Goal: Task Accomplishment & Management: Complete application form

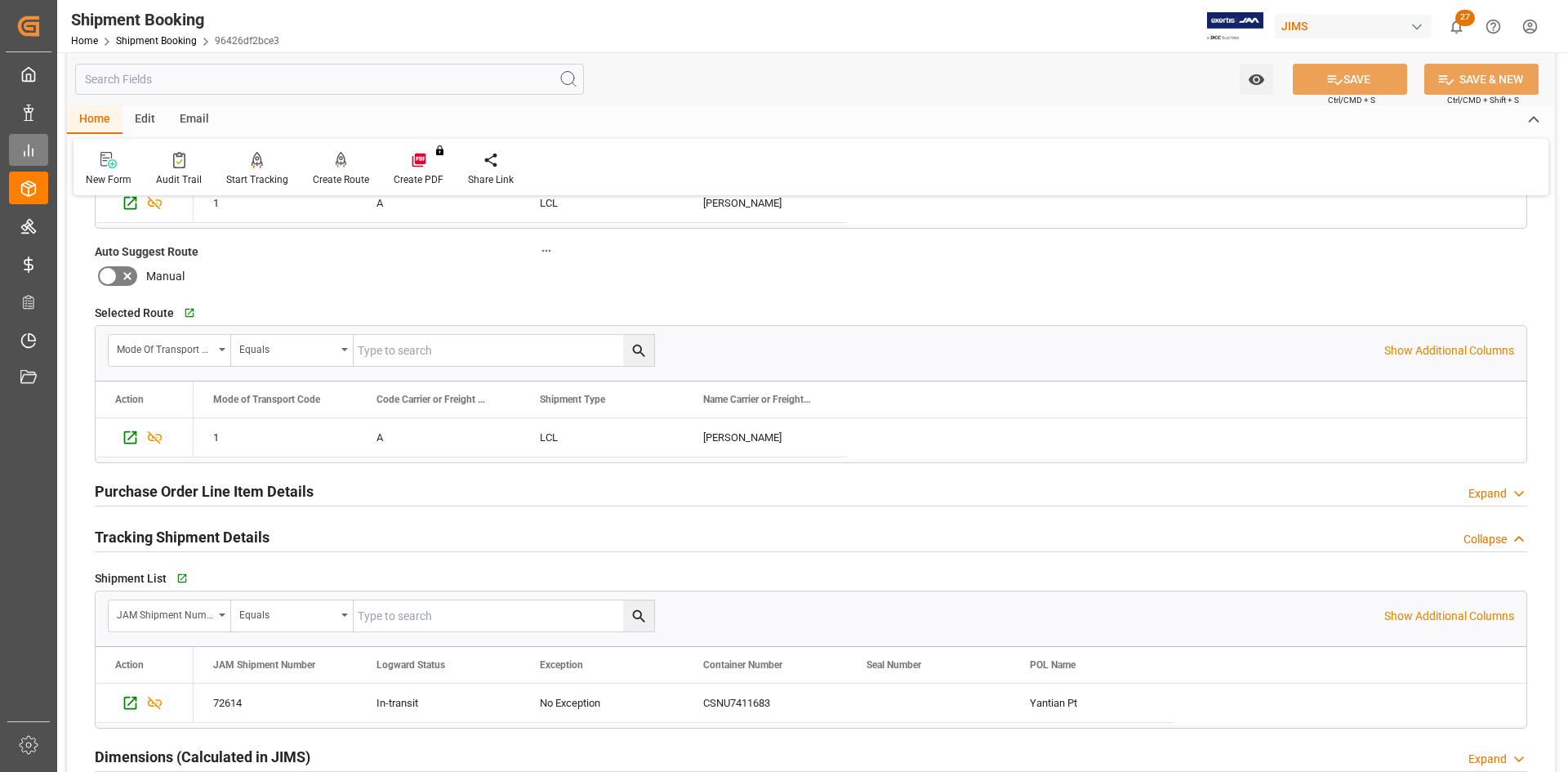
scroll to position [408, 0]
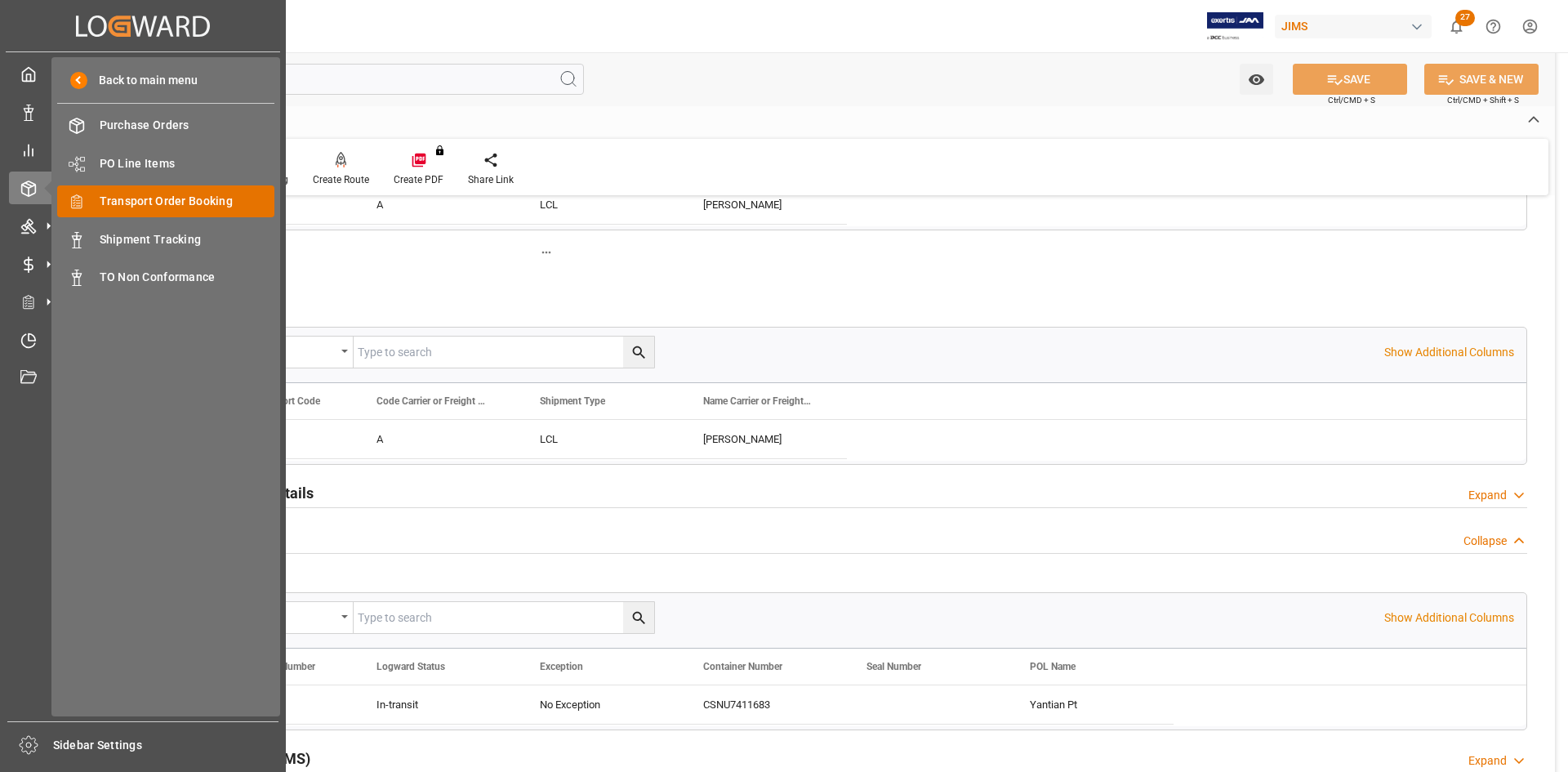
click at [125, 197] on span "Transport Order Booking" at bounding box center [186, 201] width 175 height 17
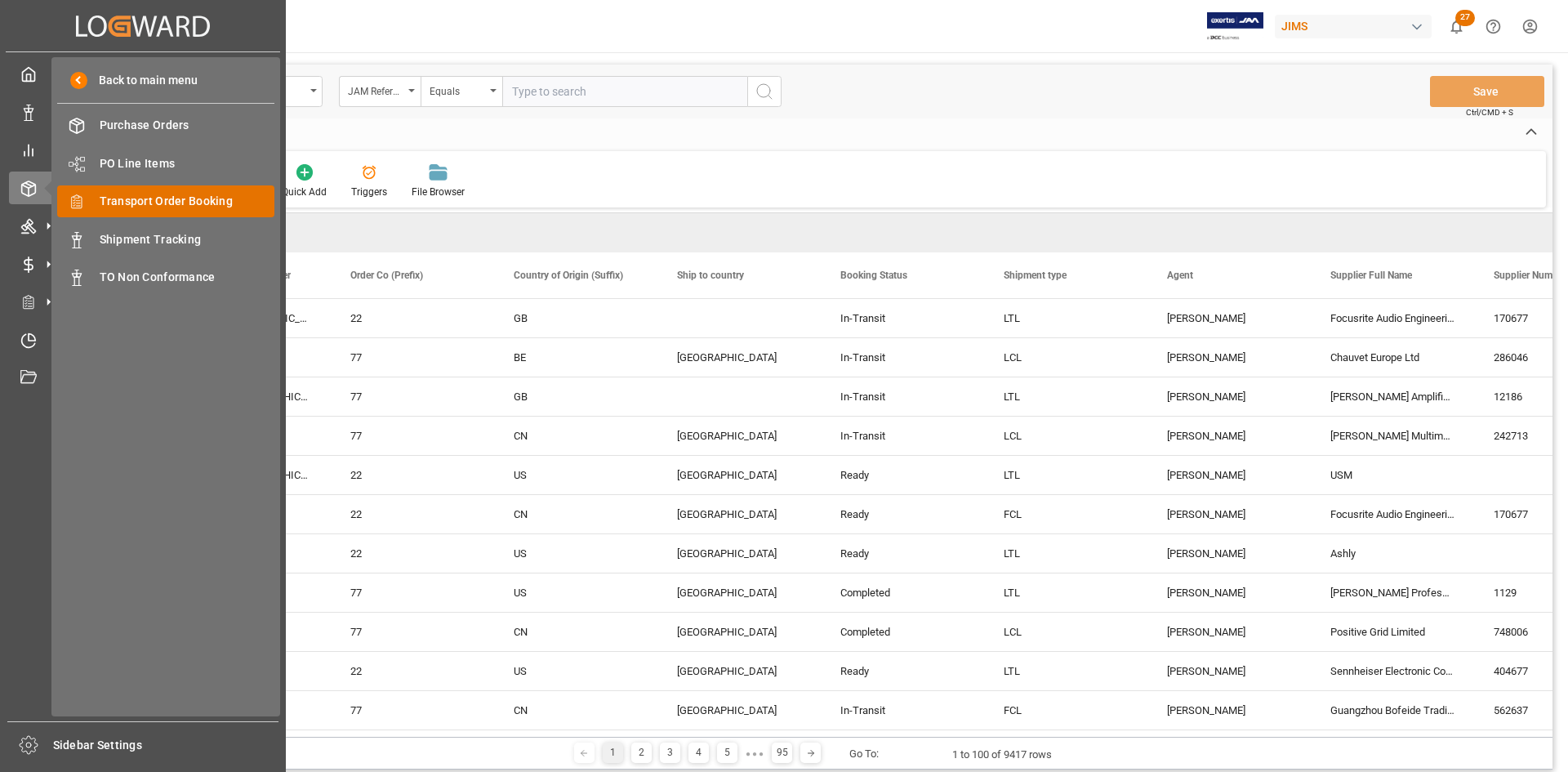
click at [150, 203] on span "Transport Order Booking" at bounding box center [186, 201] width 175 height 17
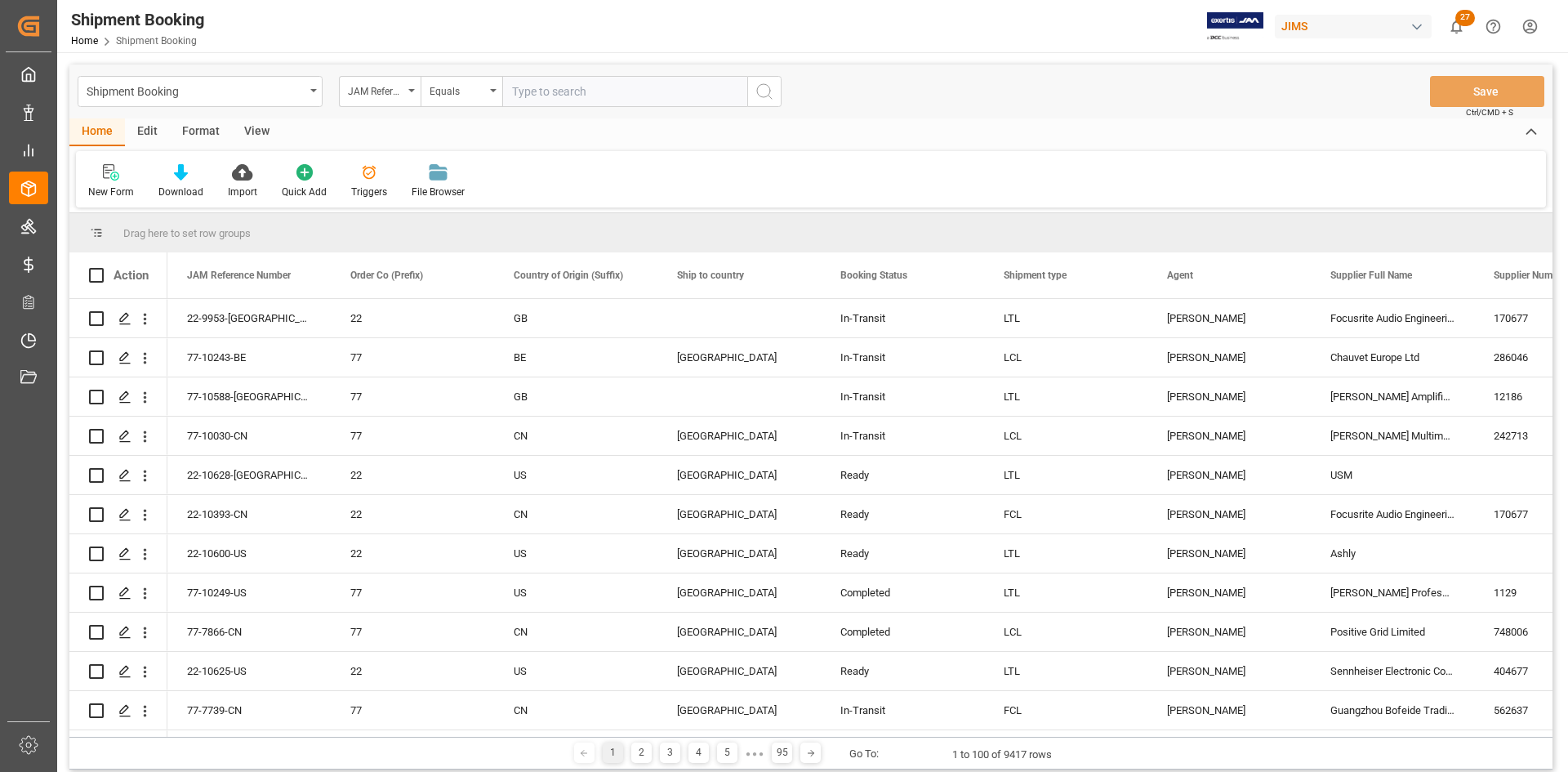
paste input "77-10601-US"
type input "77-10601-US"
click at [769, 91] on icon "search button" at bounding box center [763, 91] width 20 height 20
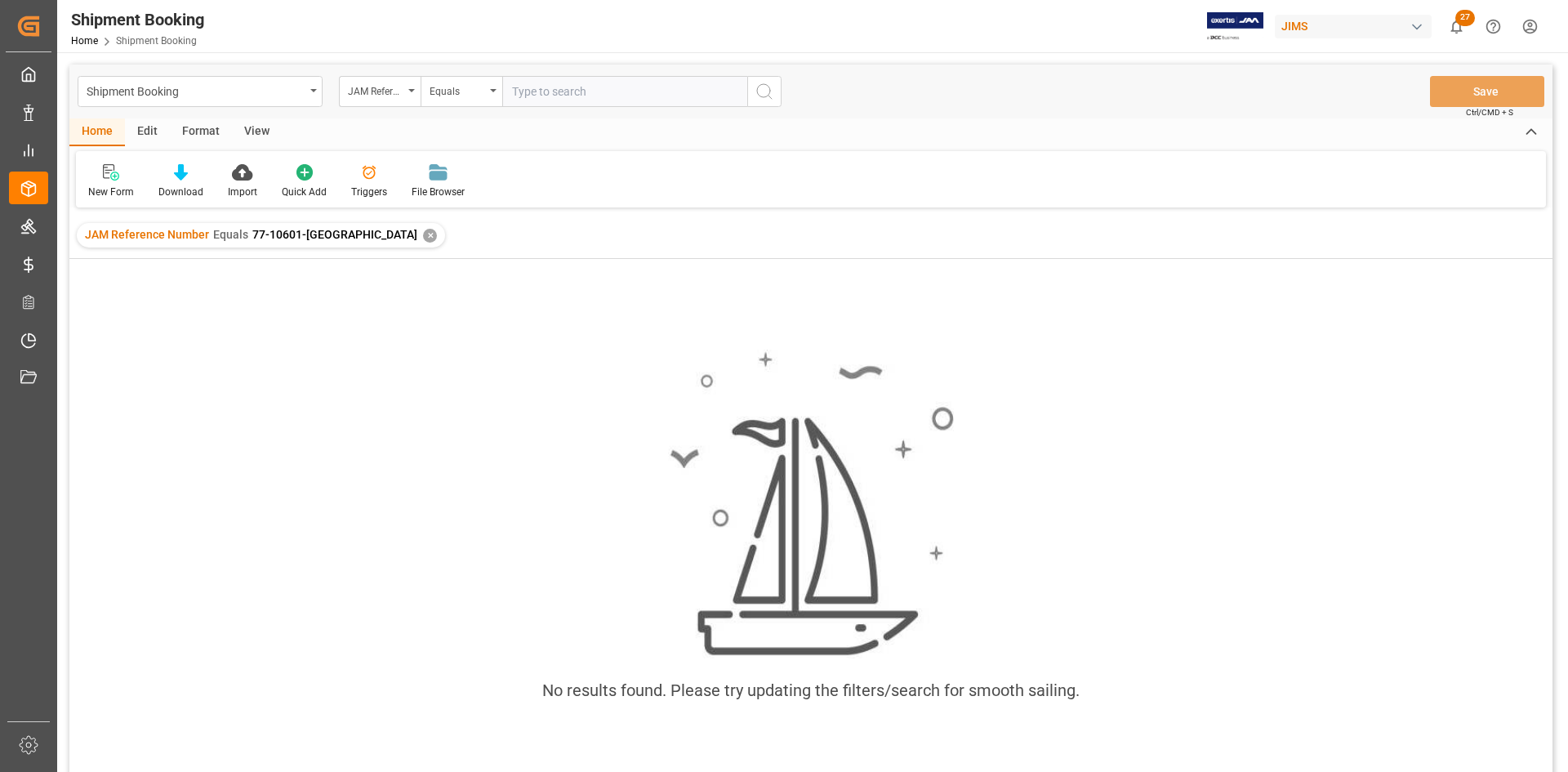
click at [423, 232] on div "✕" at bounding box center [430, 235] width 14 height 14
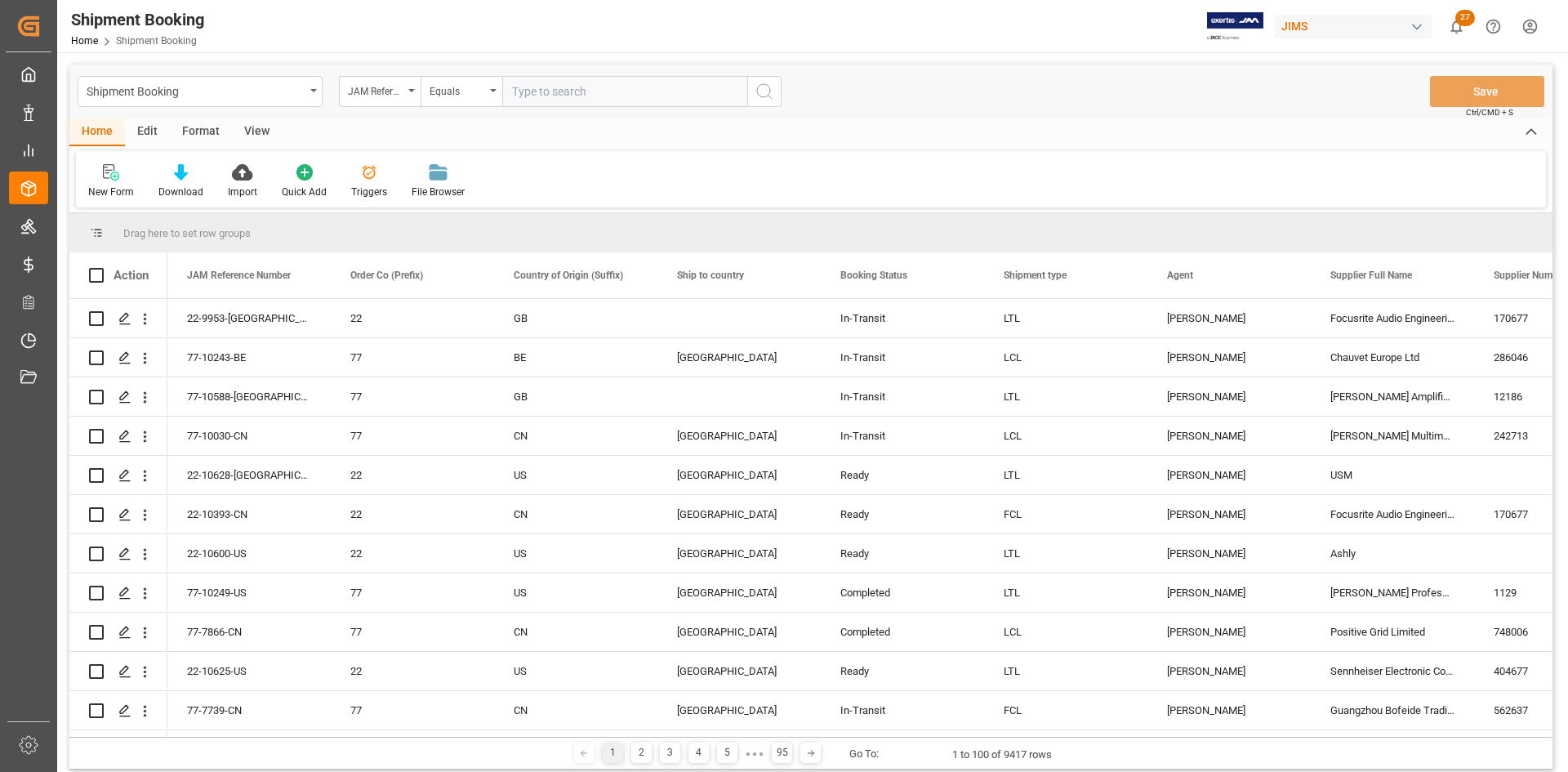
paste input "77-10601-US"
click at [514, 91] on input "77-10601-US" at bounding box center [625, 91] width 245 height 31
click at [615, 96] on input "77-10601-US" at bounding box center [625, 91] width 245 height 31
type input "77-10601-US"
click at [771, 90] on icon "search button" at bounding box center [763, 91] width 20 height 20
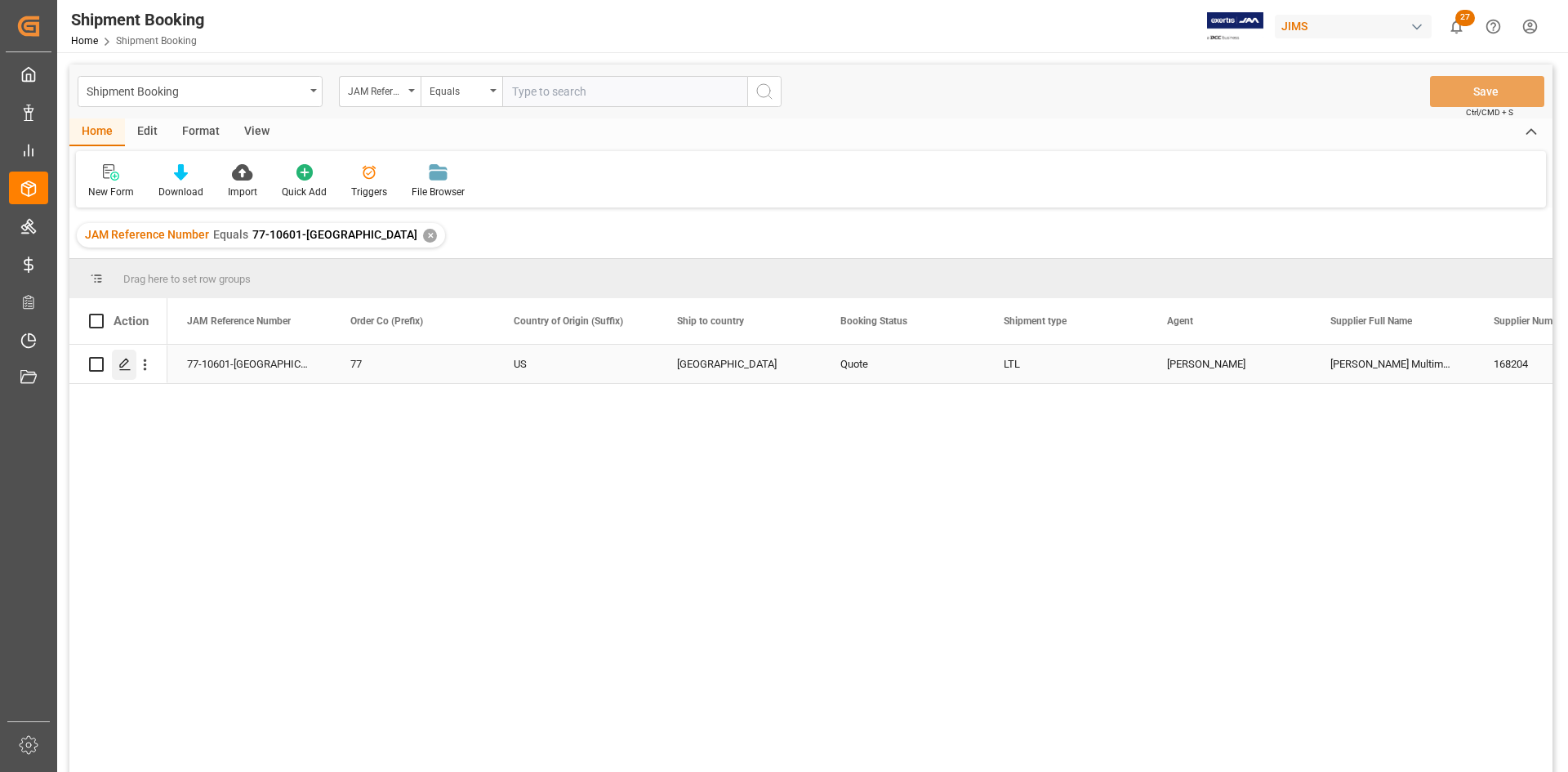
click at [125, 366] on icon "Press SPACE to select this row." at bounding box center [125, 364] width 13 height 13
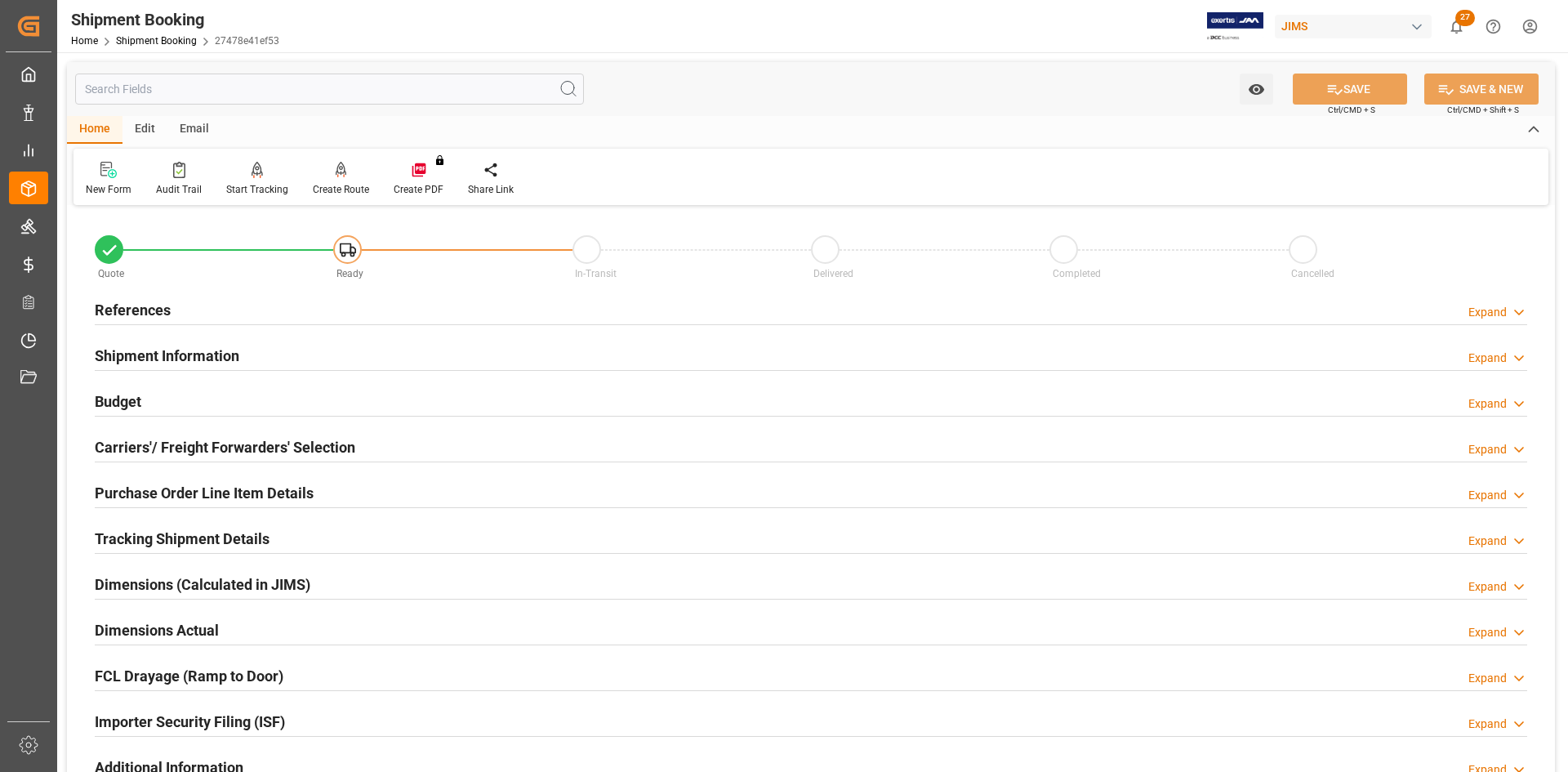
click at [130, 309] on h2 "References" at bounding box center [132, 310] width 76 height 22
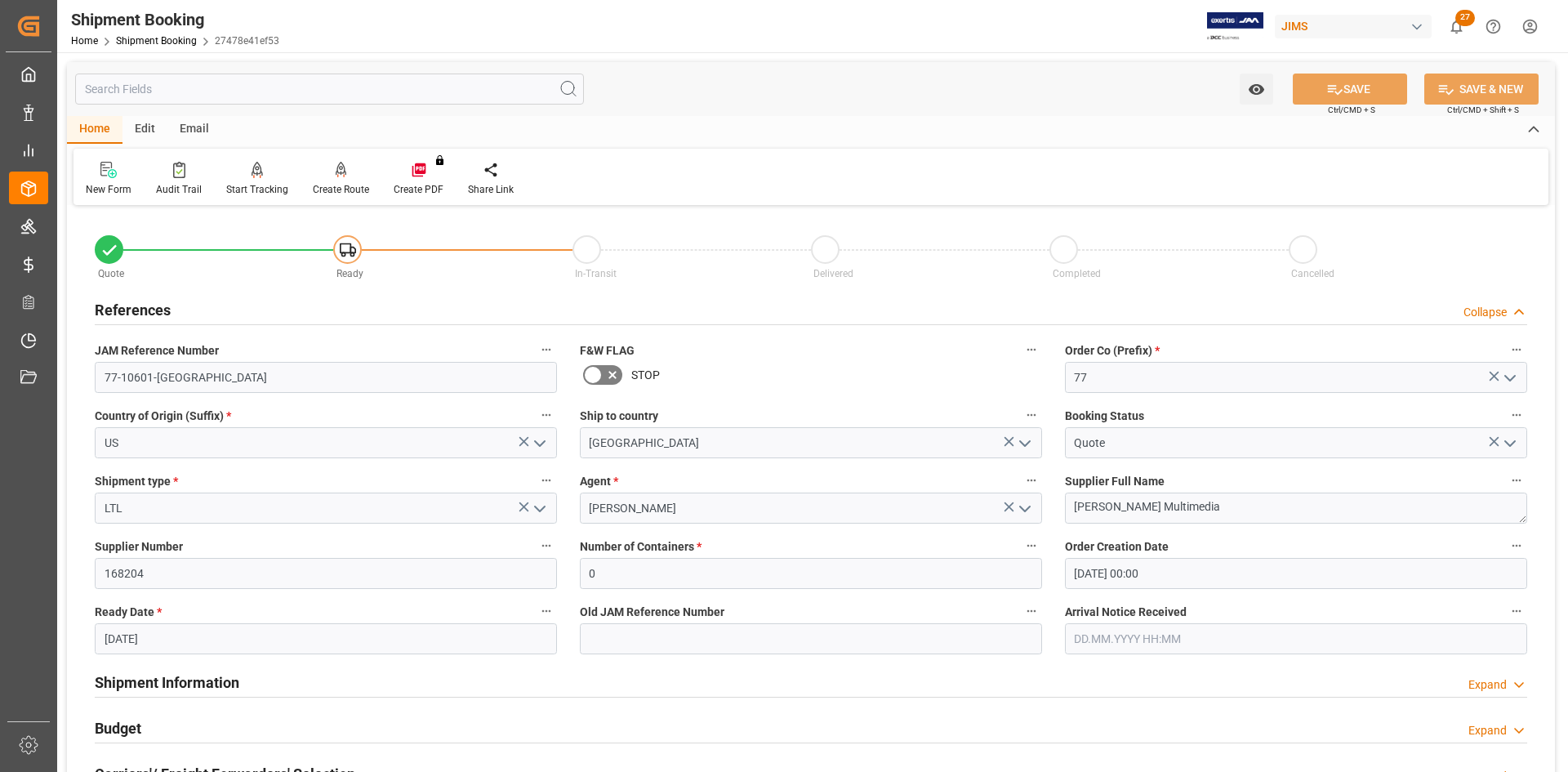
click at [539, 499] on icon "open menu" at bounding box center [540, 509] width 20 height 20
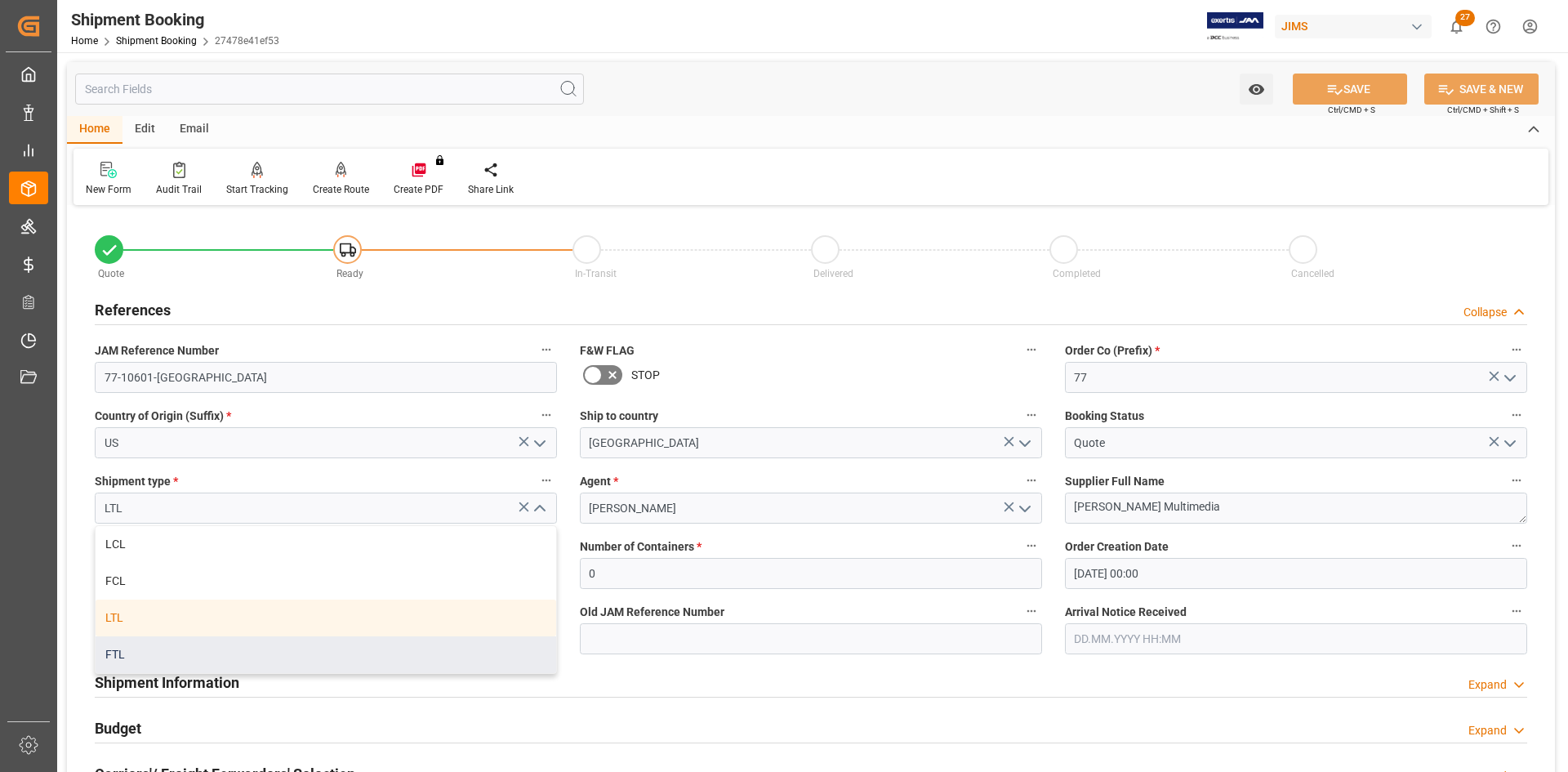
click at [118, 655] on div "FTL" at bounding box center [326, 654] width 461 height 37
type input "FTL"
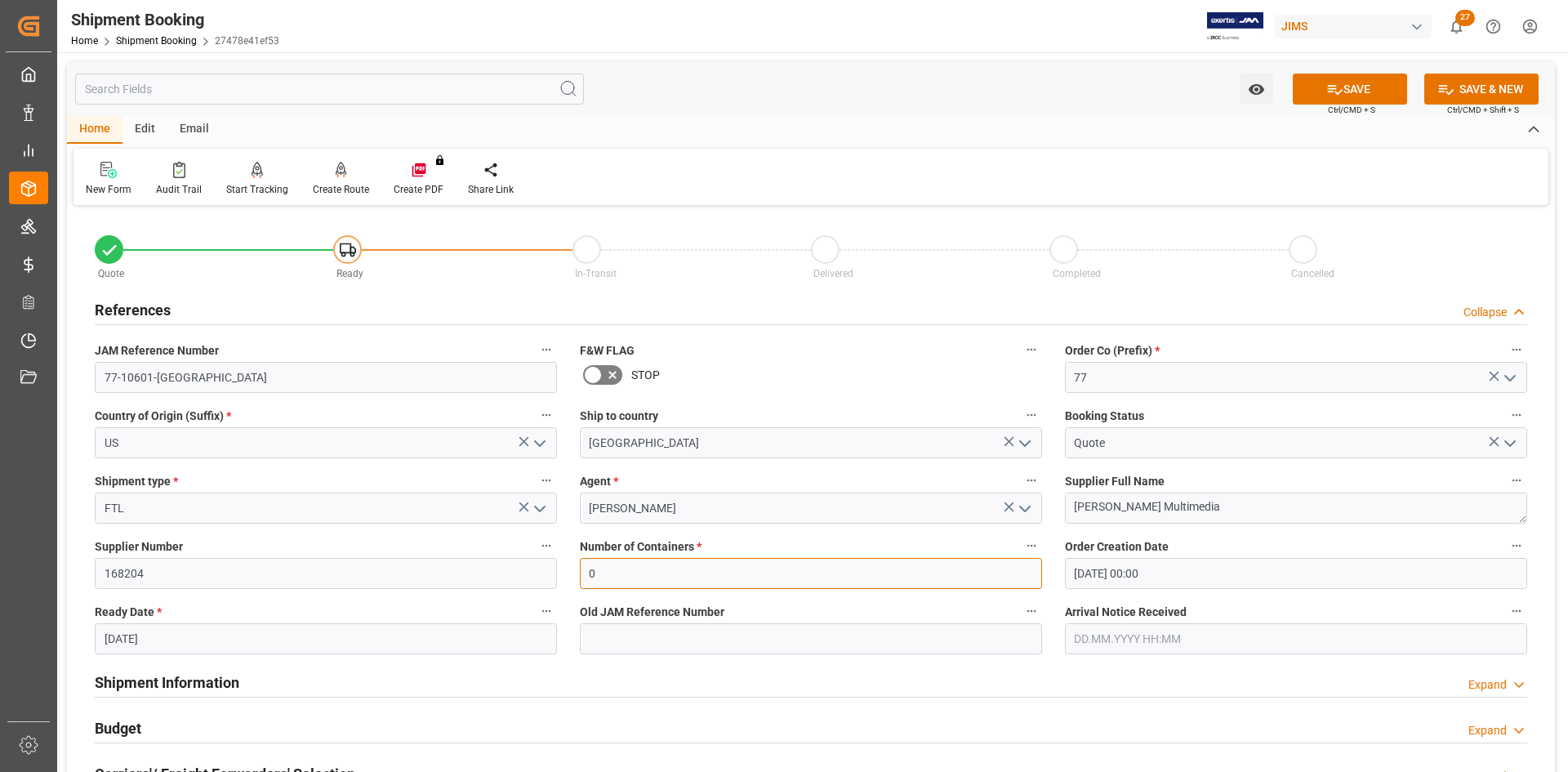
drag, startPoint x: 614, startPoint y: 571, endPoint x: 576, endPoint y: 576, distance: 38.3
click at [577, 575] on div "Number of Containers * 0" at bounding box center [811, 562] width 485 height 66
type input "1"
click at [1358, 91] on button "SAVE" at bounding box center [1350, 88] width 114 height 31
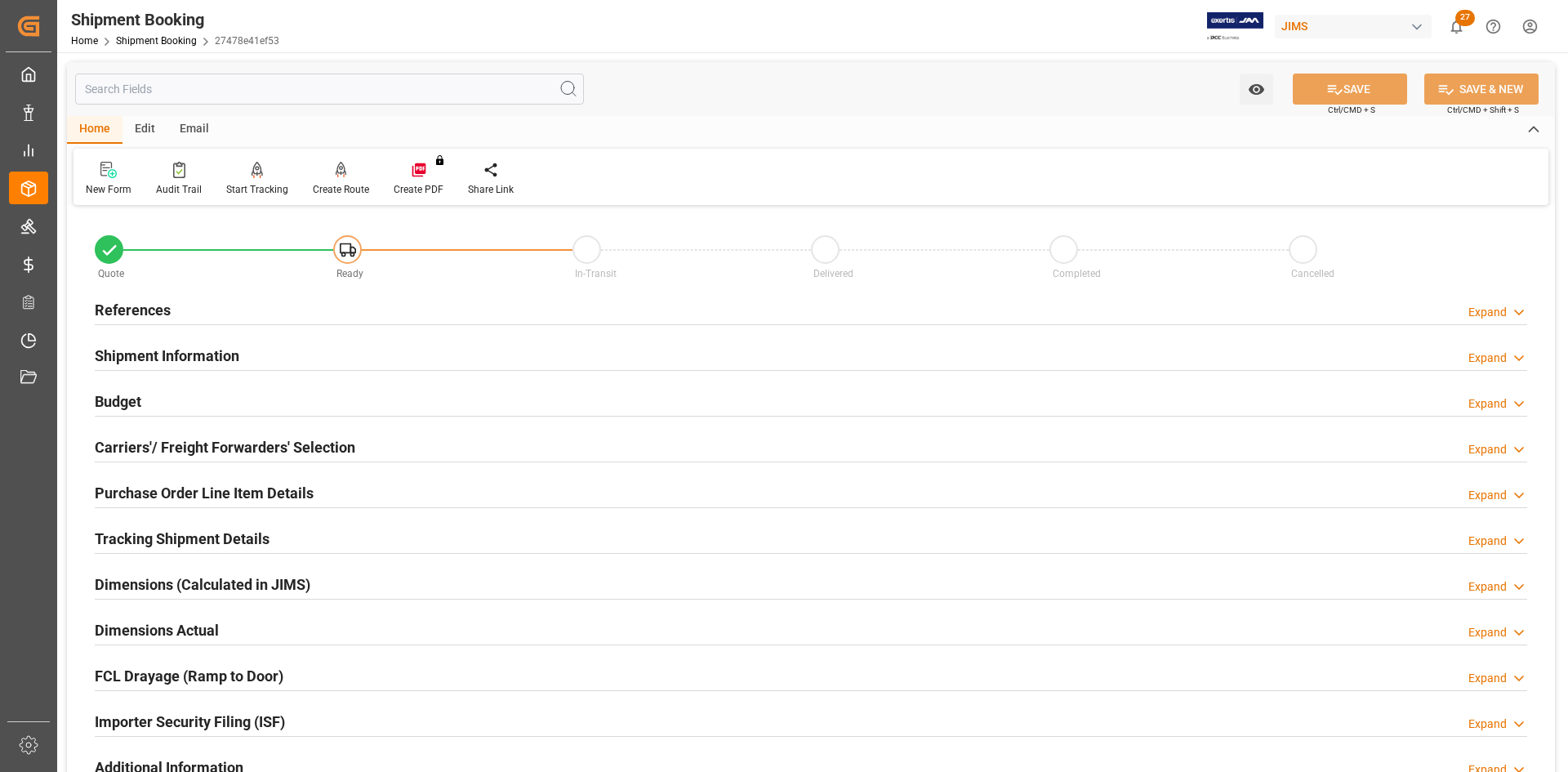
click at [130, 310] on h2 "References" at bounding box center [132, 310] width 76 height 22
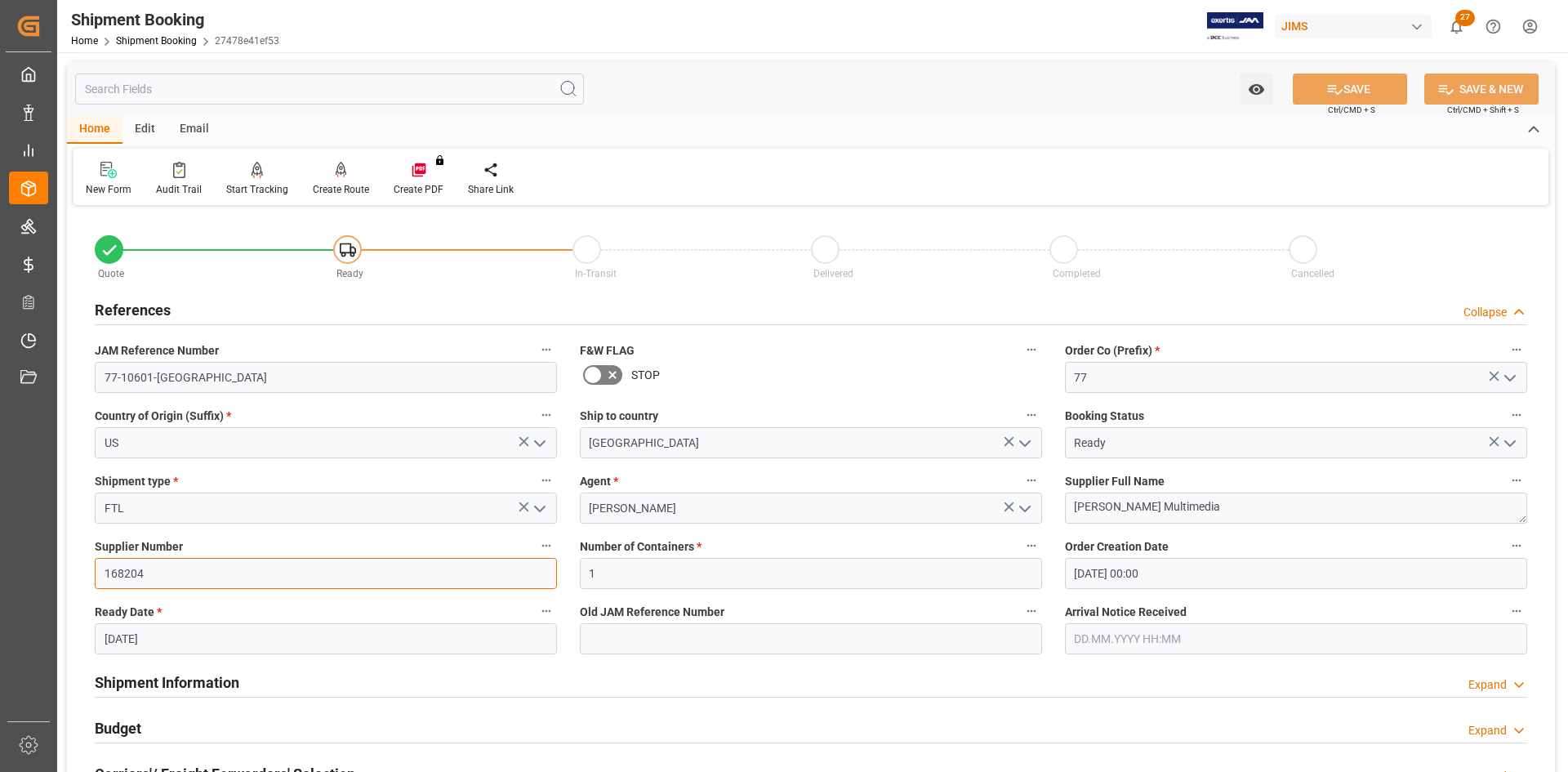
drag, startPoint x: 156, startPoint y: 580, endPoint x: 60, endPoint y: 570, distance: 96.5
click at [60, 570] on div "Watch Option SAVE Ctrl/CMD + S SAVE & NEW Ctrl/CMD + Shift + S Home Edit Email …" at bounding box center [810, 710] width 1507 height 1315
drag, startPoint x: 1187, startPoint y: 508, endPoint x: 1066, endPoint y: 509, distance: 121.0
click at [1066, 509] on textarea "[PERSON_NAME] Multimedia" at bounding box center [1295, 508] width 462 height 31
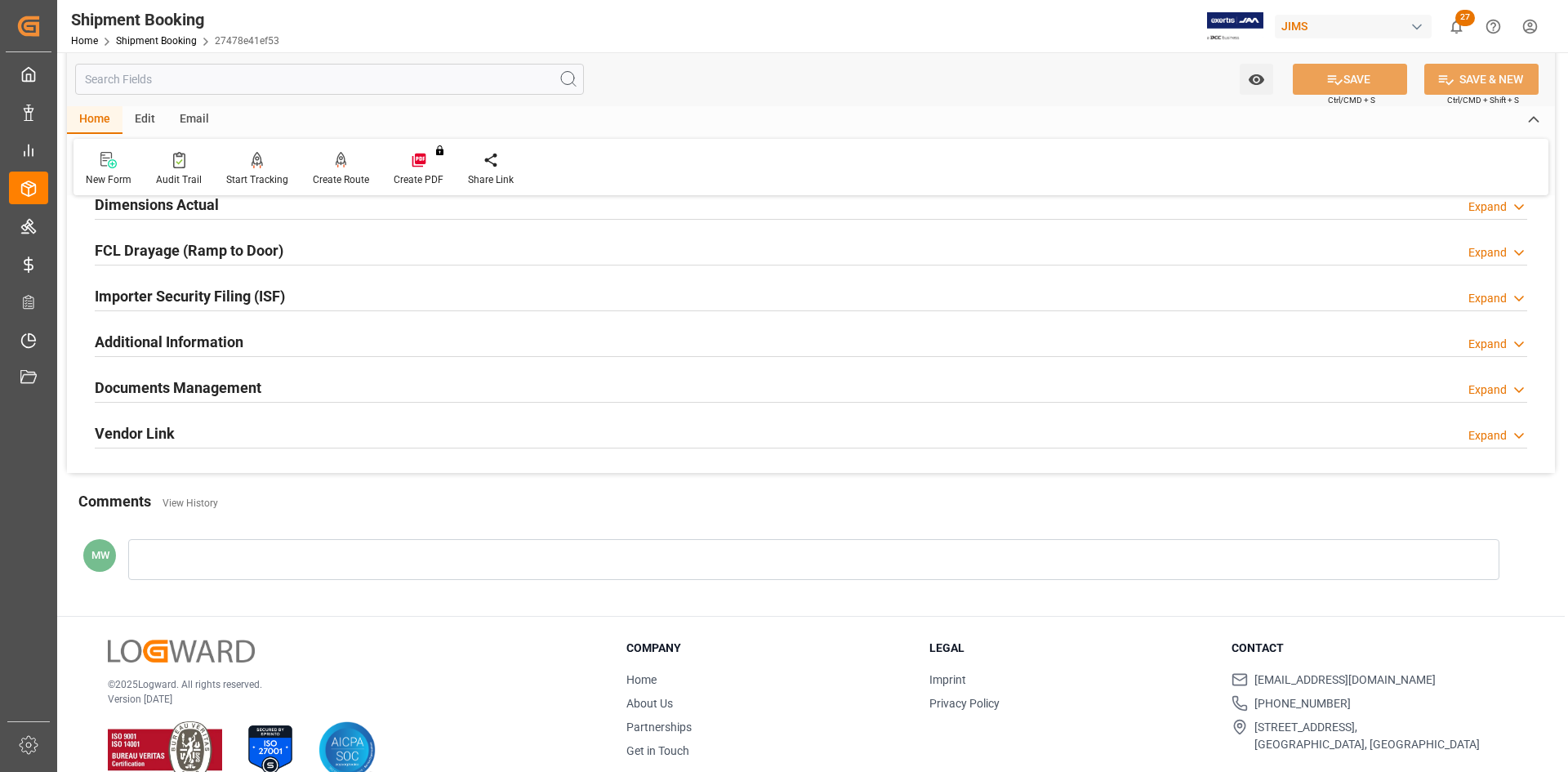
scroll to position [780, 0]
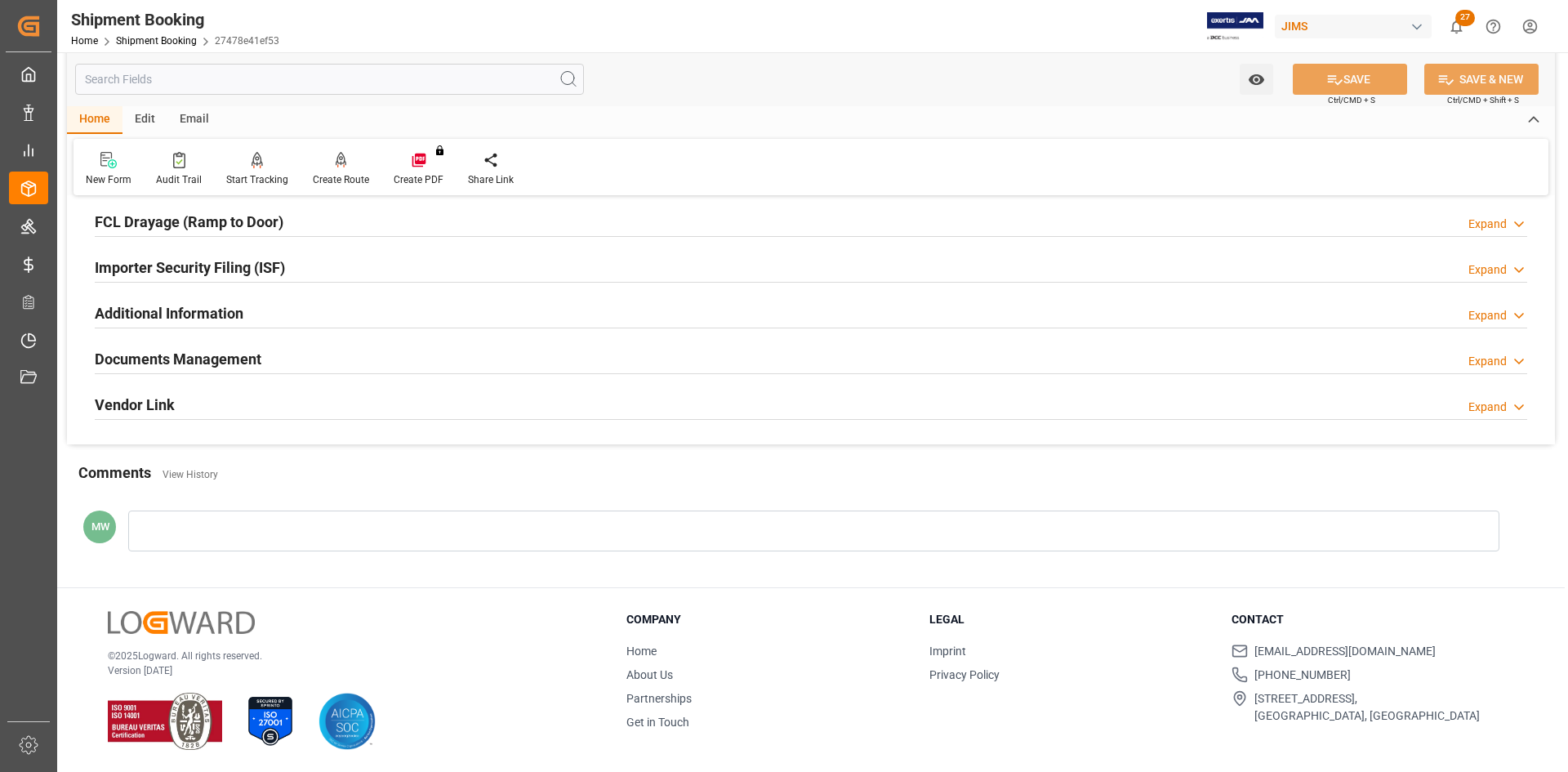
click at [184, 353] on h2 "Documents Management" at bounding box center [178, 359] width 167 height 22
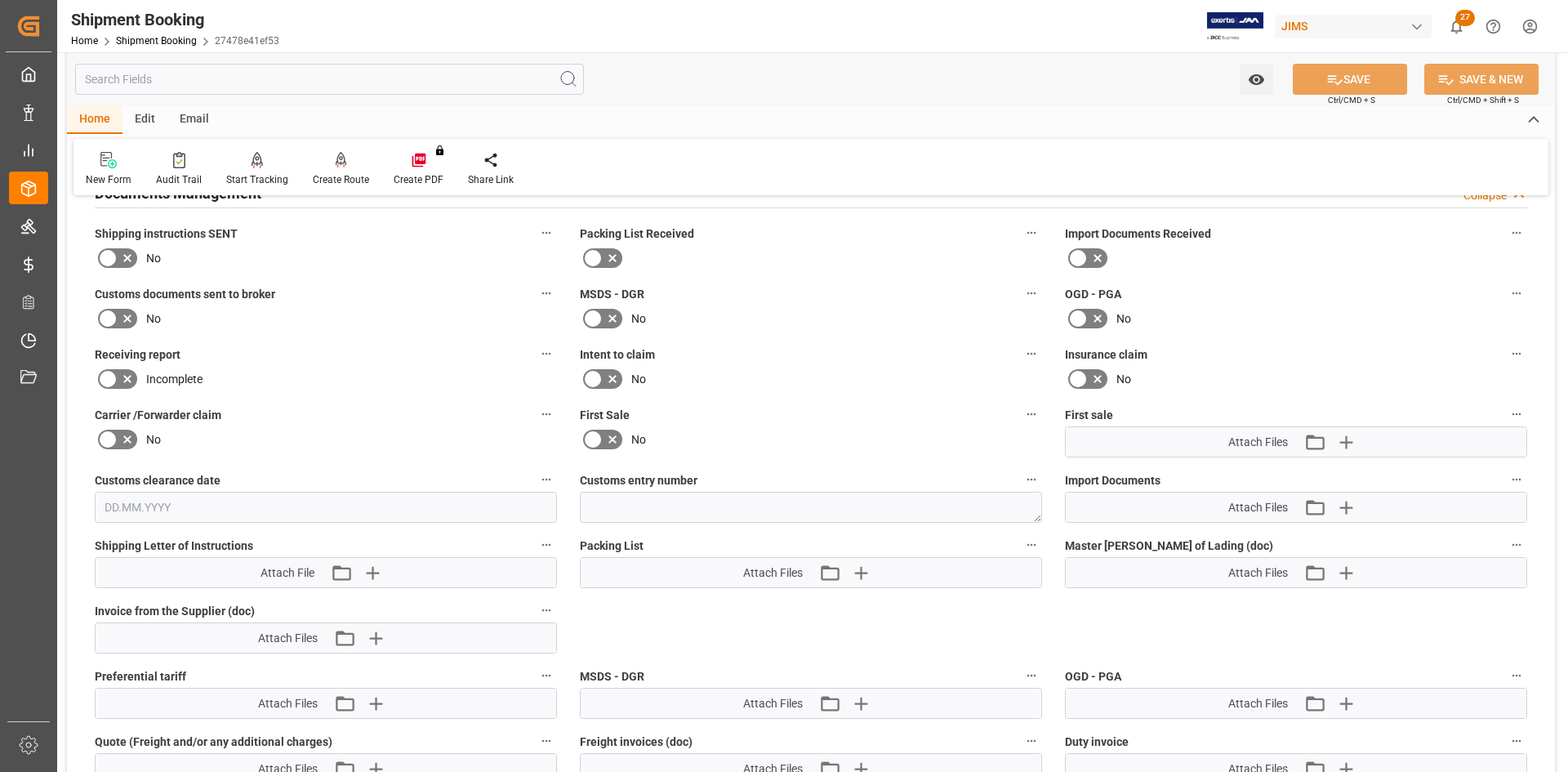
scroll to position [1026, 0]
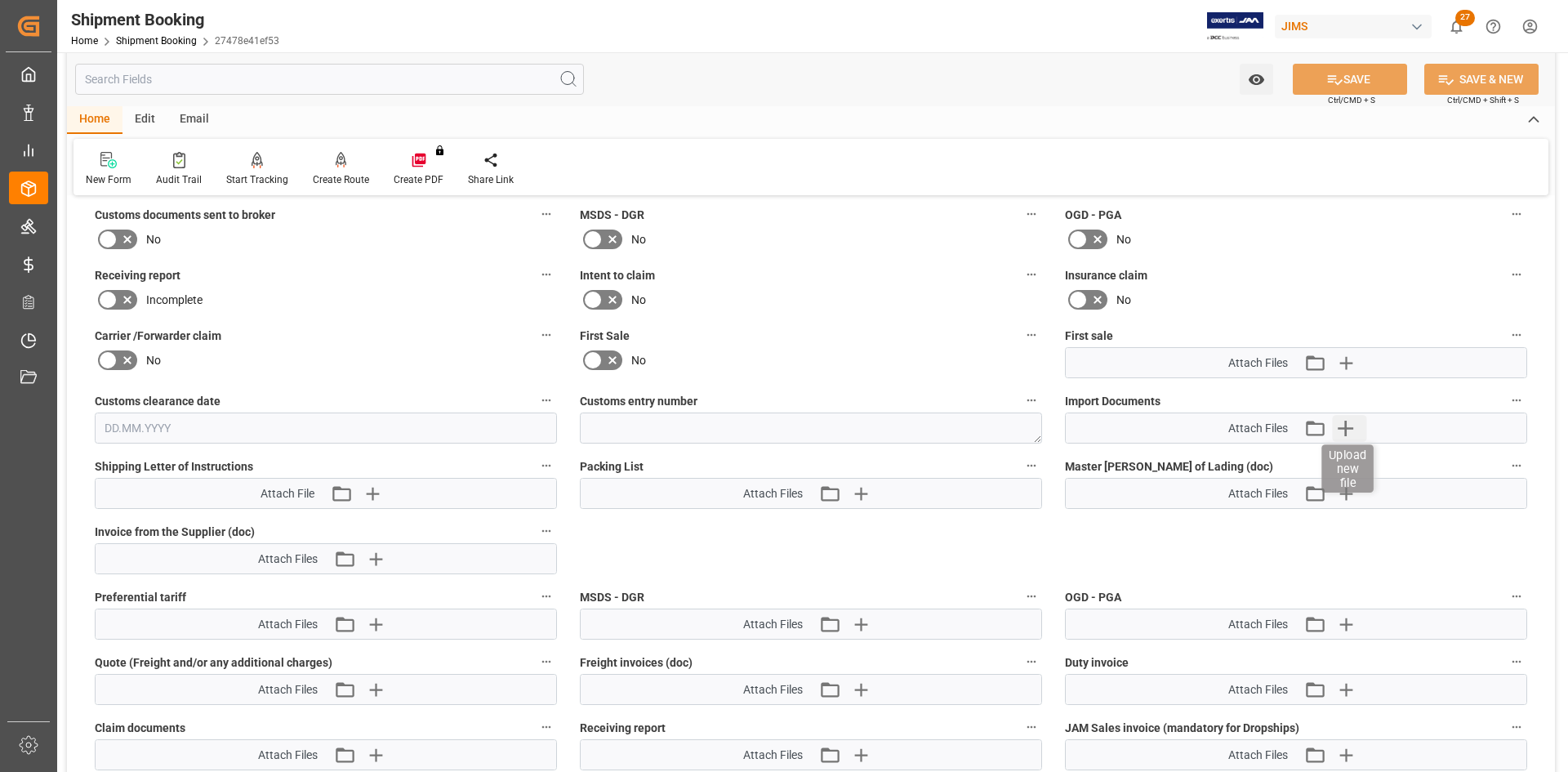
click at [1346, 425] on icon "button" at bounding box center [1345, 428] width 16 height 16
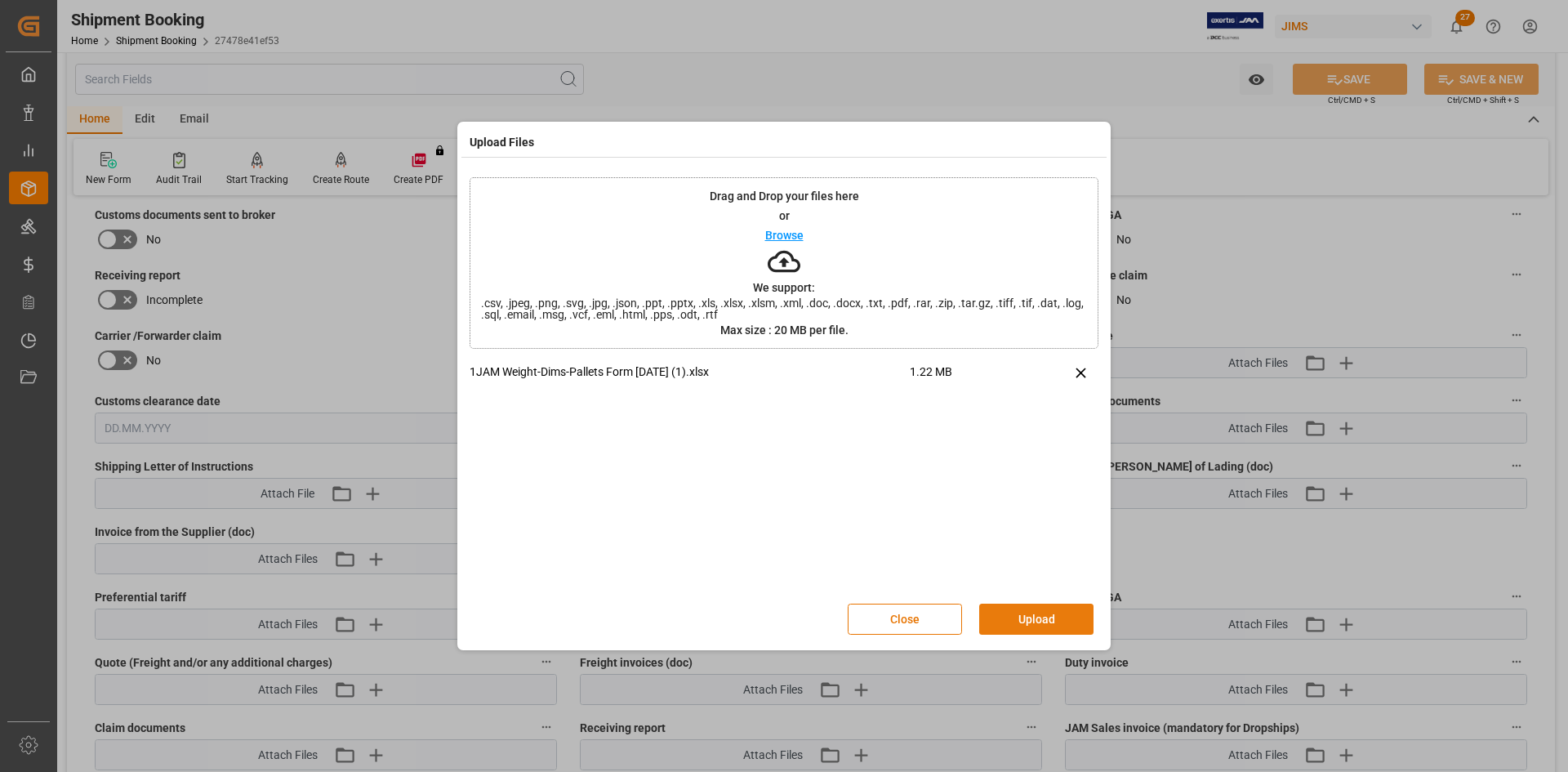
click at [1015, 627] on button "Upload" at bounding box center [1036, 618] width 114 height 31
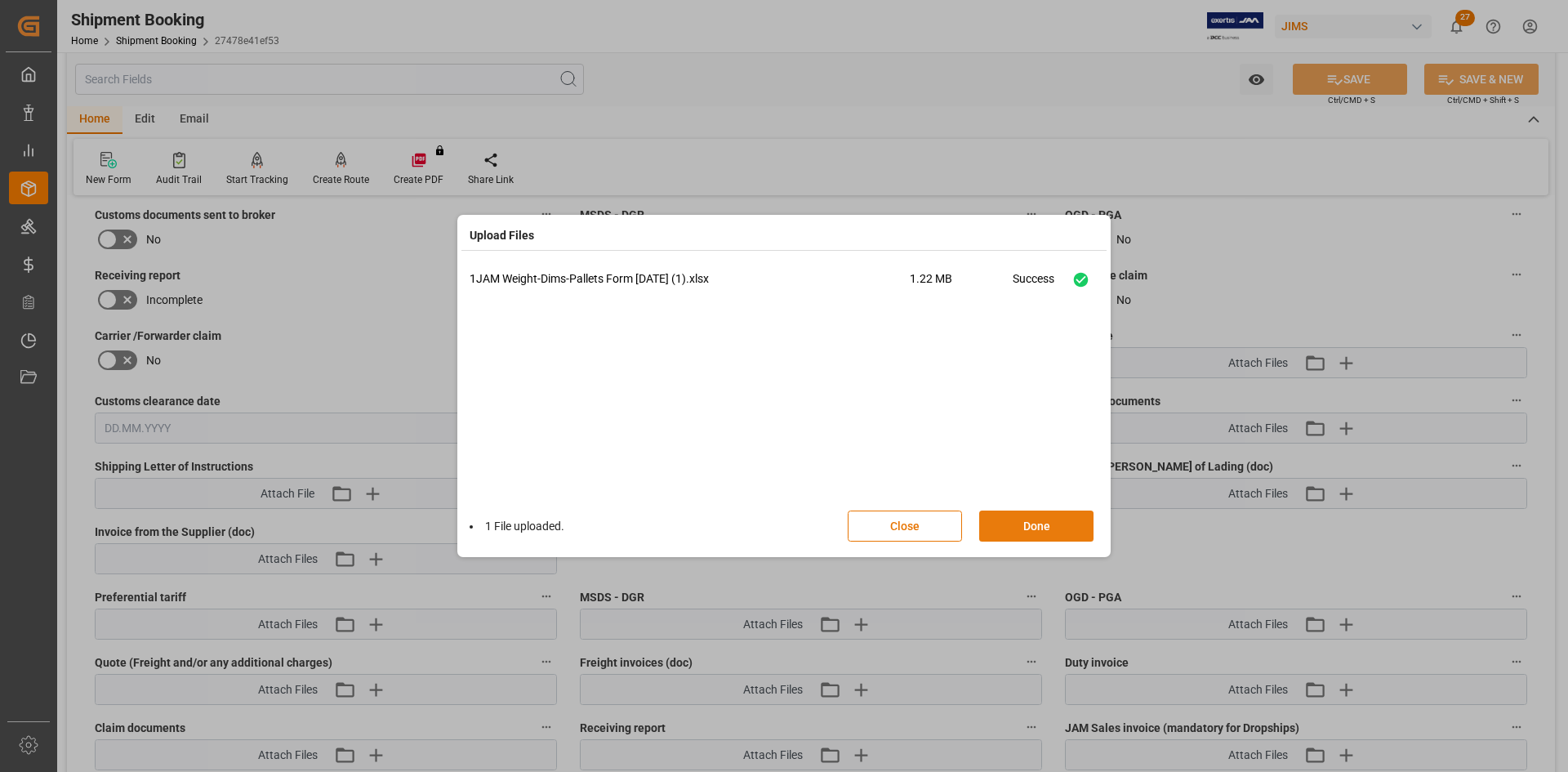
click at [1007, 523] on button "Done" at bounding box center [1036, 526] width 114 height 31
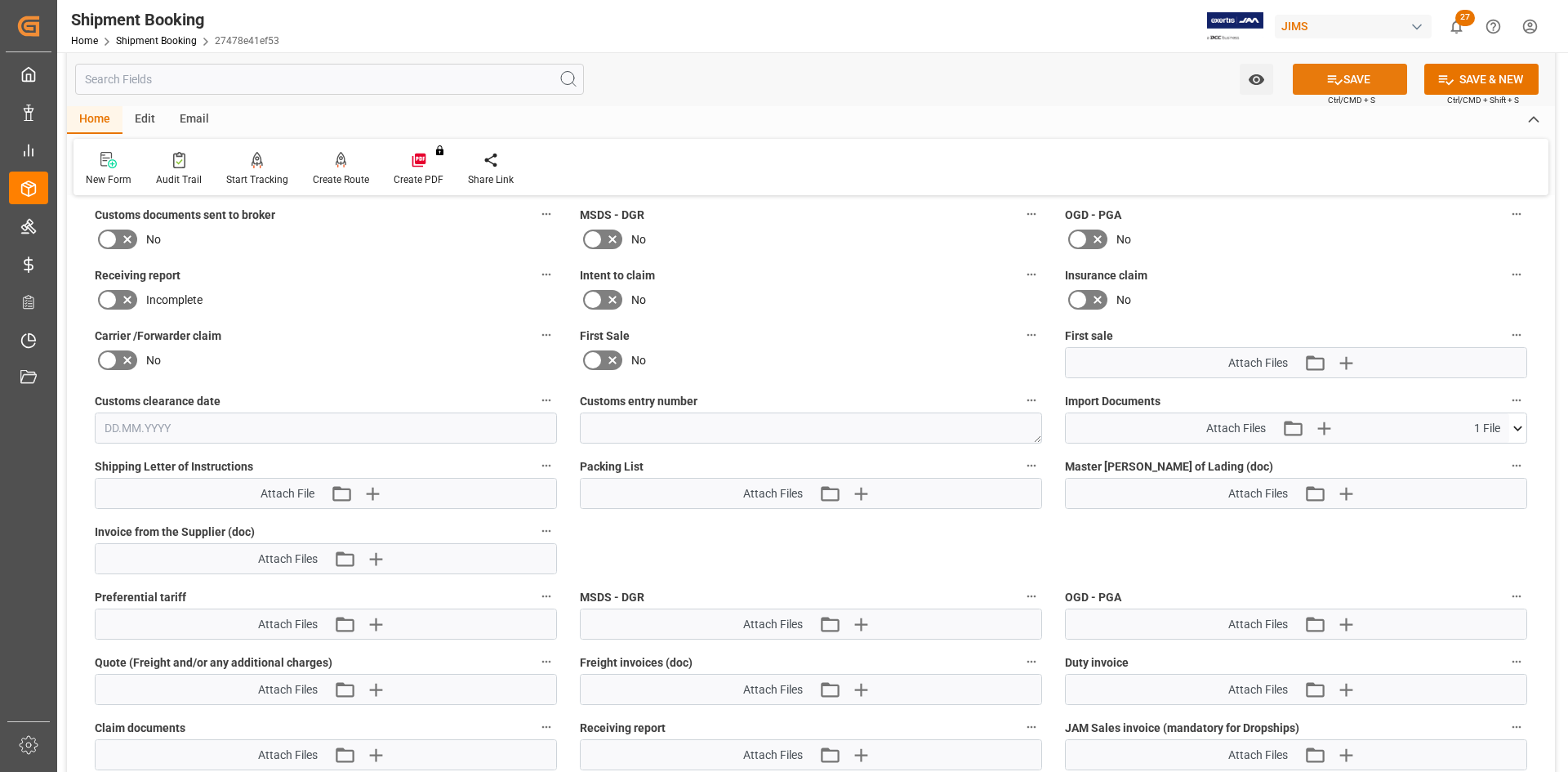
click at [1366, 82] on button "SAVE" at bounding box center [1350, 79] width 114 height 31
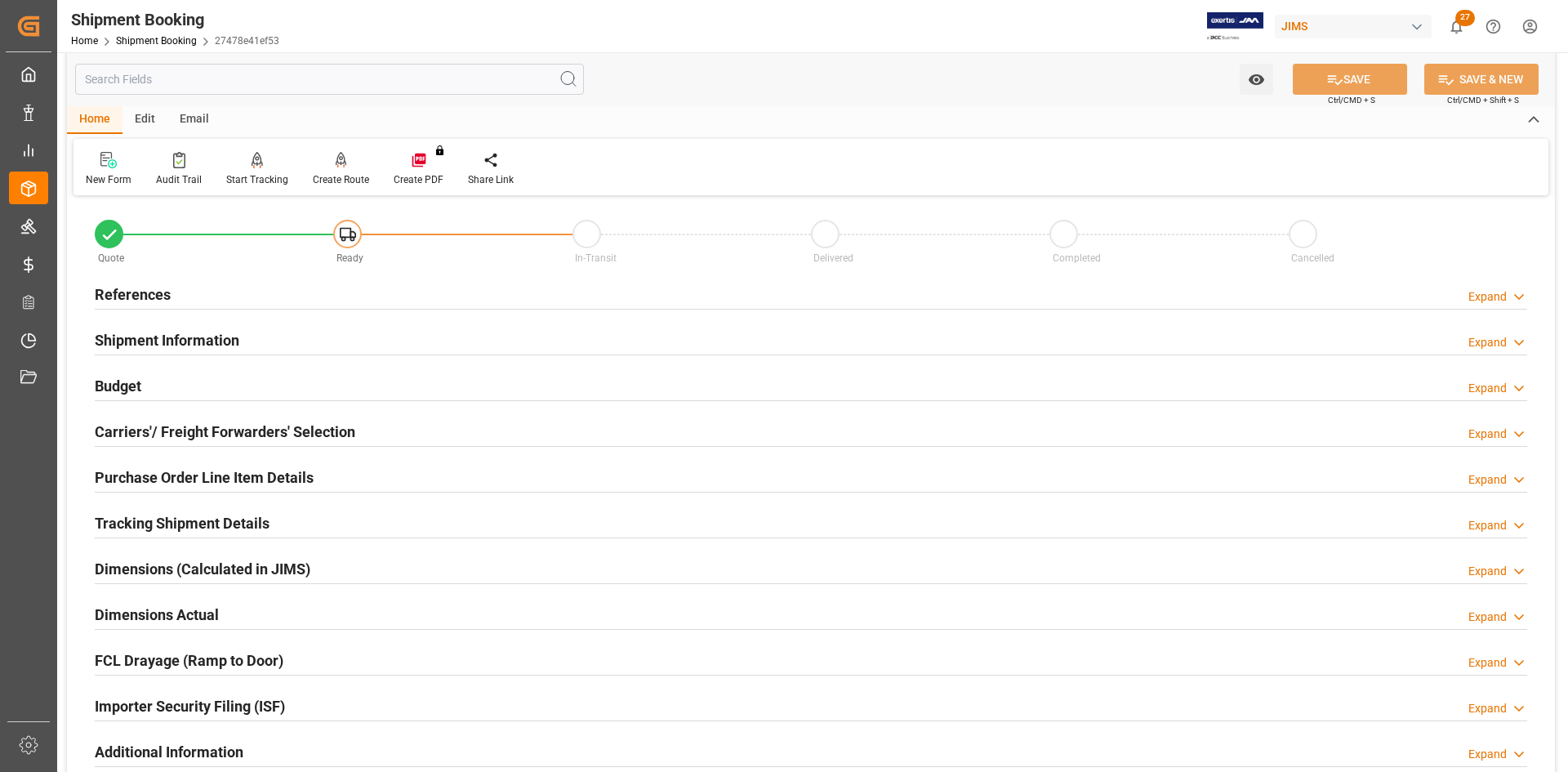
scroll to position [0, 0]
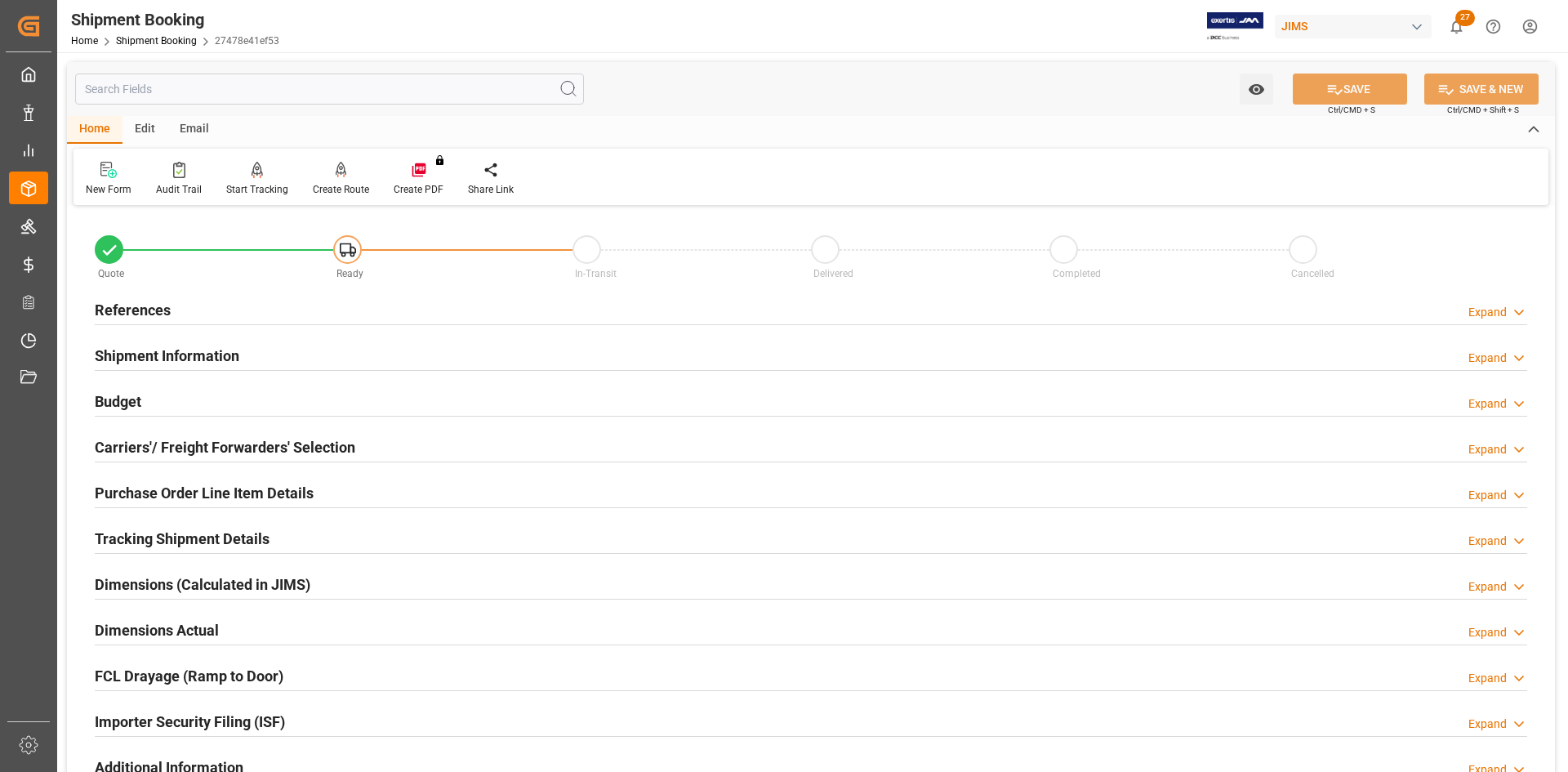
click at [118, 309] on h2 "References" at bounding box center [132, 310] width 76 height 22
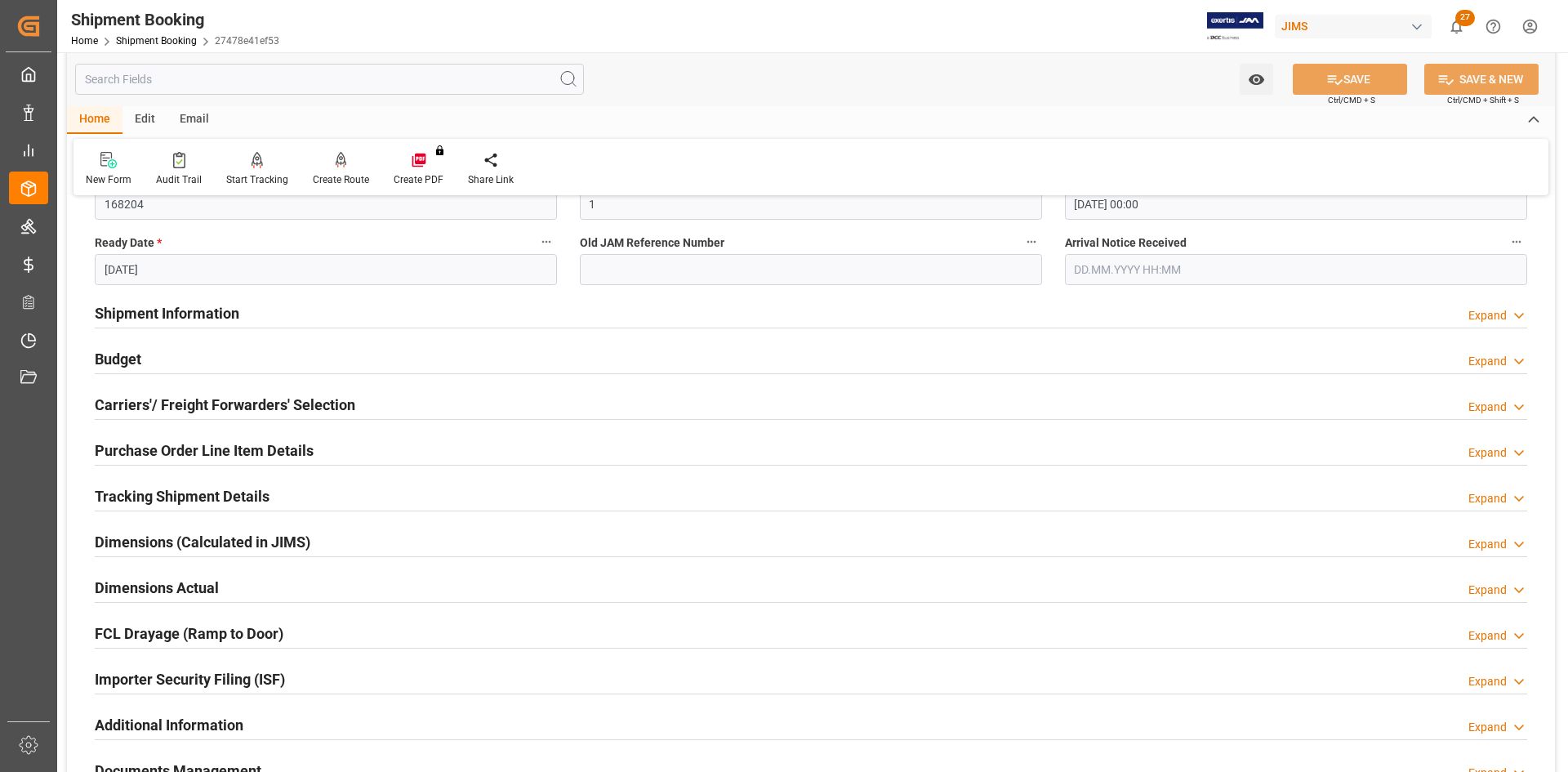
scroll to position [490, 0]
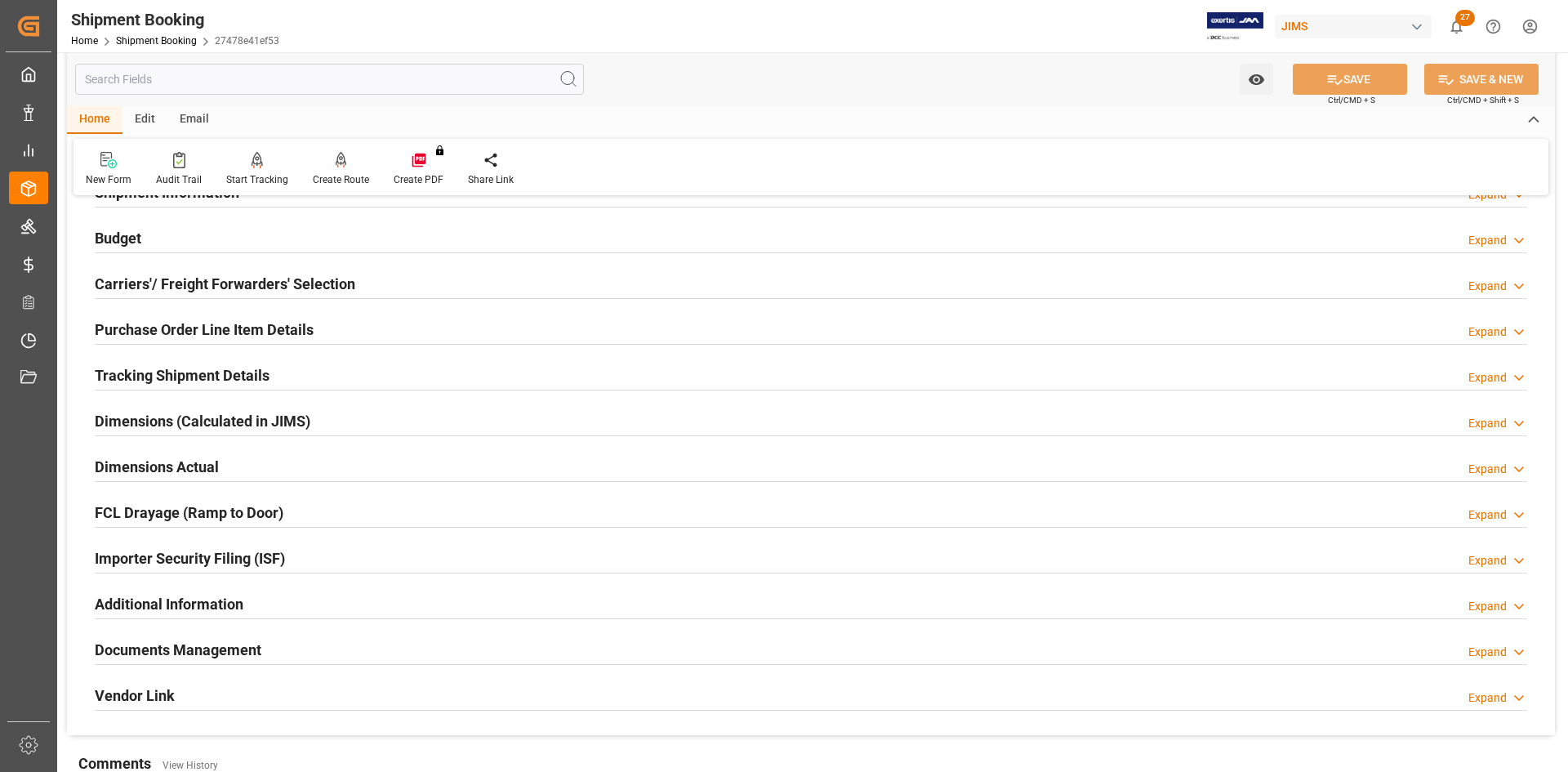
click at [160, 293] on h2 "Carriers'/ Freight Forwarders' Selection" at bounding box center [225, 284] width 260 height 22
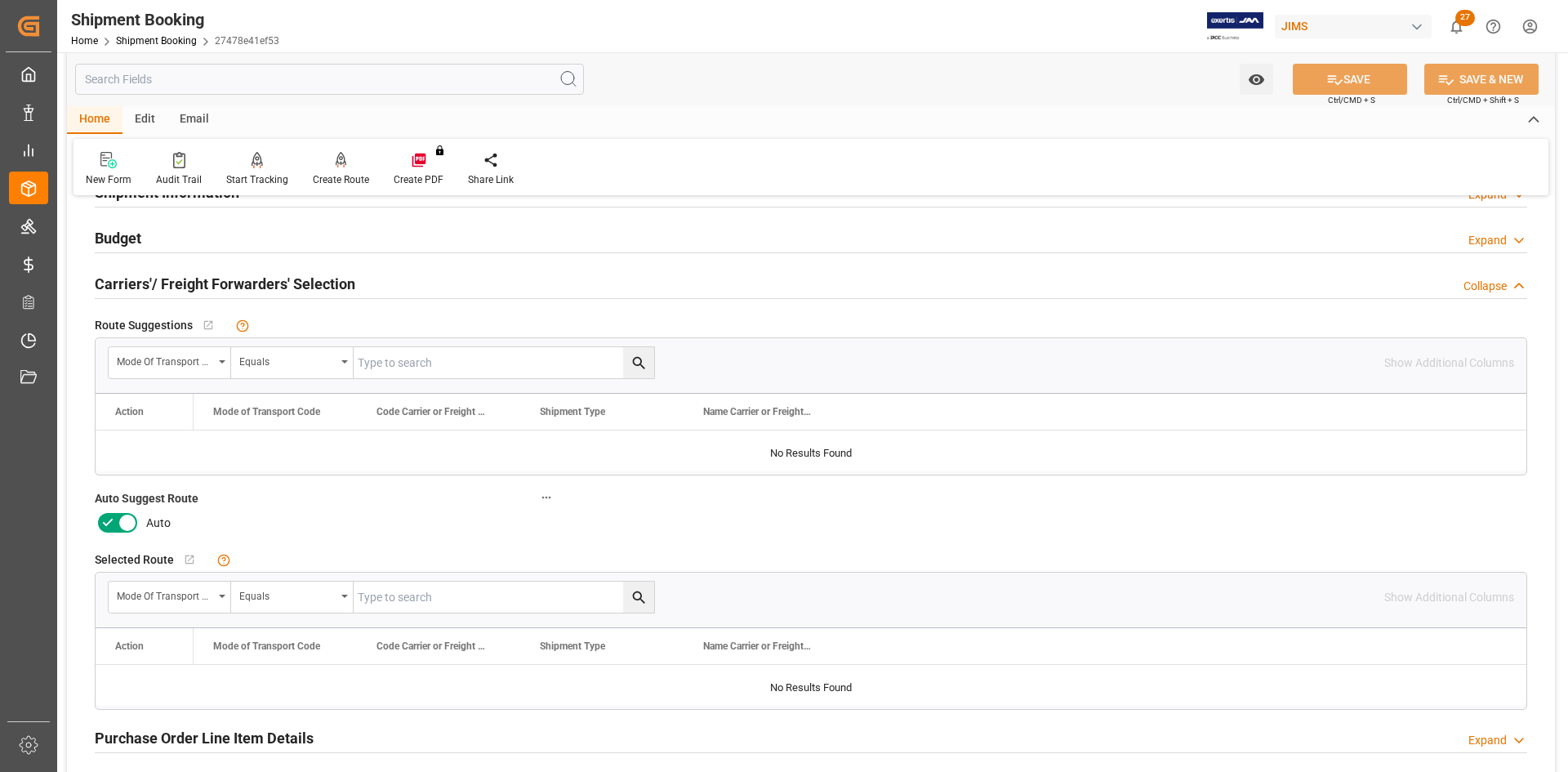
click at [123, 522] on icon at bounding box center [127, 522] width 20 height 20
click at [0, 0] on input "checkbox" at bounding box center [0, 0] width 0 height 0
click at [1377, 80] on button "SAVE" at bounding box center [1350, 79] width 114 height 31
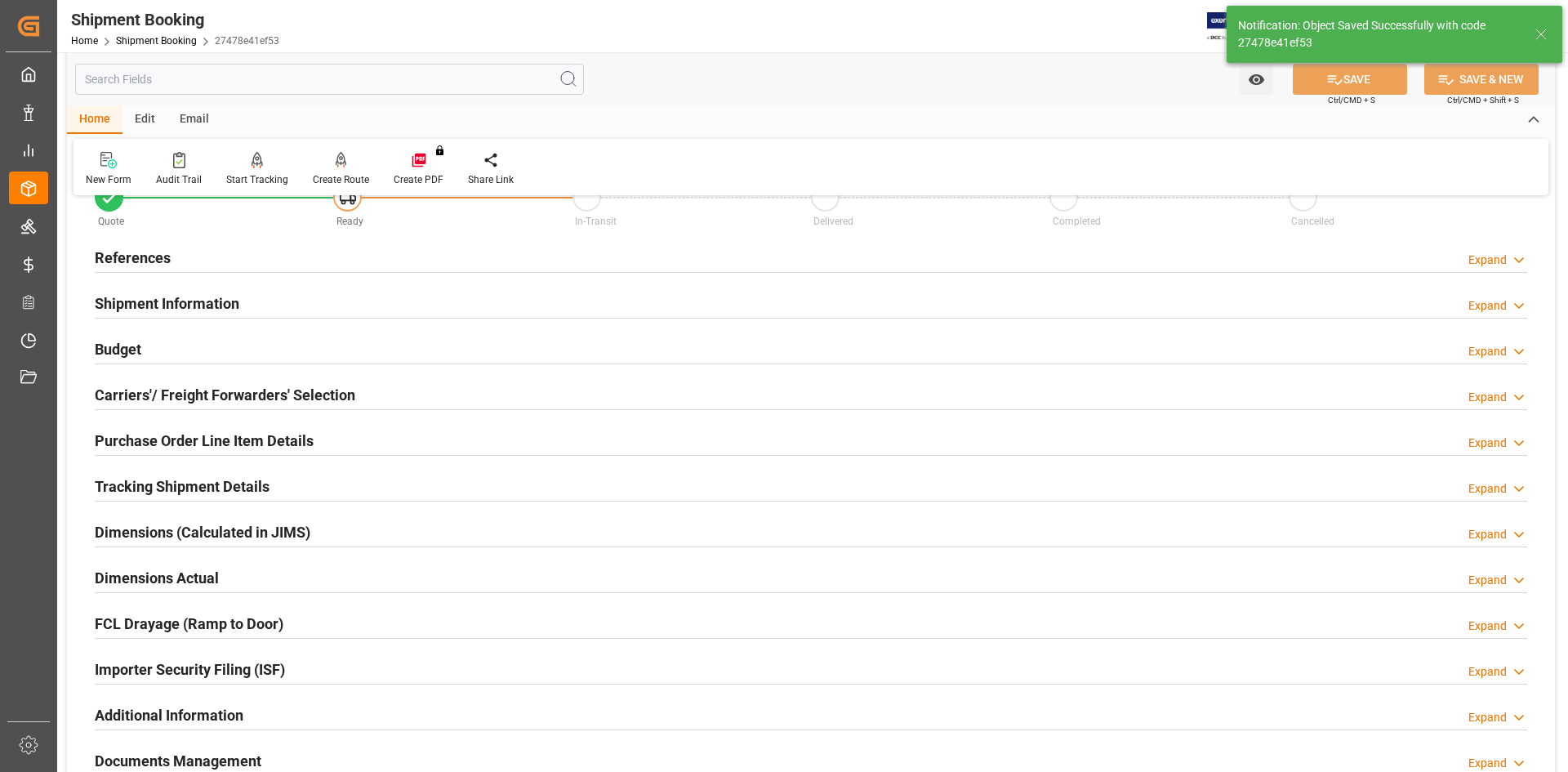
scroll to position [0, 0]
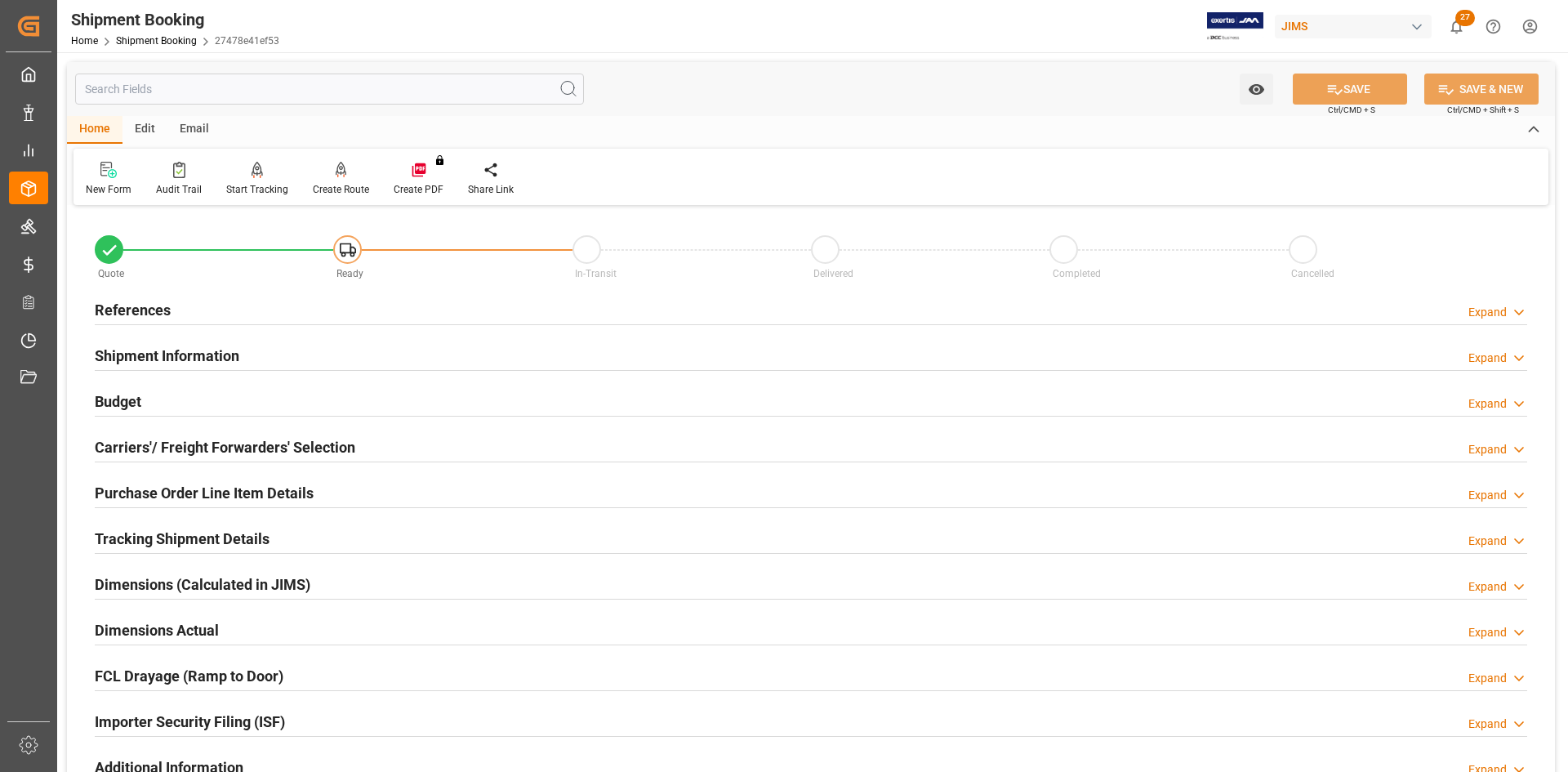
click at [187, 451] on h2 "Carriers'/ Freight Forwarders' Selection" at bounding box center [225, 448] width 260 height 22
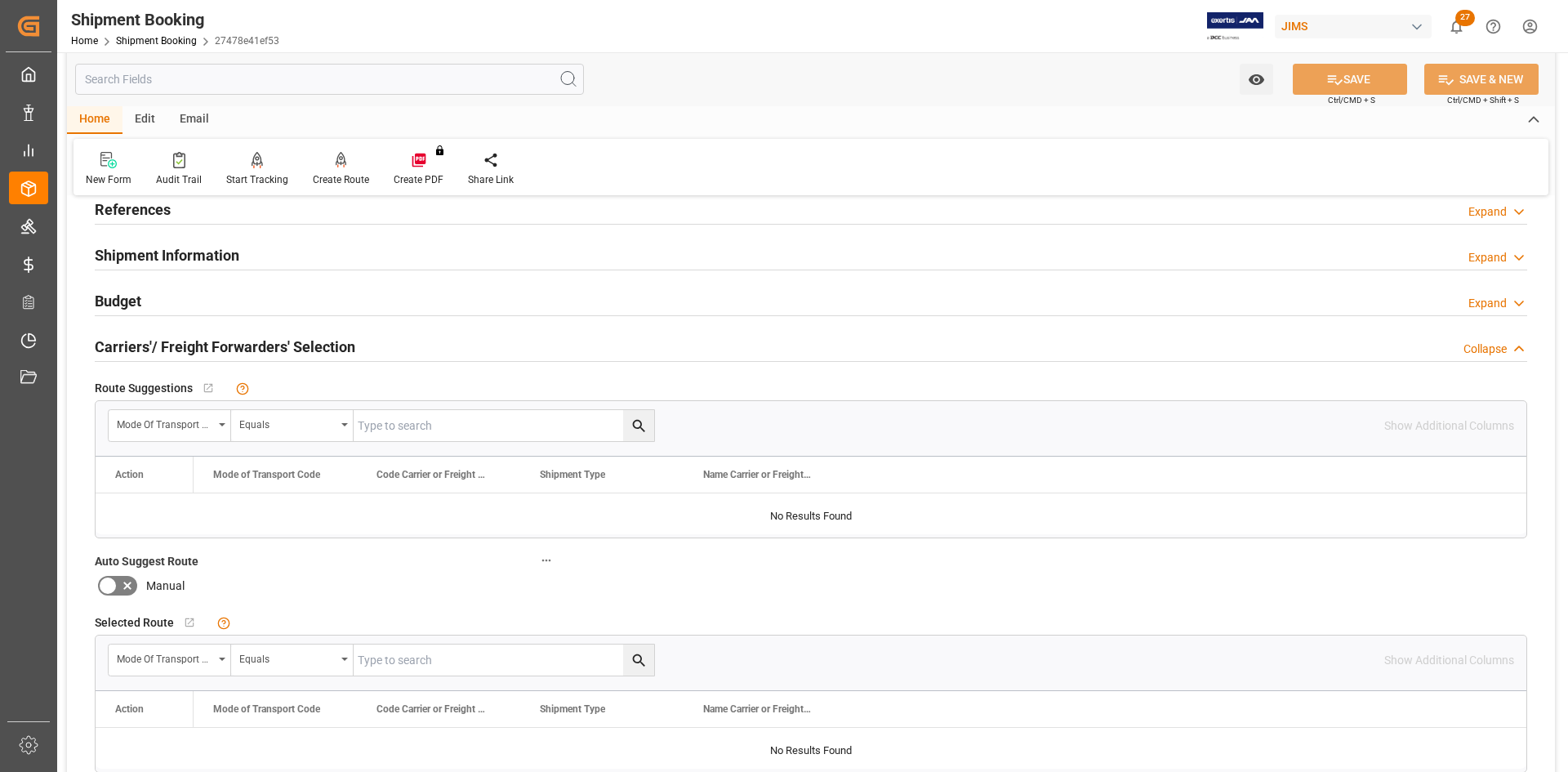
scroll to position [82, 0]
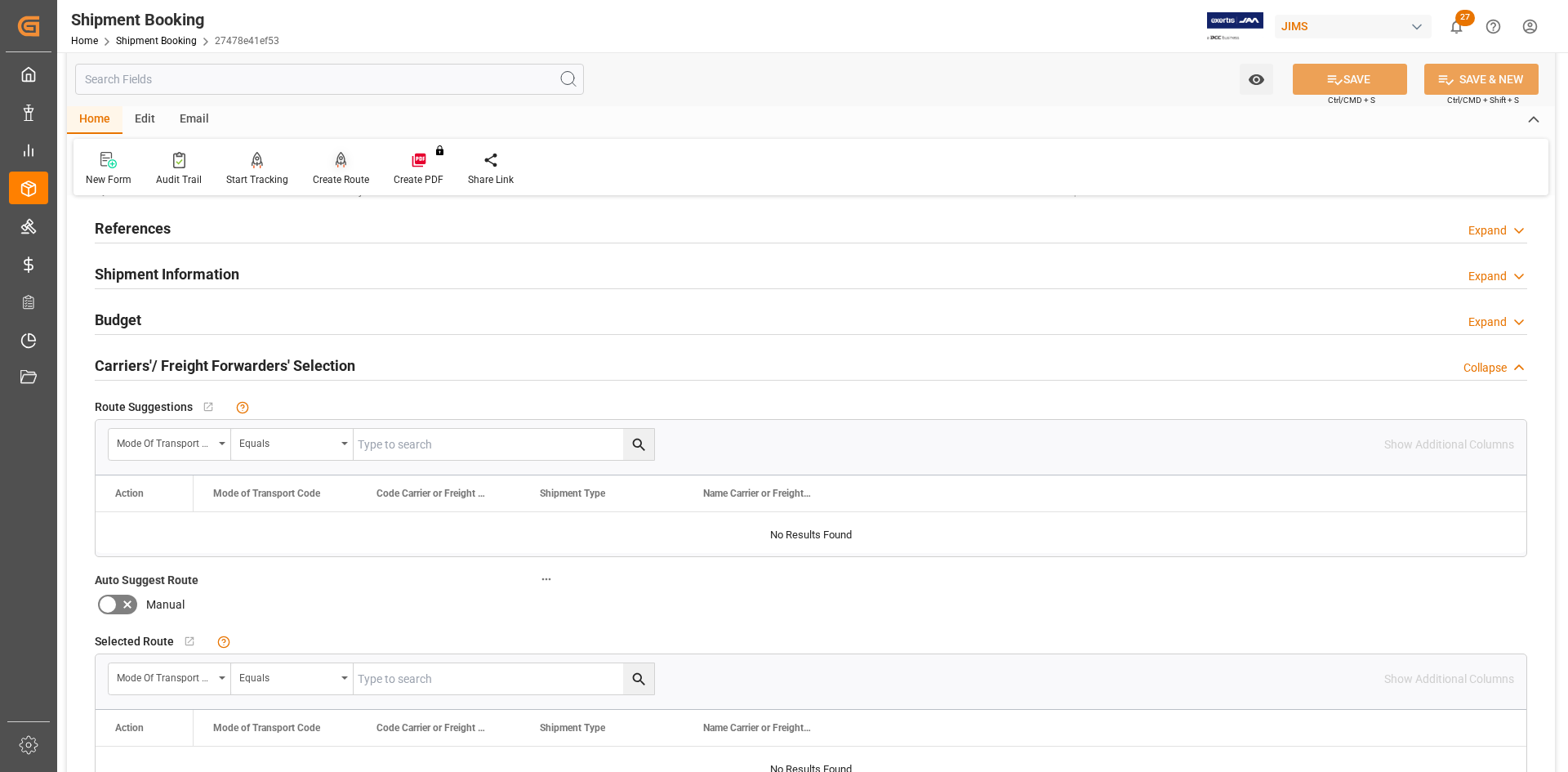
click at [341, 173] on div "Create Route" at bounding box center [341, 180] width 56 height 15
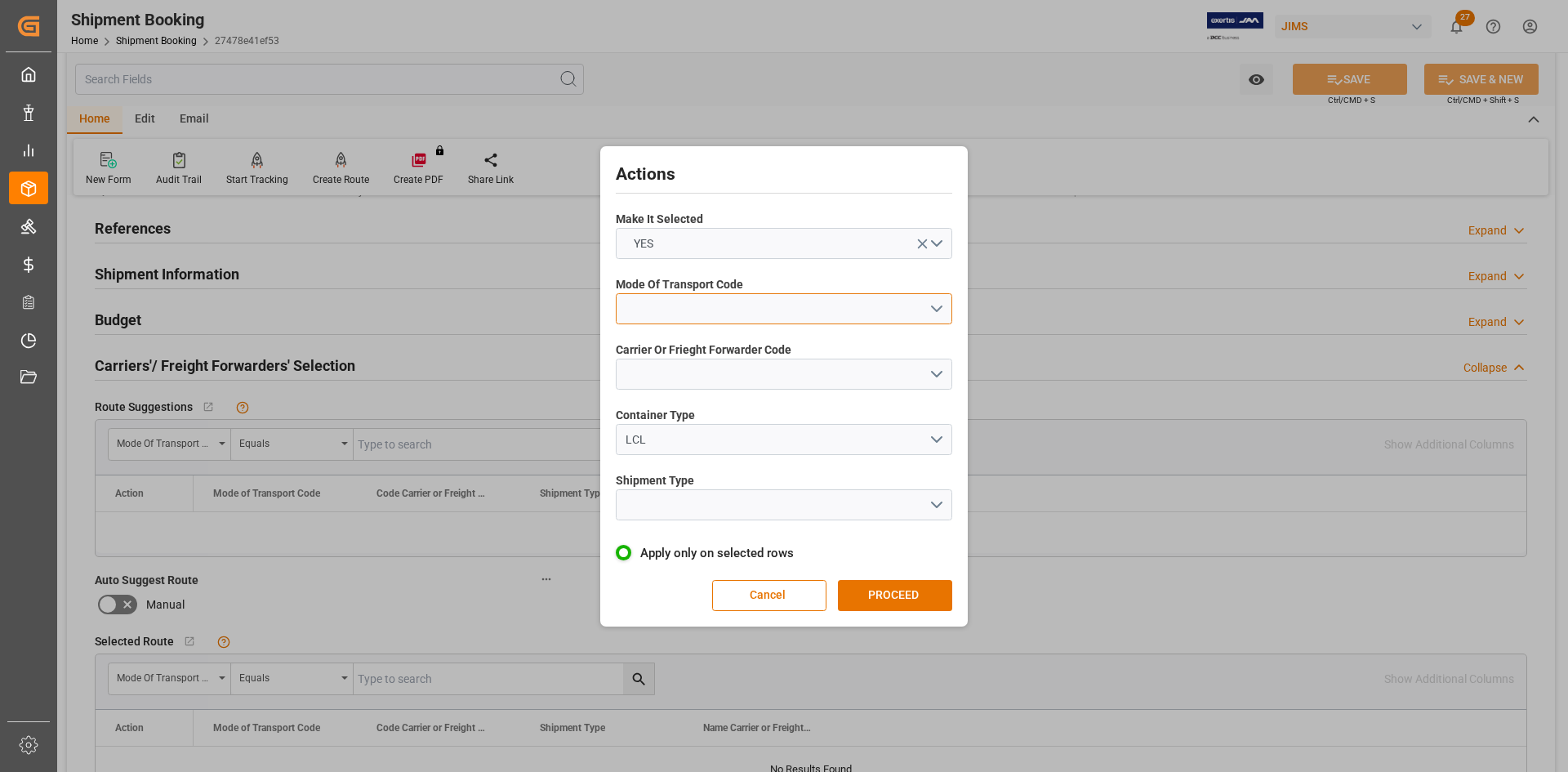
click at [937, 313] on button "open menu" at bounding box center [783, 308] width 336 height 31
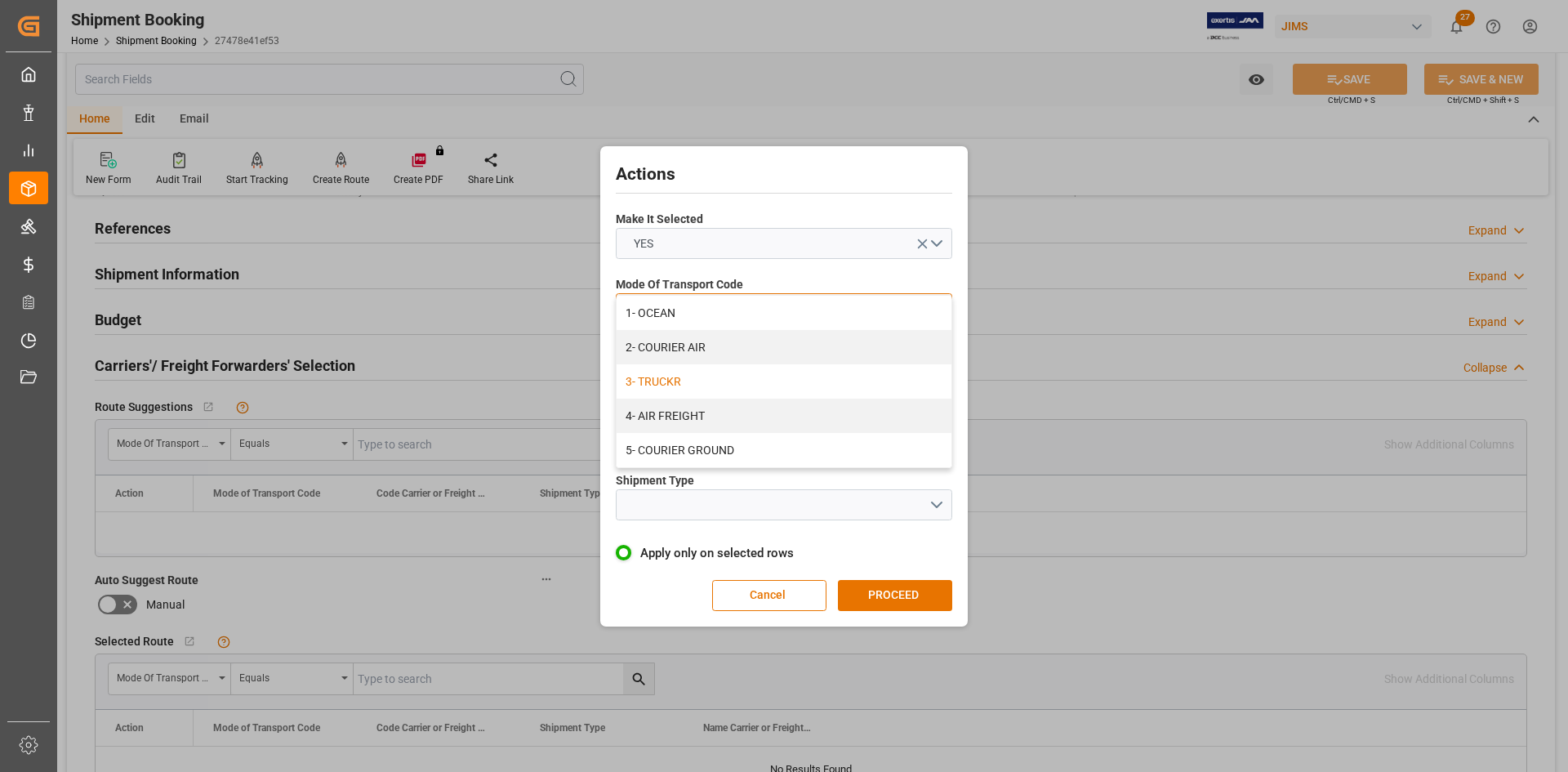
click at [699, 388] on div "3- TRUCKR" at bounding box center [783, 381] width 334 height 35
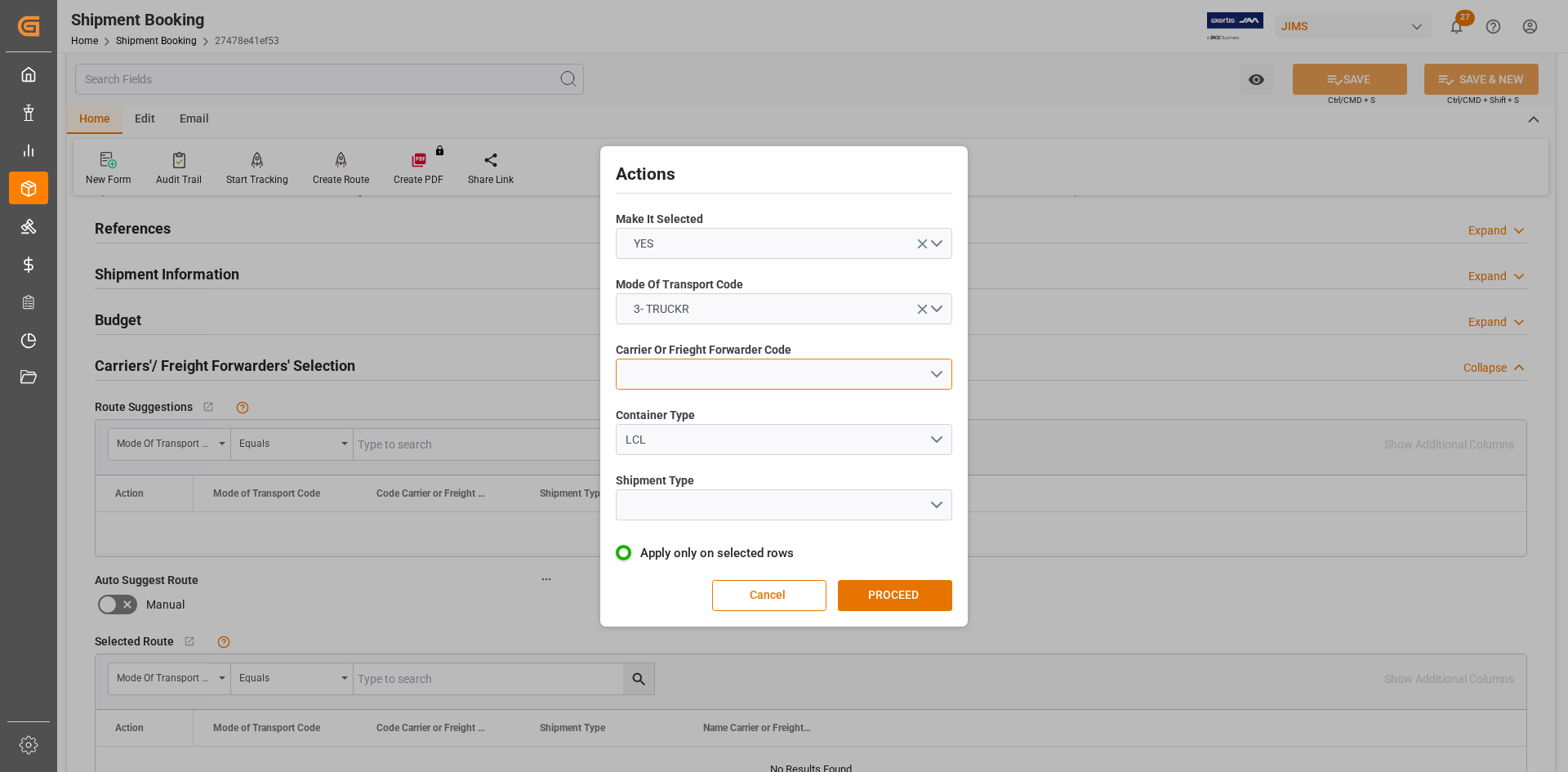
click at [925, 366] on button "open menu" at bounding box center [783, 374] width 336 height 31
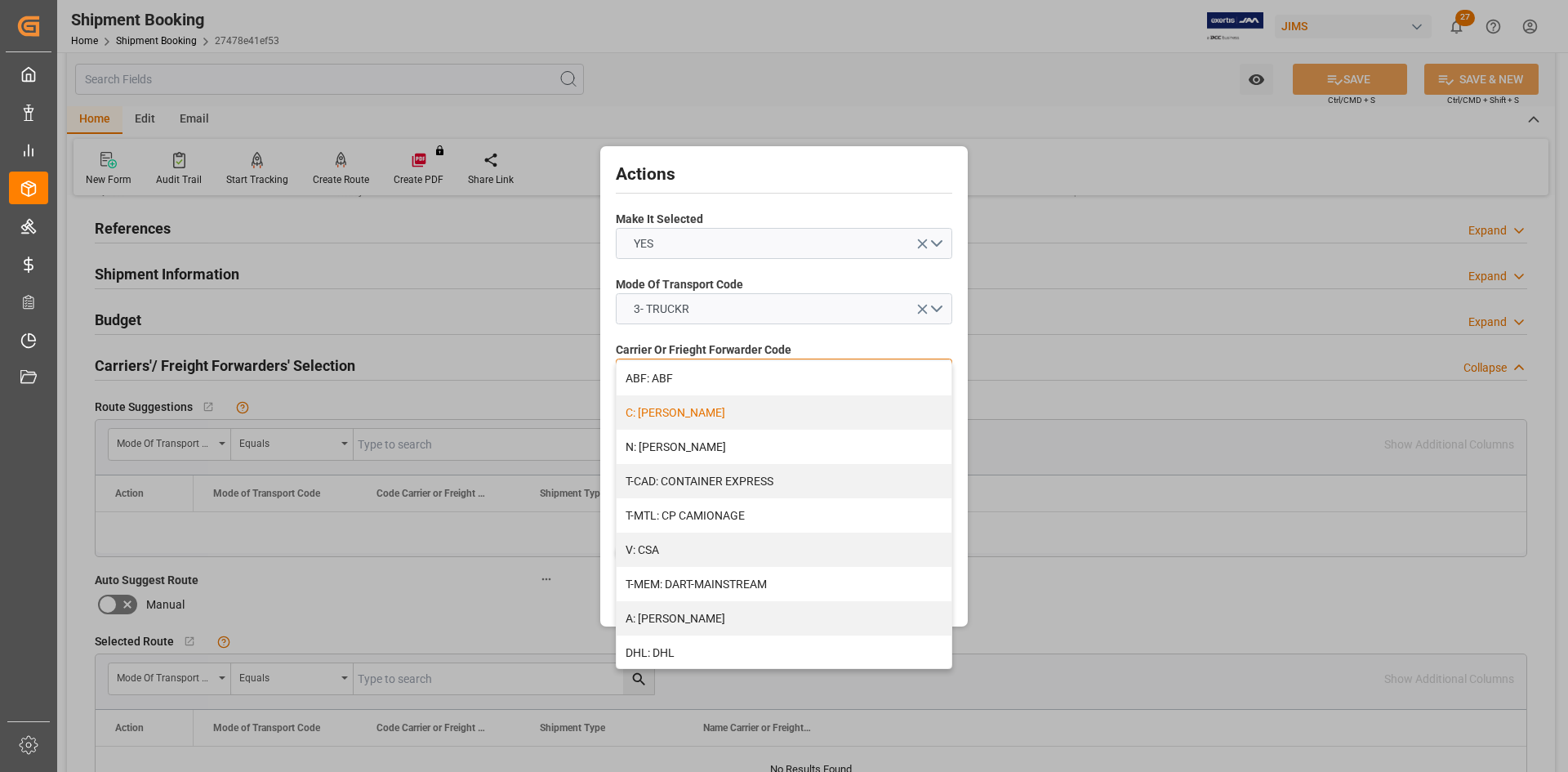
click at [690, 408] on div "C: CH ROBINSON" at bounding box center [783, 412] width 334 height 35
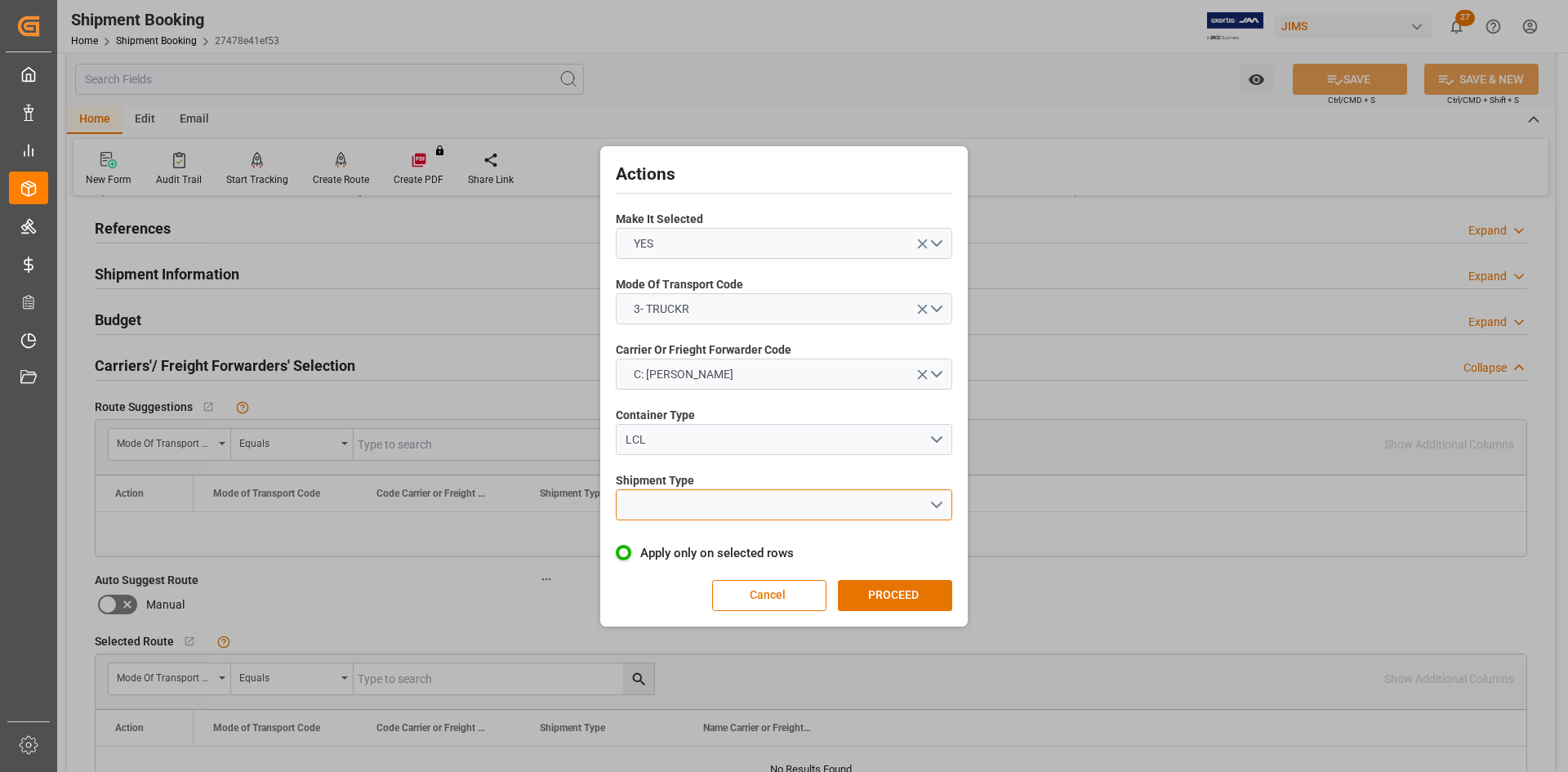
click at [658, 505] on button "open menu" at bounding box center [783, 504] width 336 height 31
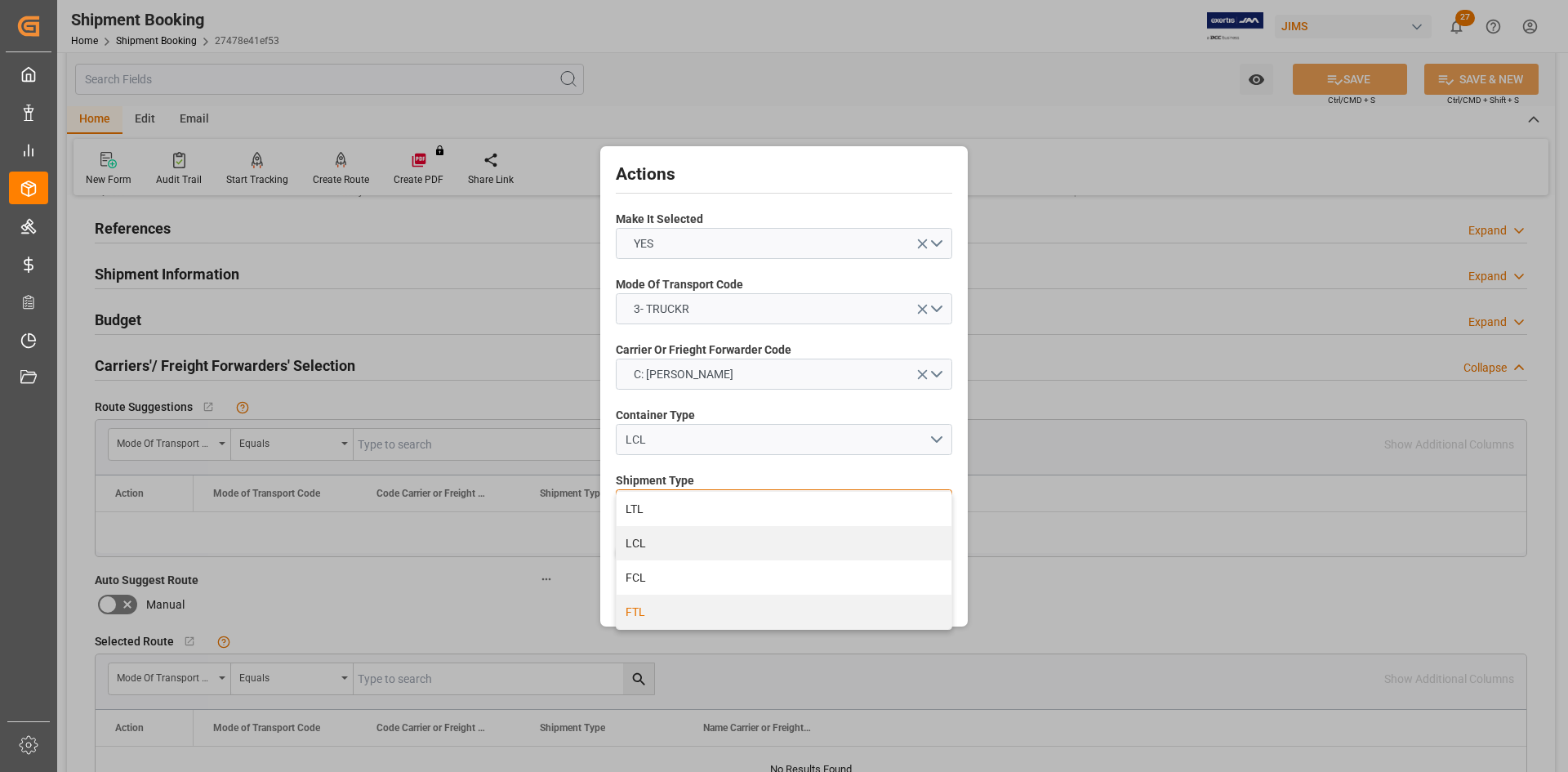
click at [637, 611] on div "FTL" at bounding box center [783, 612] width 334 height 35
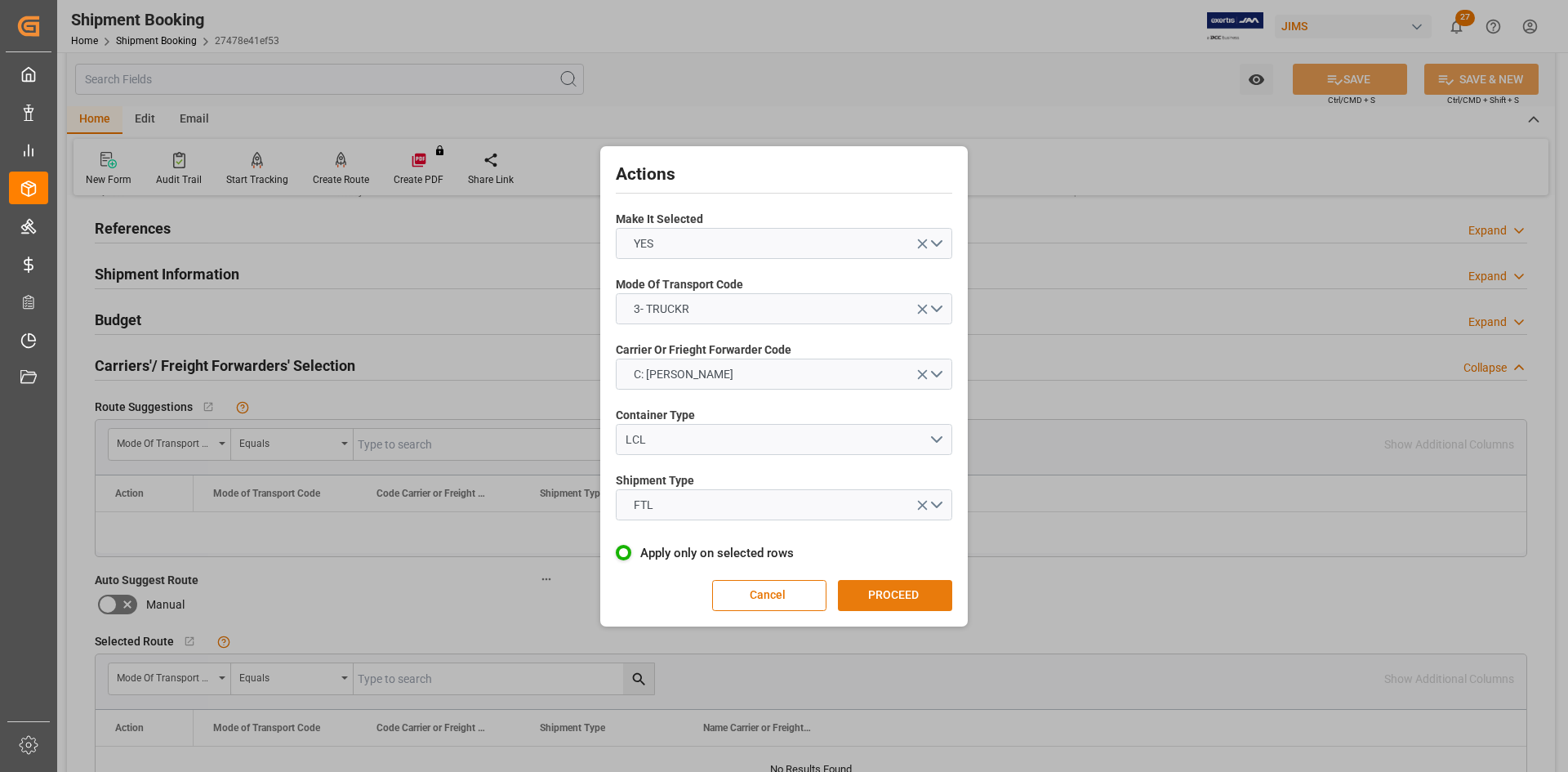
click at [872, 595] on button "PROCEED" at bounding box center [895, 595] width 114 height 31
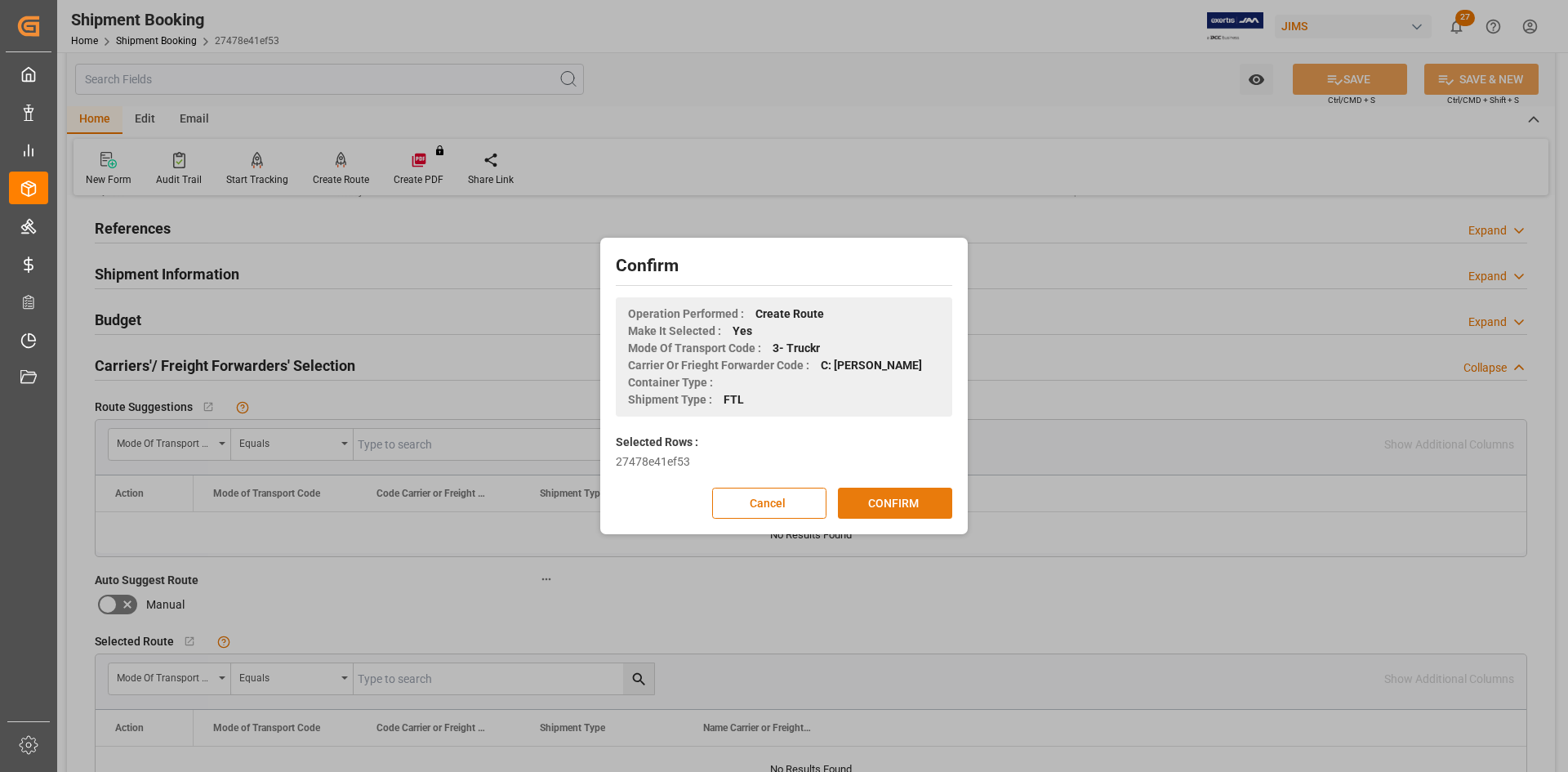
click at [863, 502] on button "CONFIRM" at bounding box center [895, 502] width 114 height 31
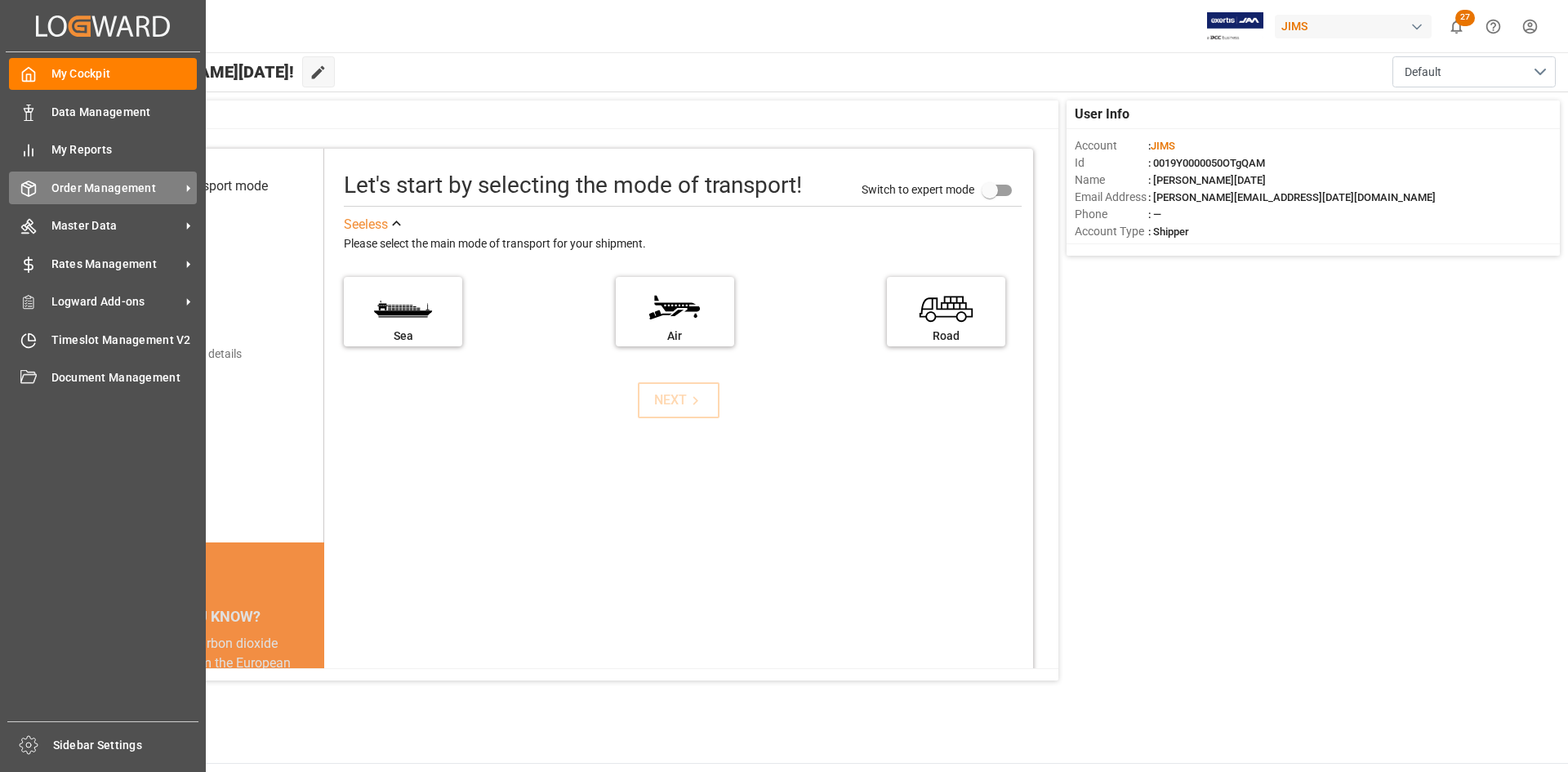
click at [86, 186] on span "Order Management" at bounding box center [116, 188] width 129 height 17
click at [90, 182] on span "Order Management" at bounding box center [116, 188] width 129 height 17
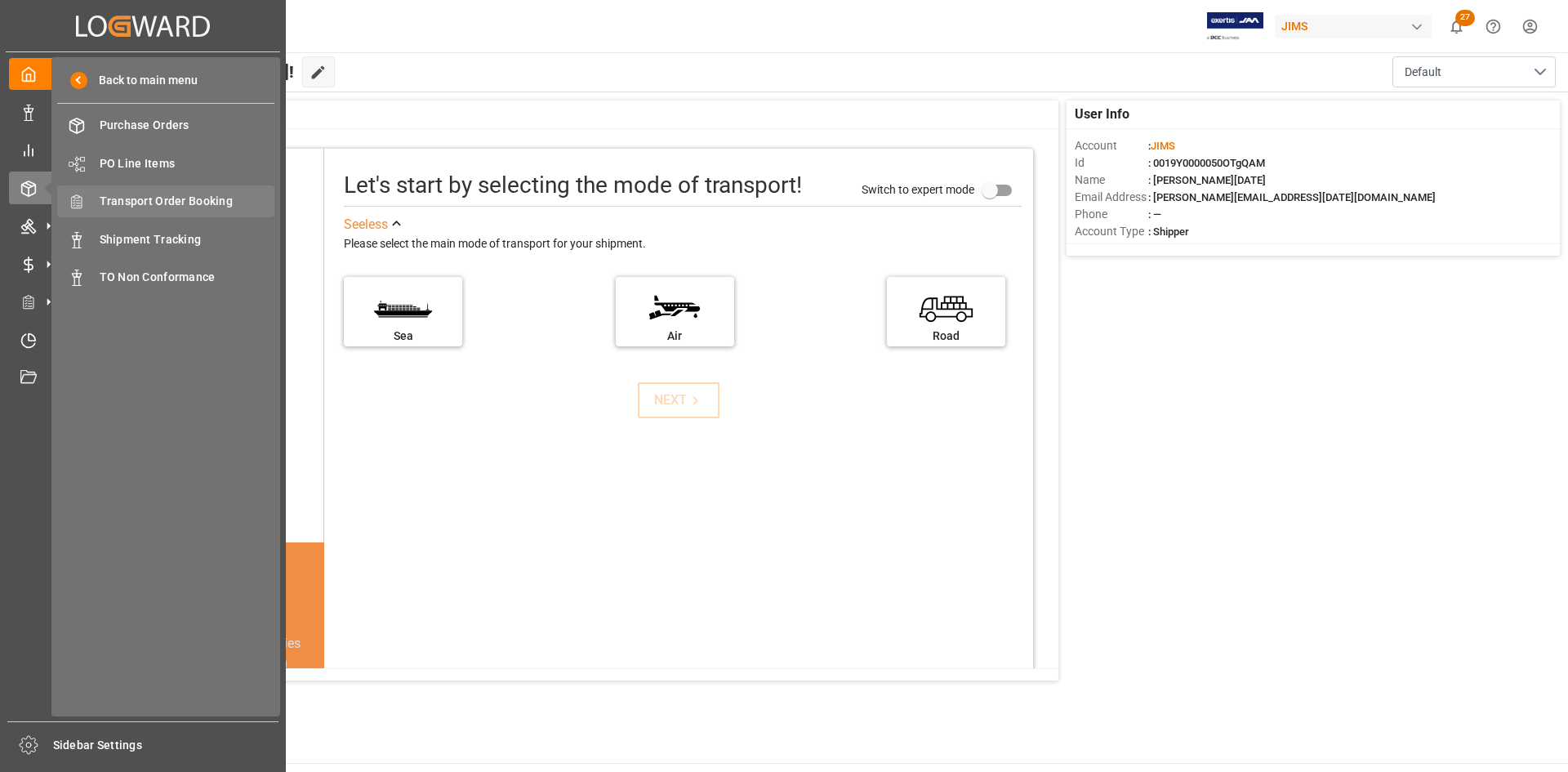
click at [156, 203] on span "Transport Order Booking" at bounding box center [186, 201] width 175 height 17
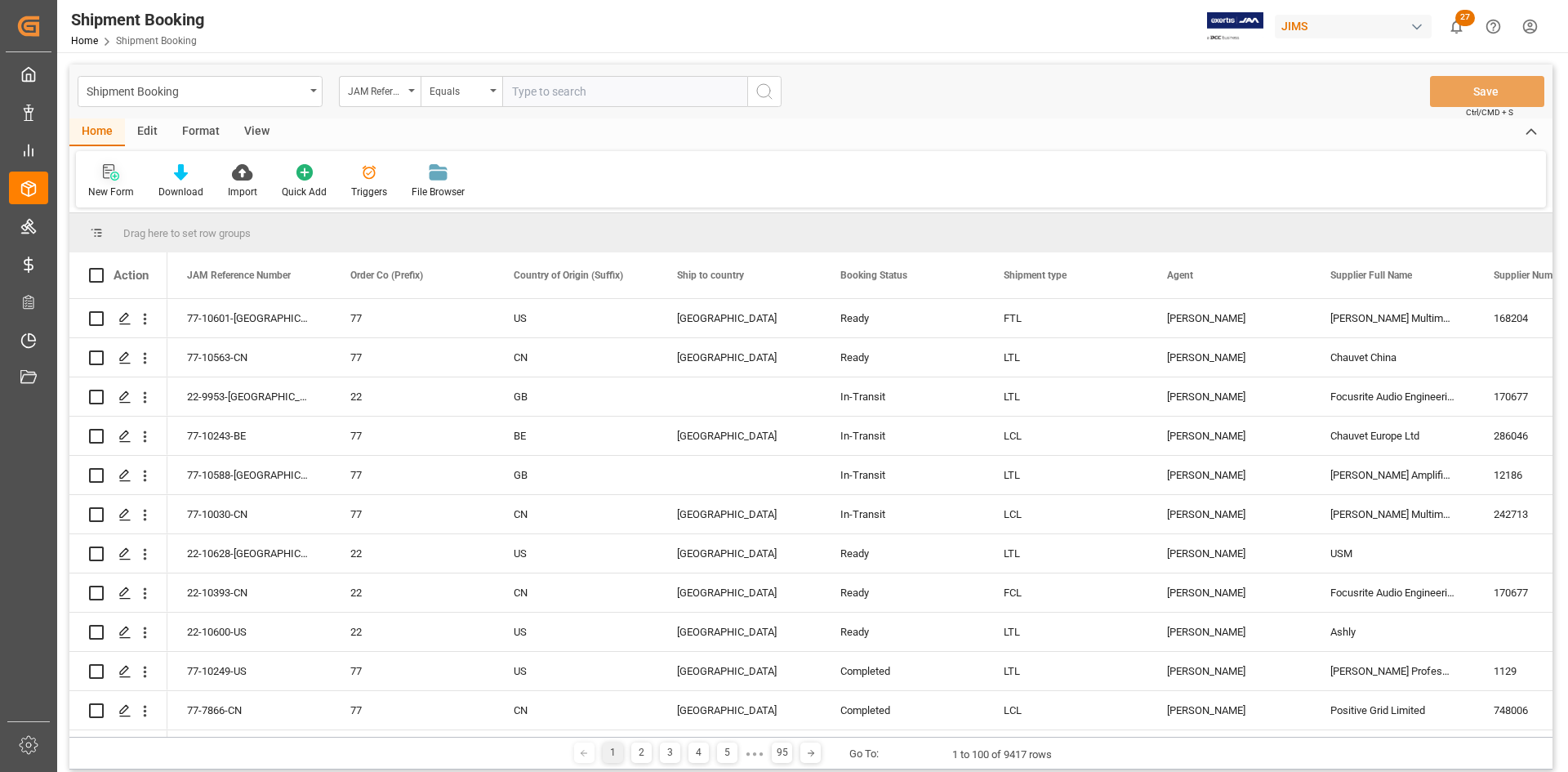
click at [103, 187] on div "New Form" at bounding box center [111, 192] width 46 height 15
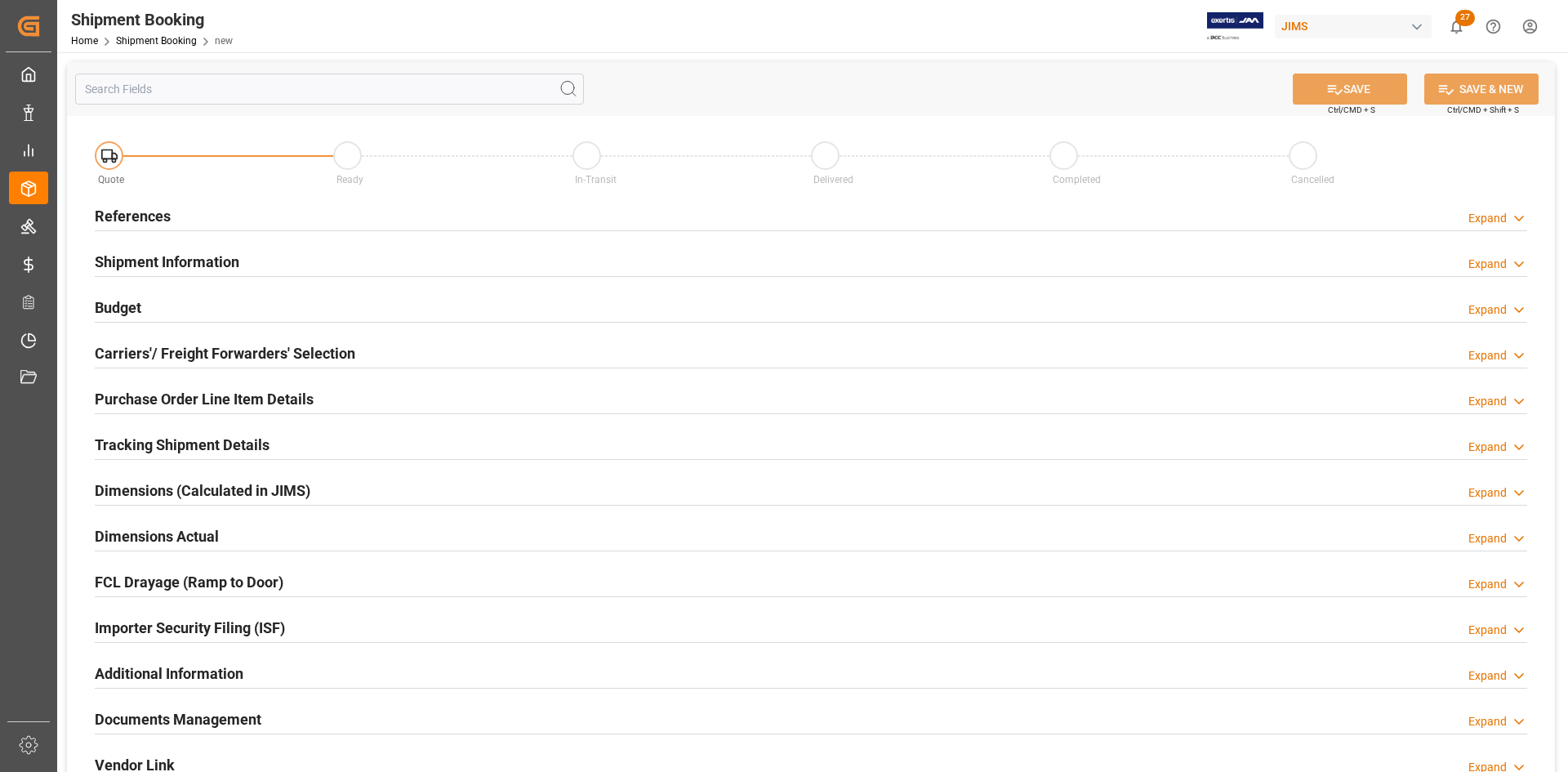
click at [127, 214] on h2 "References" at bounding box center [132, 216] width 76 height 22
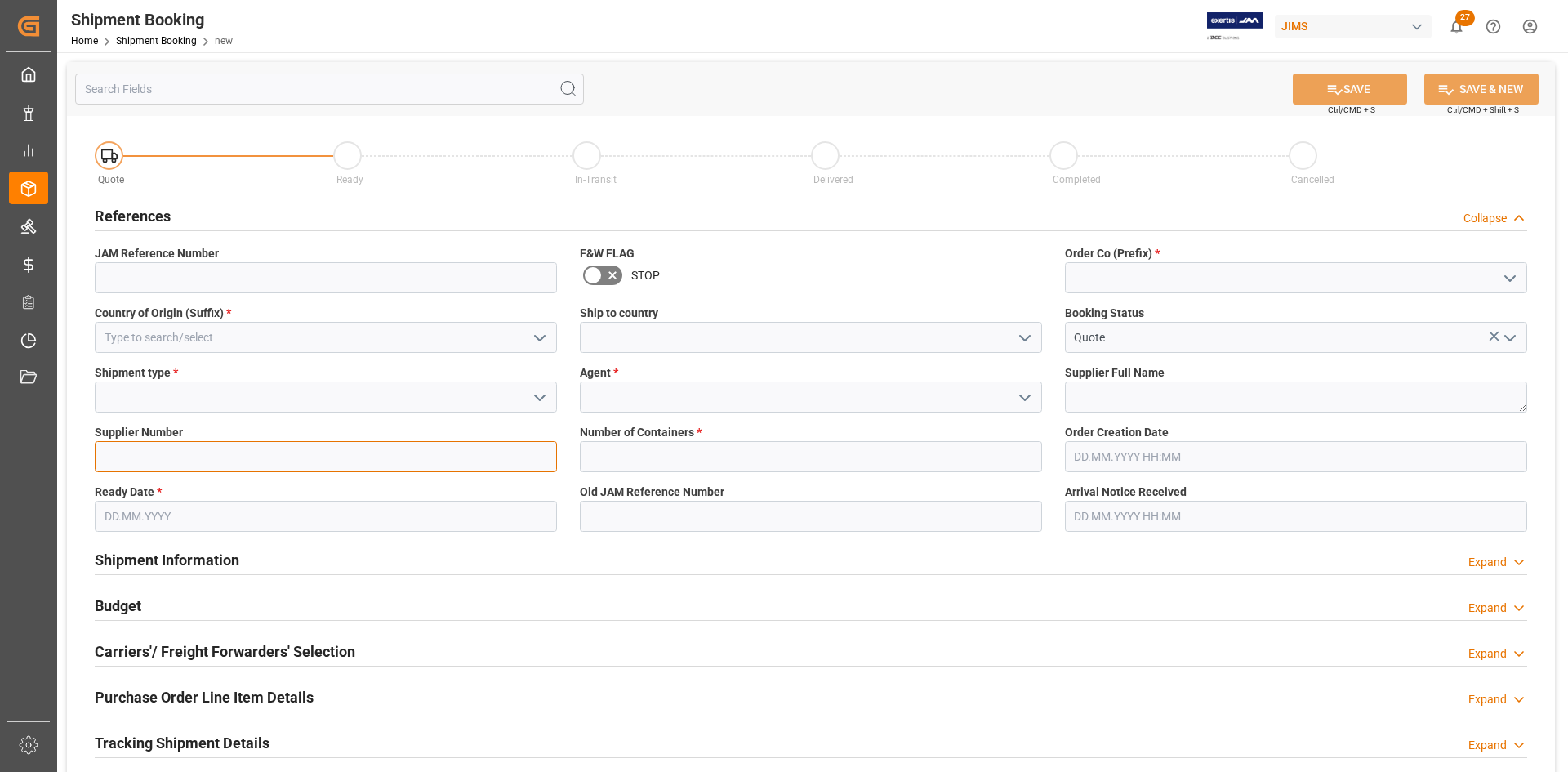
click at [129, 453] on input at bounding box center [325, 456] width 462 height 31
paste input "168204"
type input "168204"
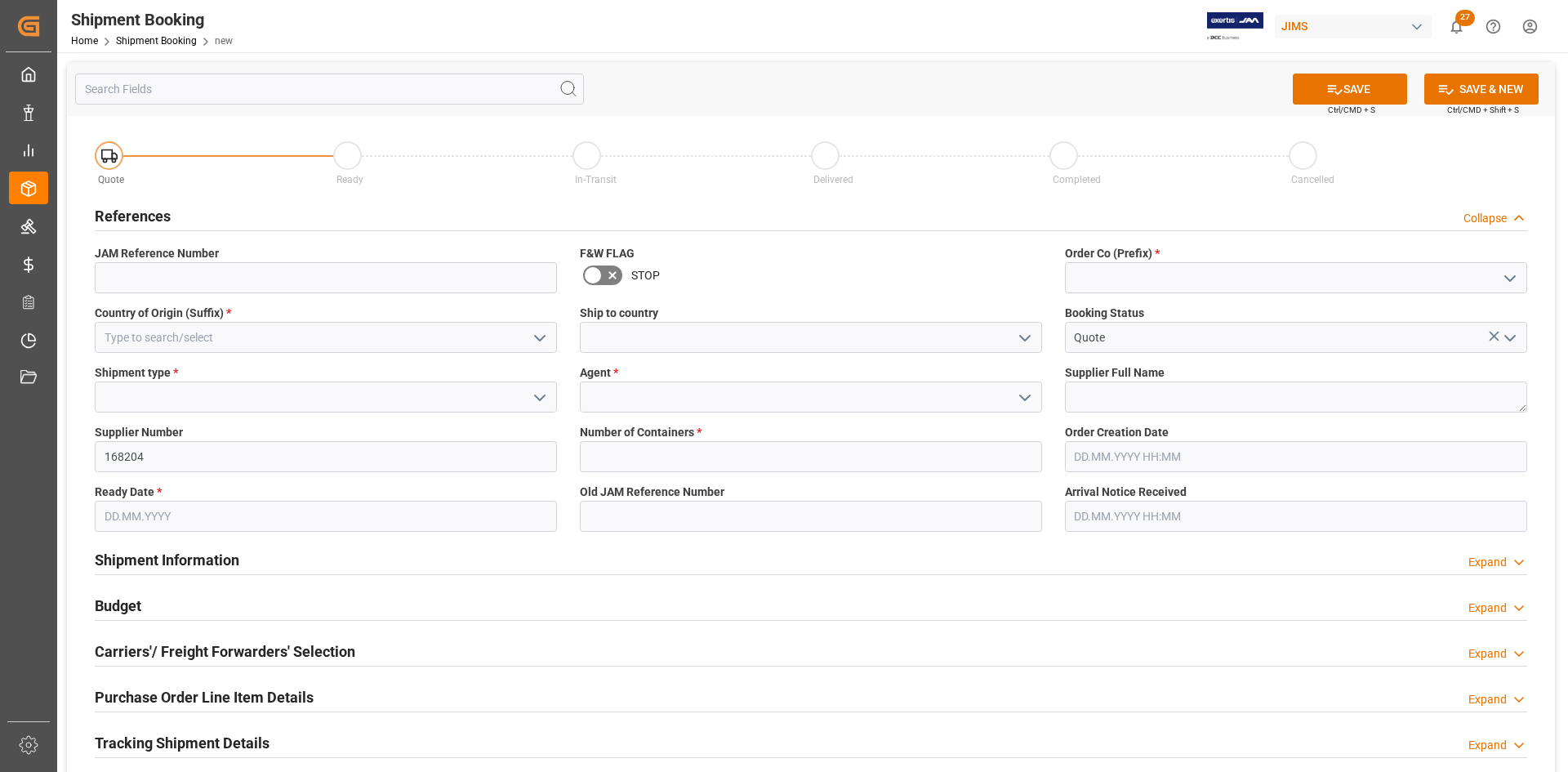
click at [1113, 462] on input "text" at bounding box center [1295, 456] width 462 height 31
paste input "[PERSON_NAME] Multimedia"
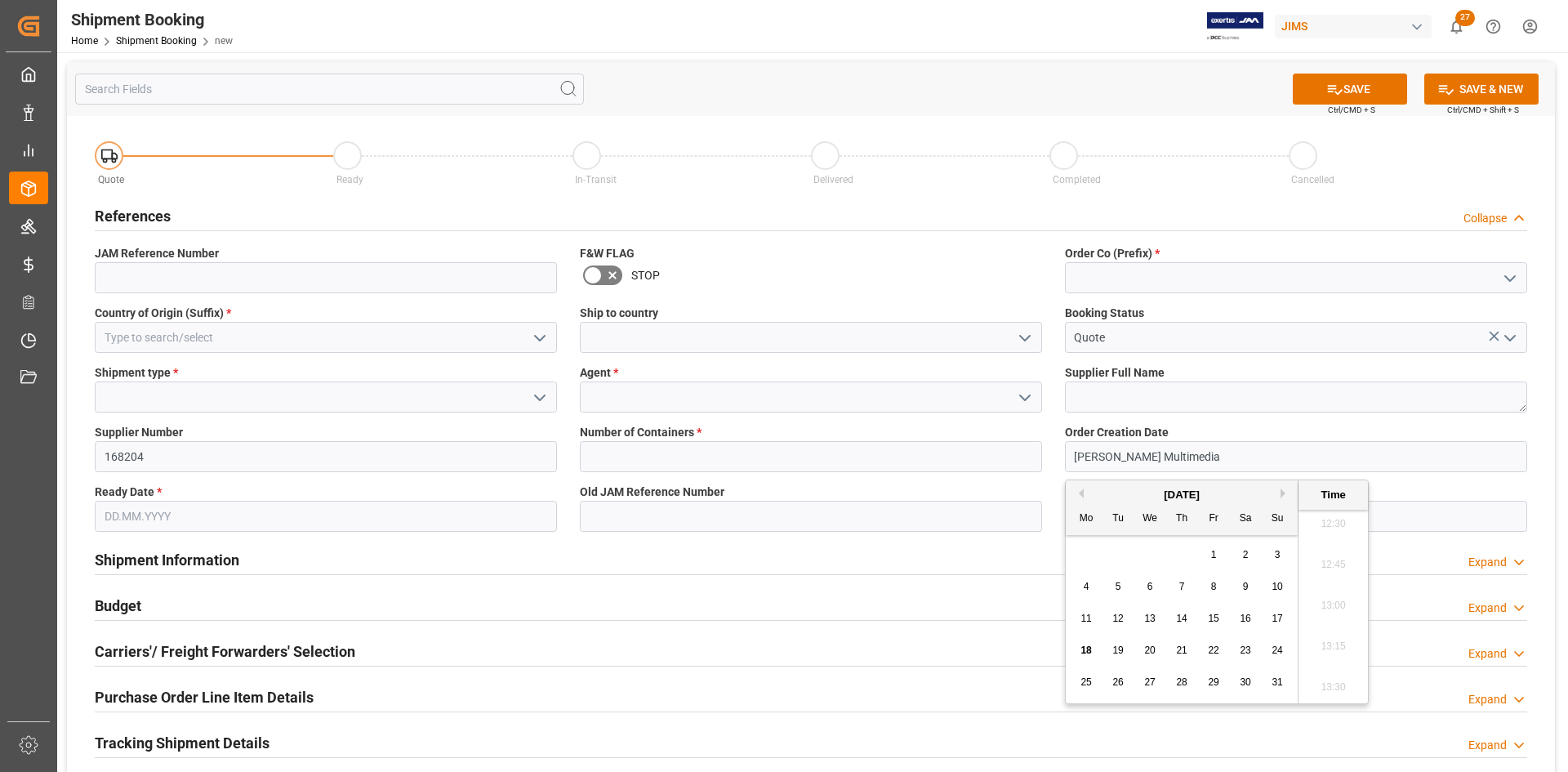
type input "[PERSON_NAME] Multimedia"
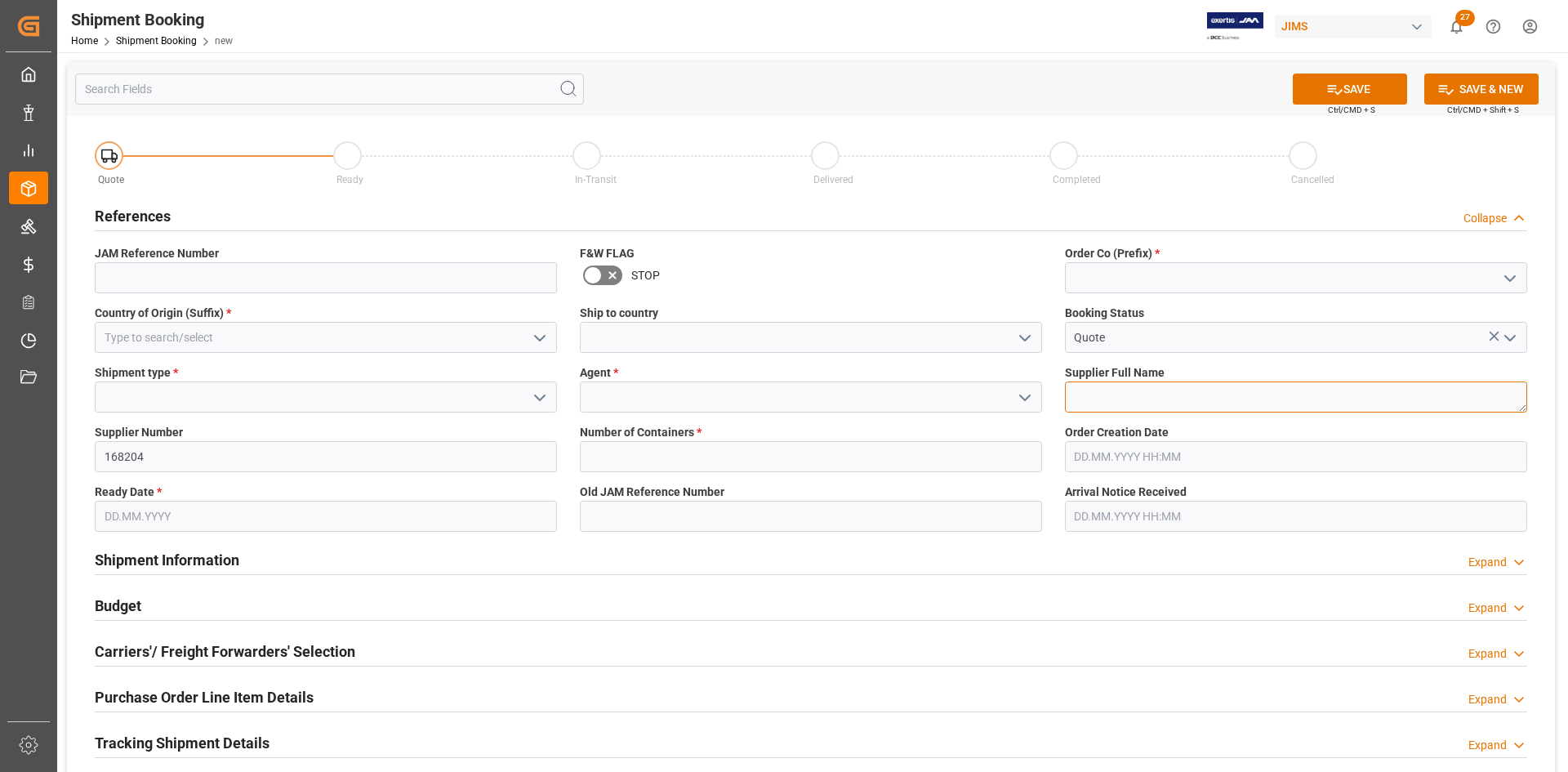
click at [1095, 392] on textarea at bounding box center [1295, 396] width 462 height 31
paste textarea "[PERSON_NAME] Multimedia"
type textarea "[PERSON_NAME] Multimedia"
click at [1121, 455] on input "text" at bounding box center [1295, 456] width 462 height 31
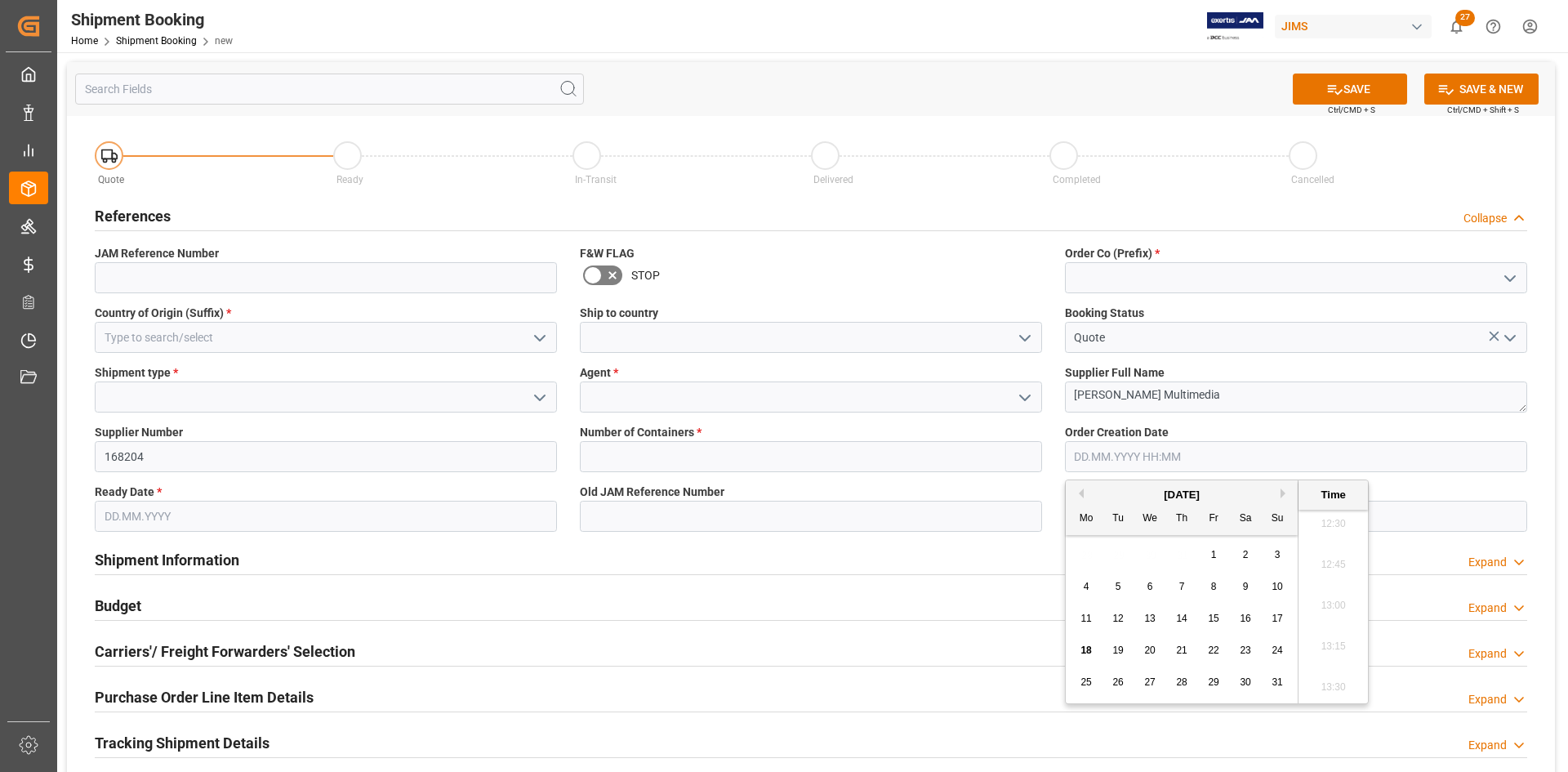
click at [1087, 647] on span "18" at bounding box center [1085, 650] width 10 height 11
type input "18.08.2025 00:00"
click at [604, 455] on input "text" at bounding box center [810, 456] width 462 height 31
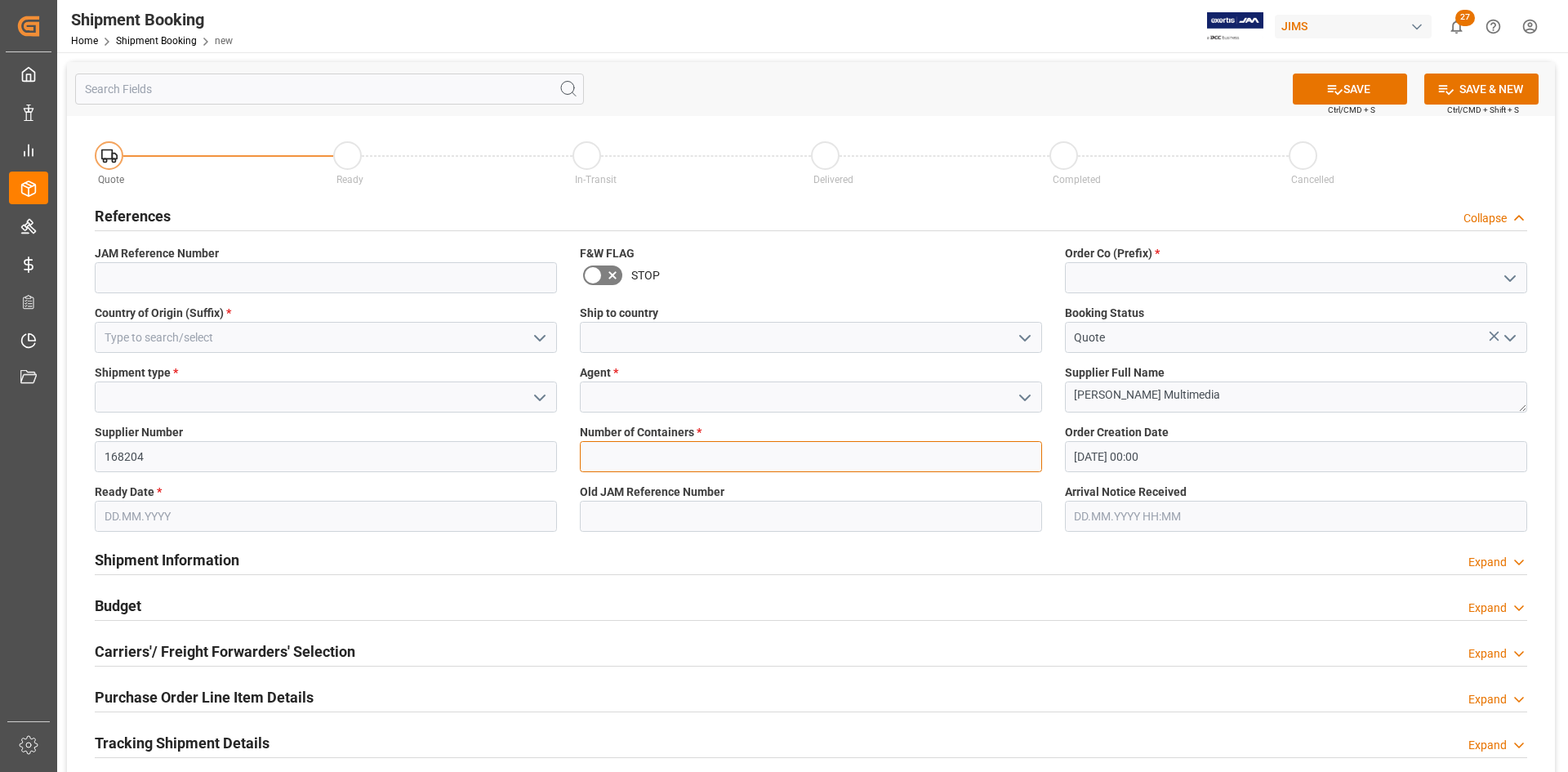
type input "1"
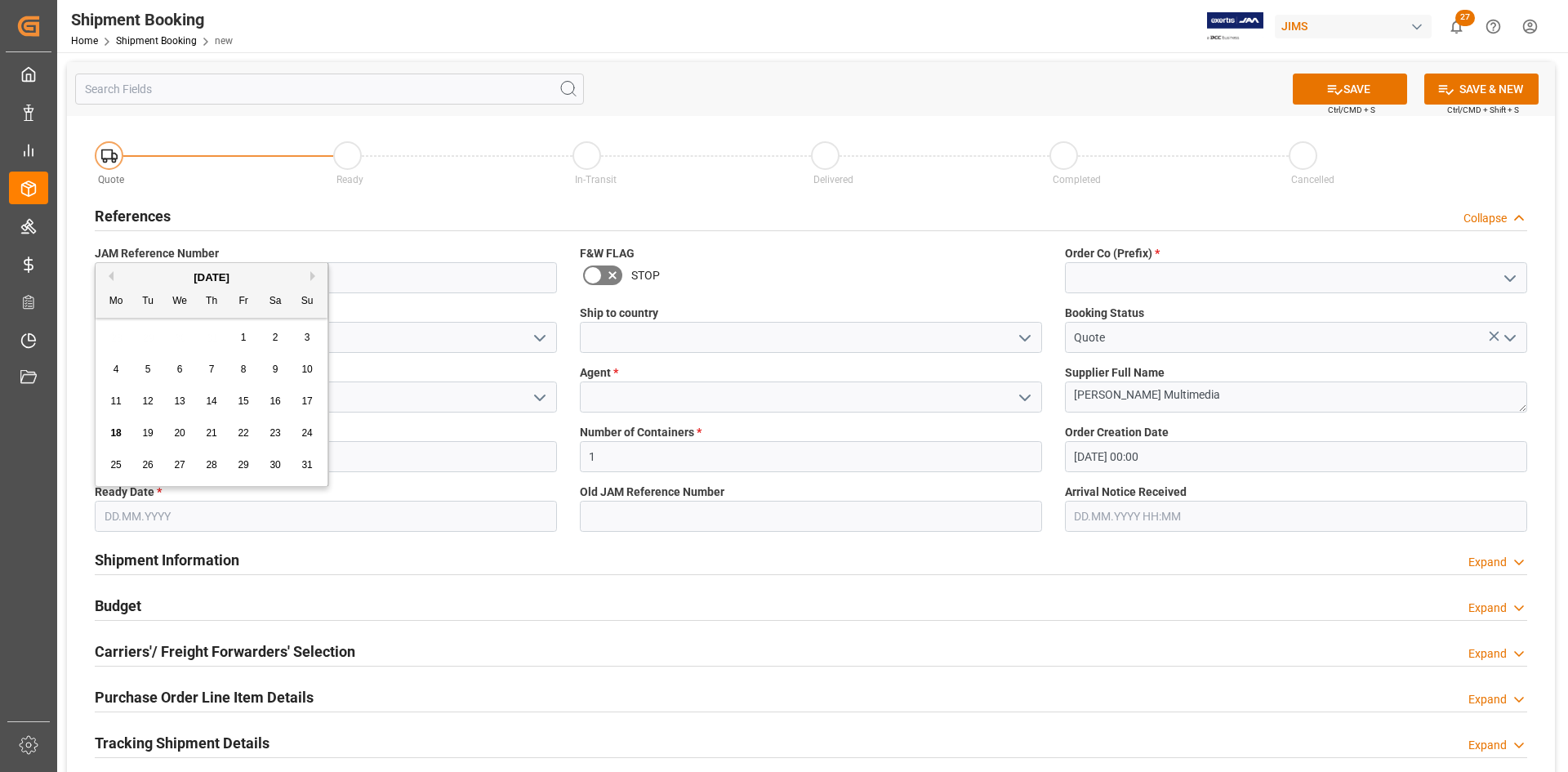
click at [124, 517] on input "text" at bounding box center [325, 515] width 462 height 31
click at [178, 434] on span "20" at bounding box center [179, 433] width 10 height 11
type input "[DATE]"
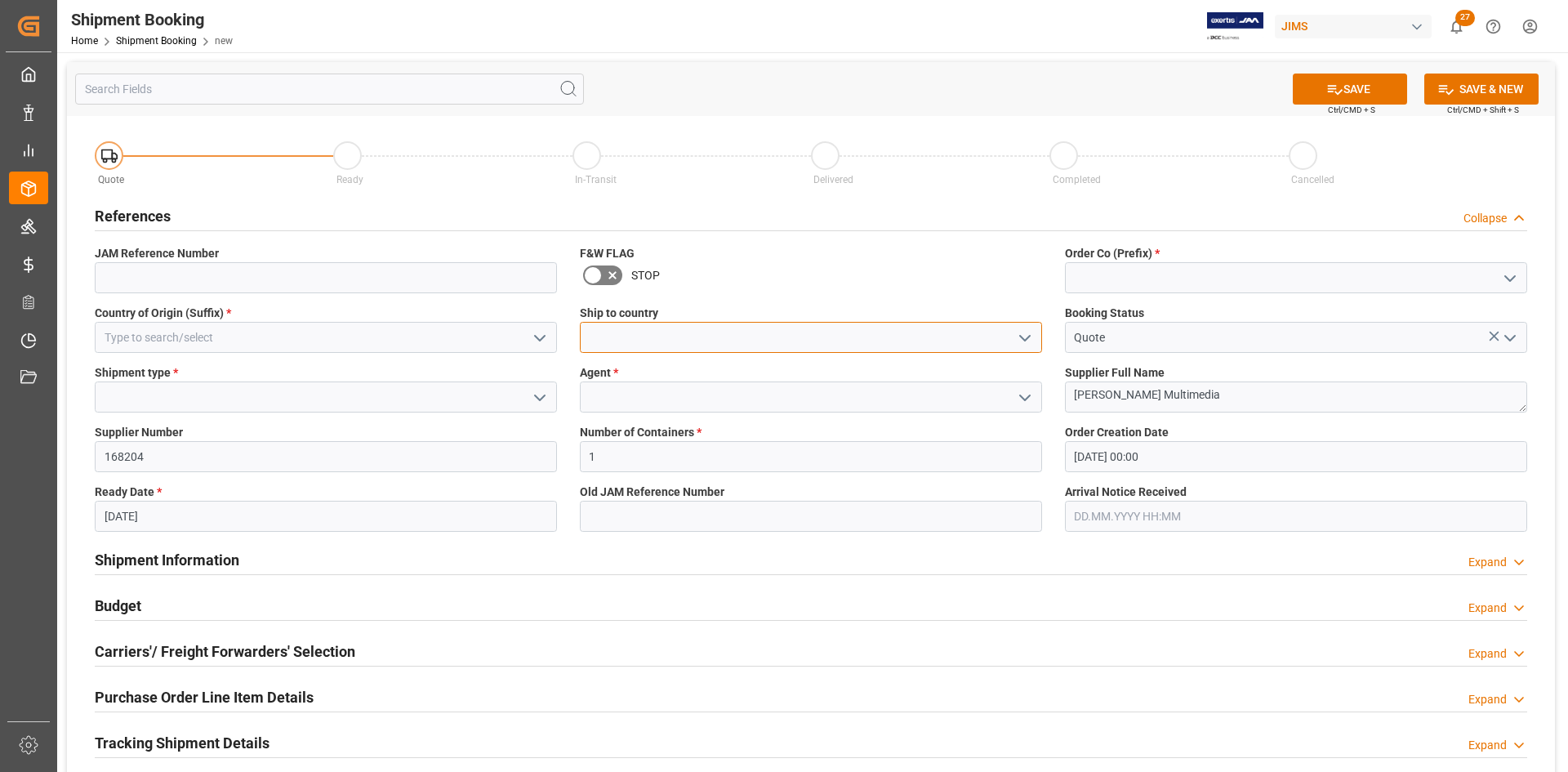
click at [669, 334] on input at bounding box center [810, 336] width 462 height 31
click at [1028, 336] on polyline "open menu" at bounding box center [1025, 337] width 9 height 5
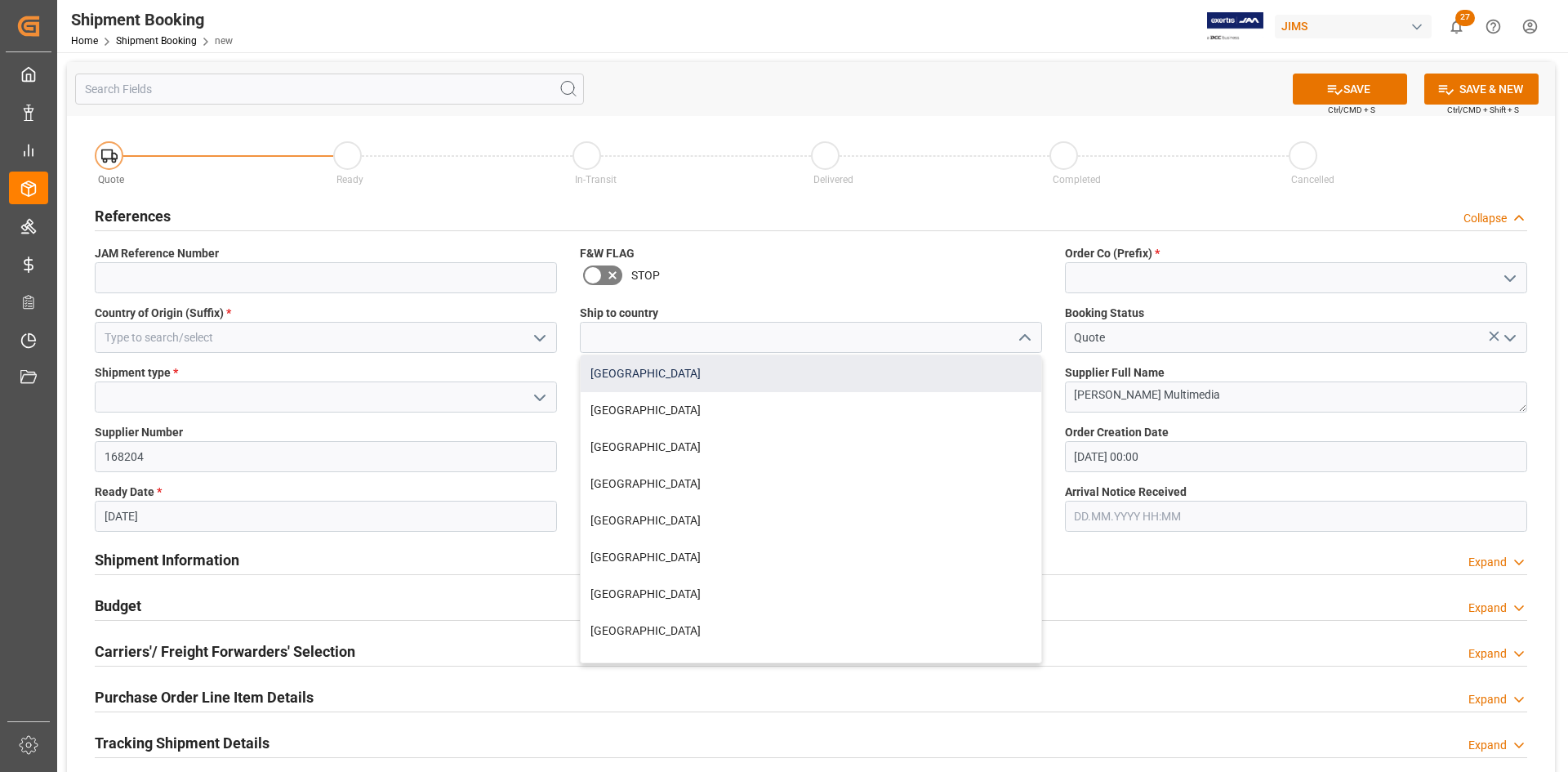
click at [615, 373] on div "[GEOGRAPHIC_DATA]" at bounding box center [811, 373] width 461 height 37
type input "[GEOGRAPHIC_DATA]"
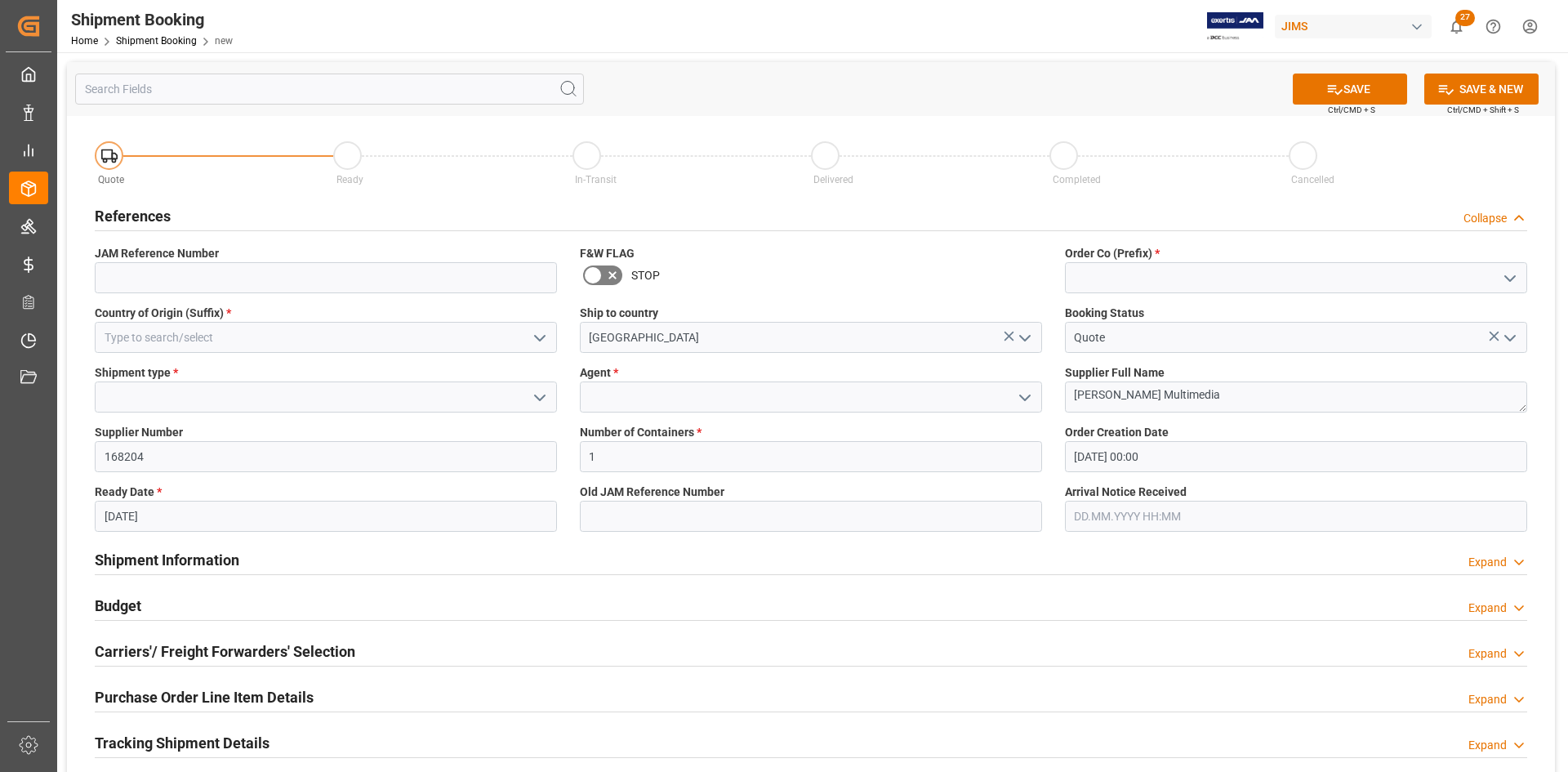
click at [544, 334] on icon "open menu" at bounding box center [540, 337] width 20 height 20
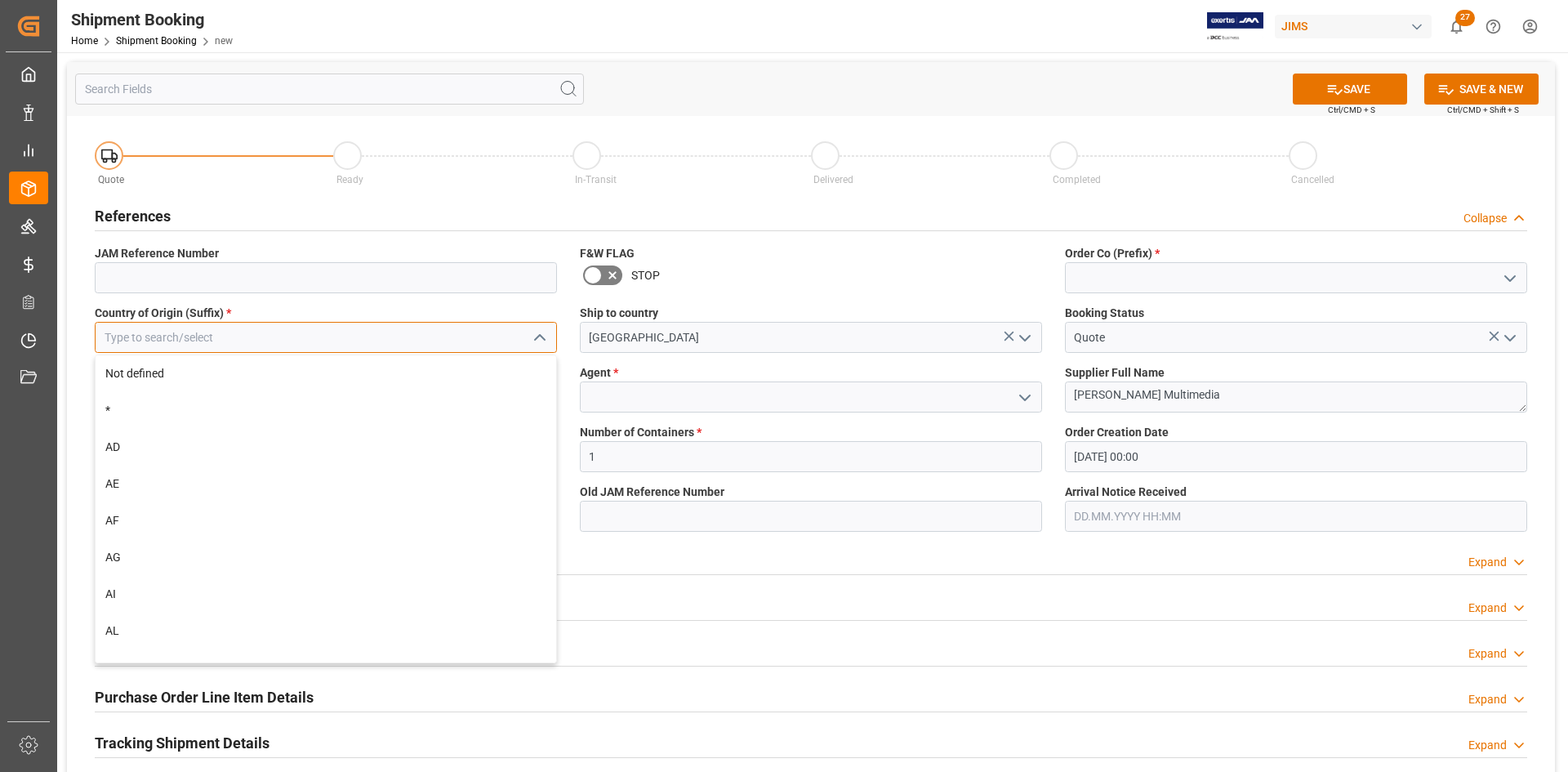
click at [242, 340] on input at bounding box center [325, 336] width 462 height 31
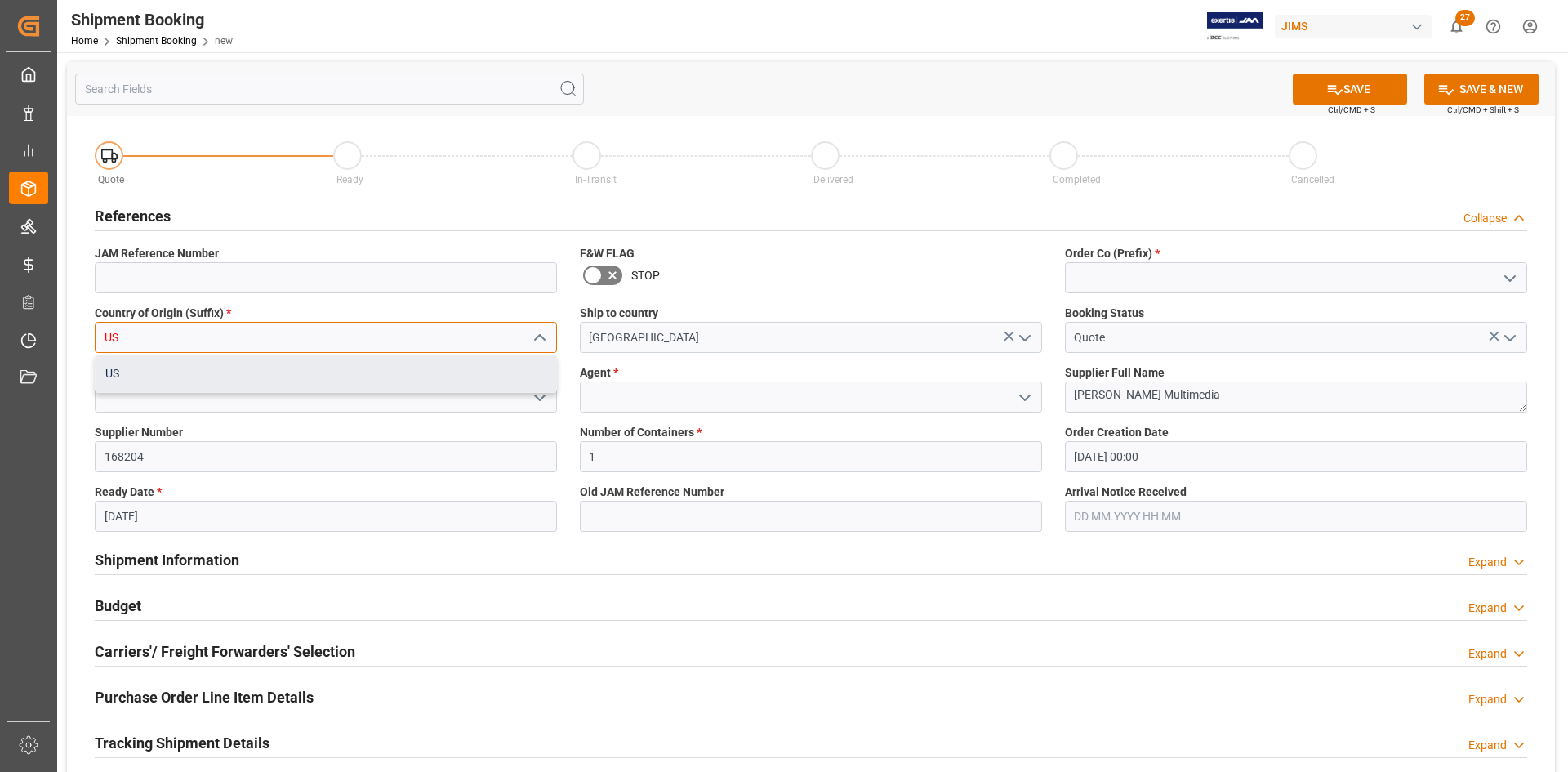
click at [125, 383] on div "US" at bounding box center [326, 373] width 461 height 37
type input "US"
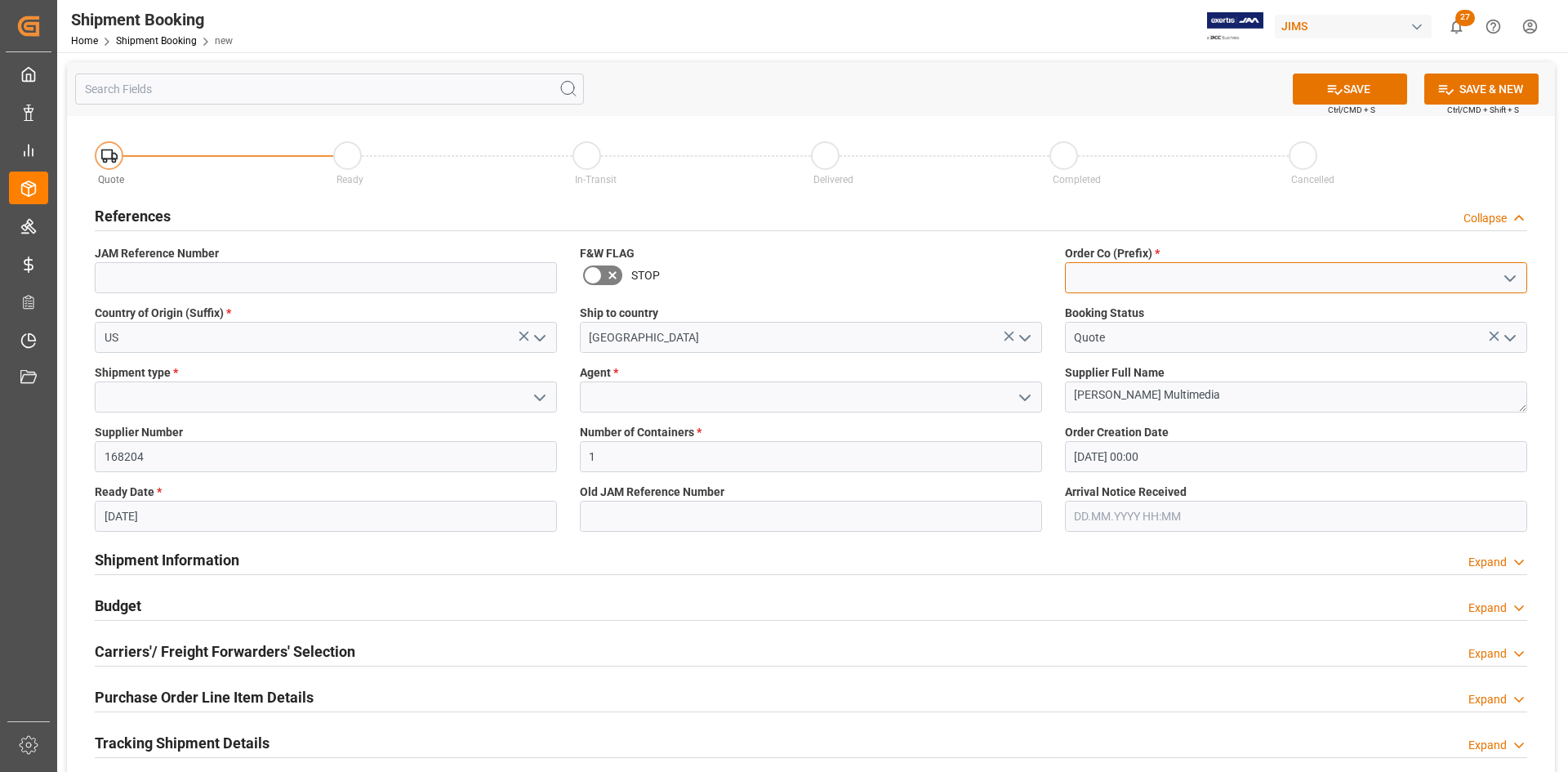
click at [1206, 275] on input at bounding box center [1295, 277] width 462 height 31
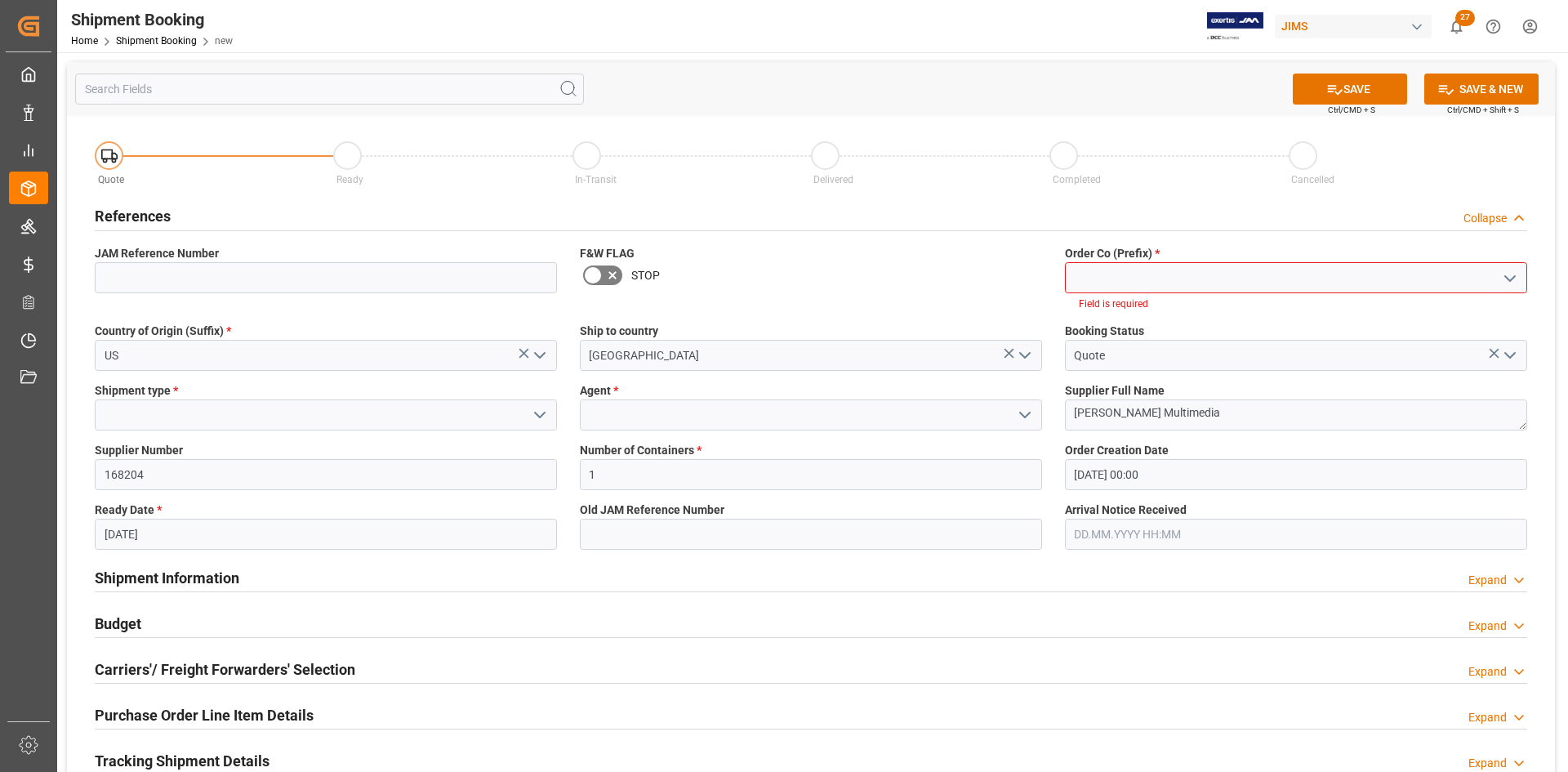
click at [1511, 279] on polyline "open menu" at bounding box center [1510, 278] width 9 height 5
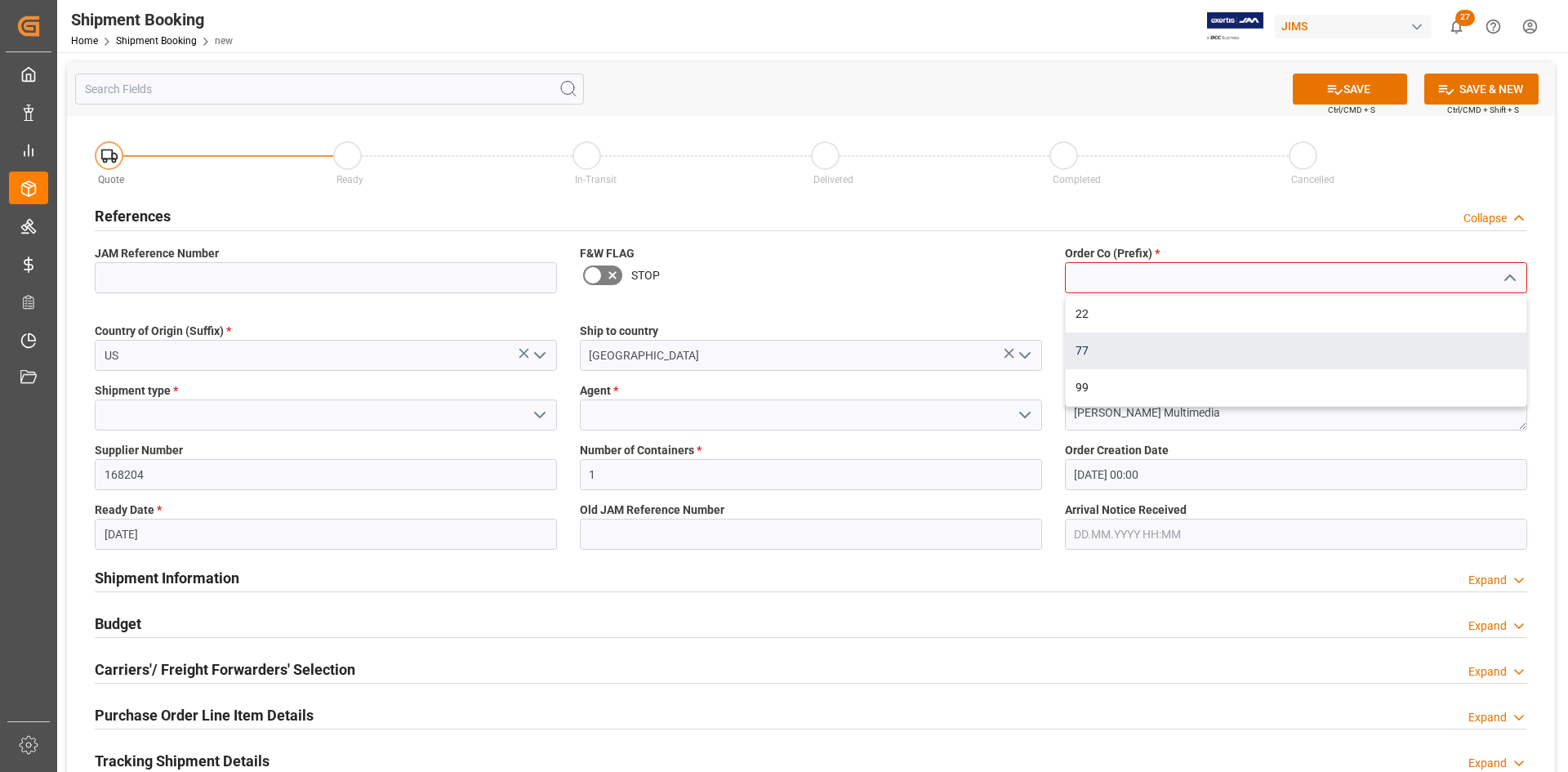
click at [1087, 343] on div "77" at bounding box center [1296, 350] width 461 height 37
type input "77"
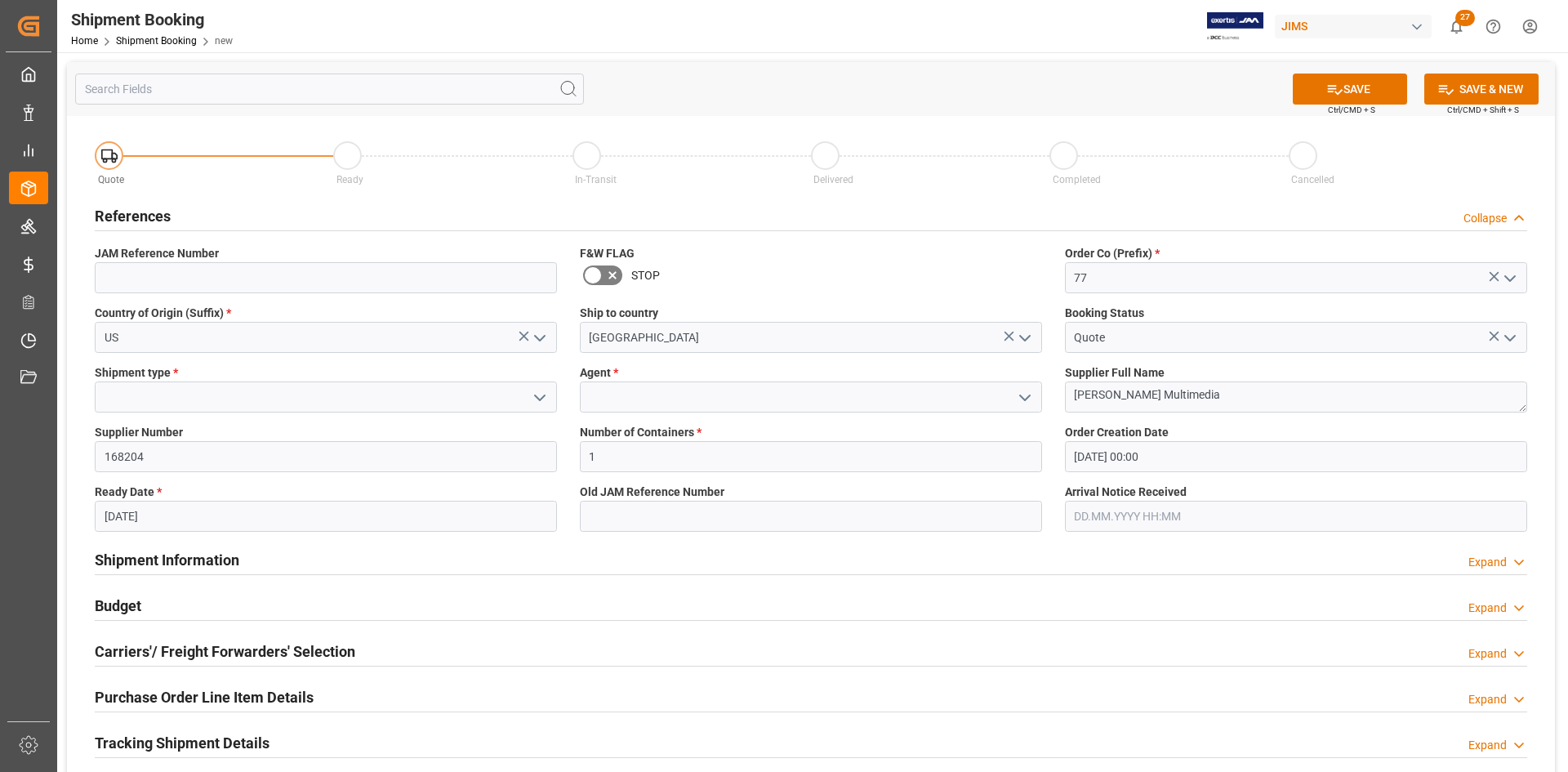
click at [1019, 392] on icon "open menu" at bounding box center [1025, 397] width 20 height 20
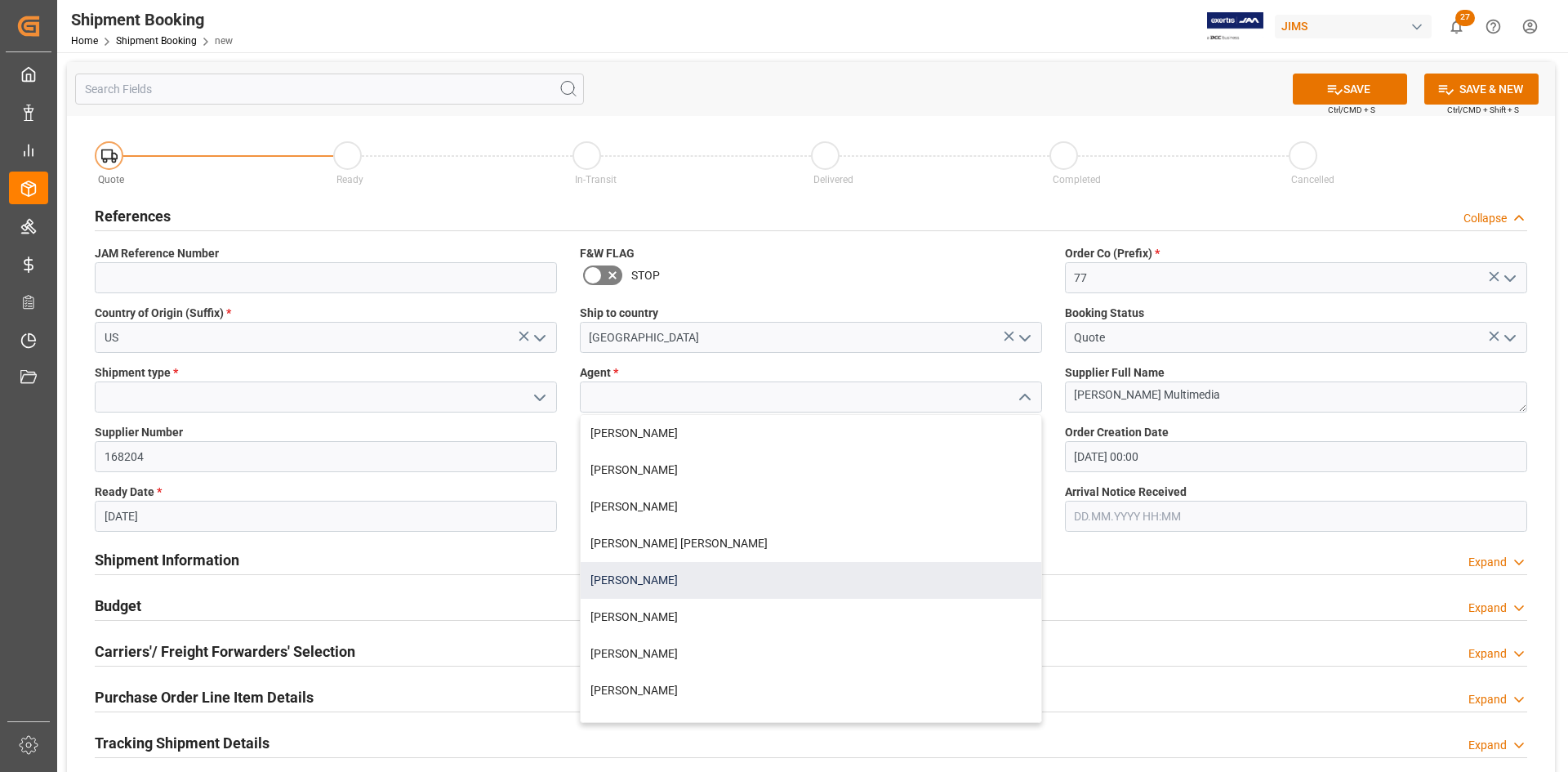
drag, startPoint x: 649, startPoint y: 579, endPoint x: 640, endPoint y: 583, distance: 9.8
click at [651, 579] on div "Catherine Danielson" at bounding box center [811, 580] width 461 height 37
type input "Catherine Danielson"
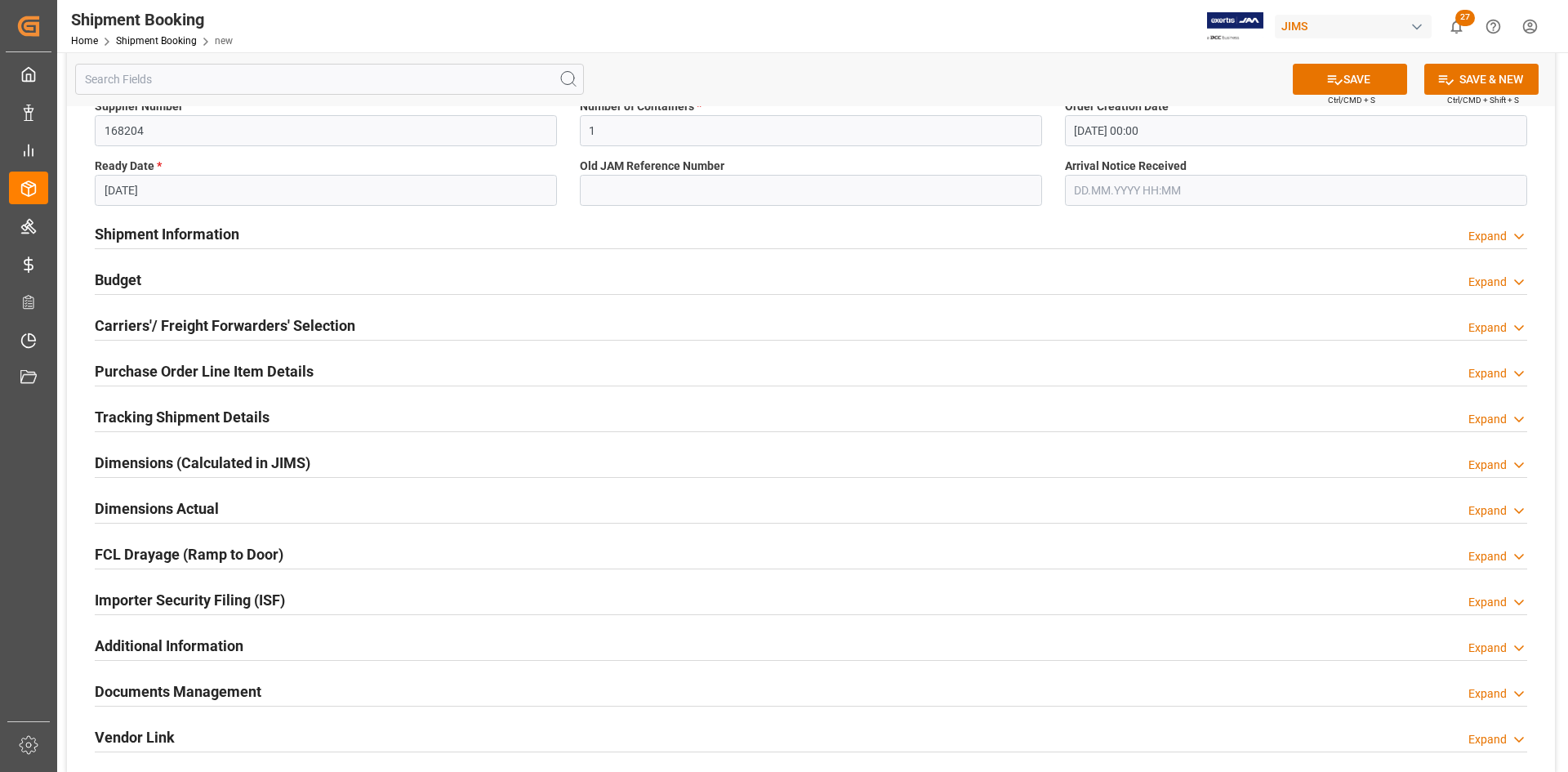
scroll to position [327, 0]
click at [143, 497] on h2 "Dimensions Actual" at bounding box center [156, 508] width 125 height 22
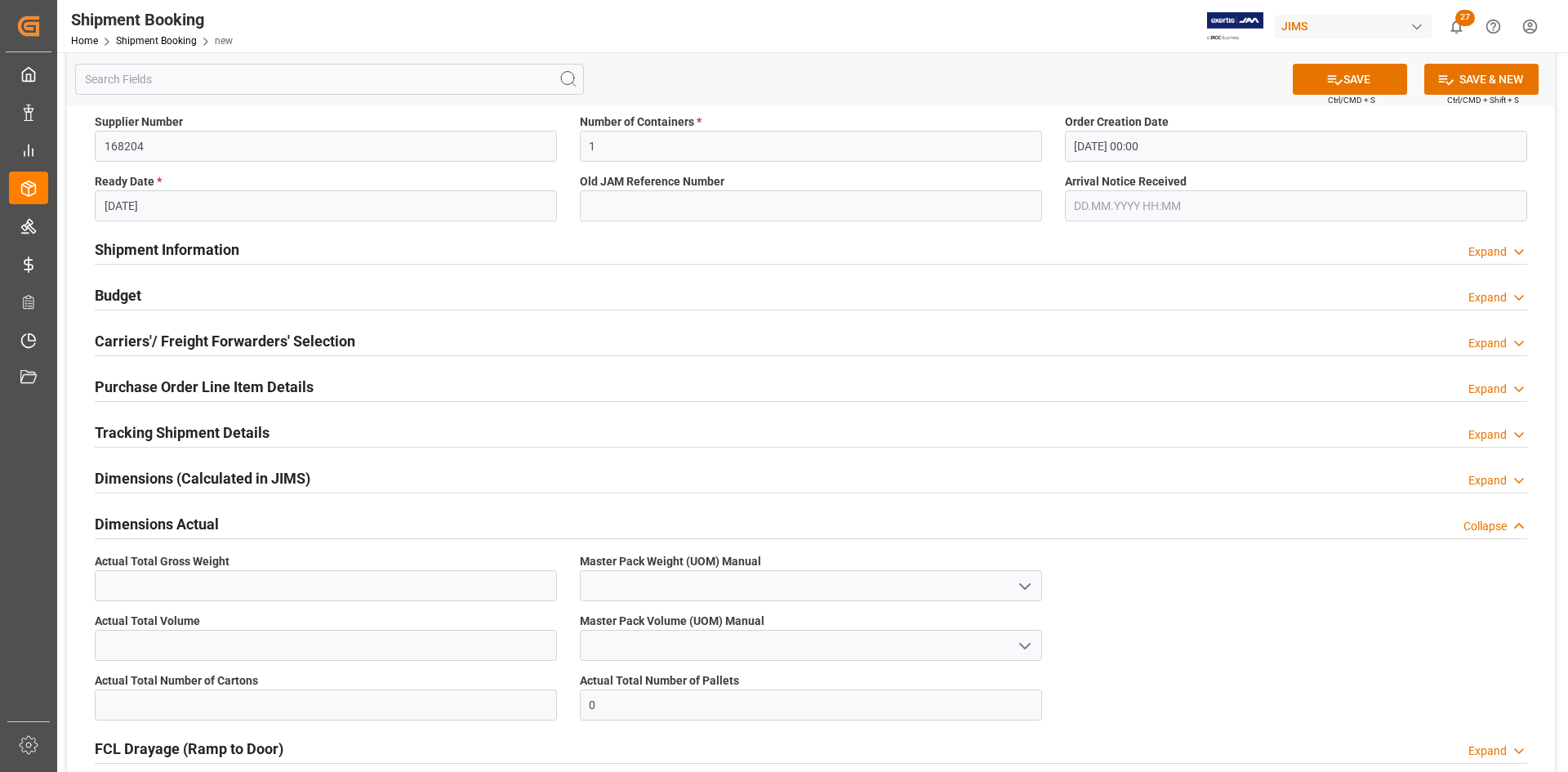
scroll to position [408, 0]
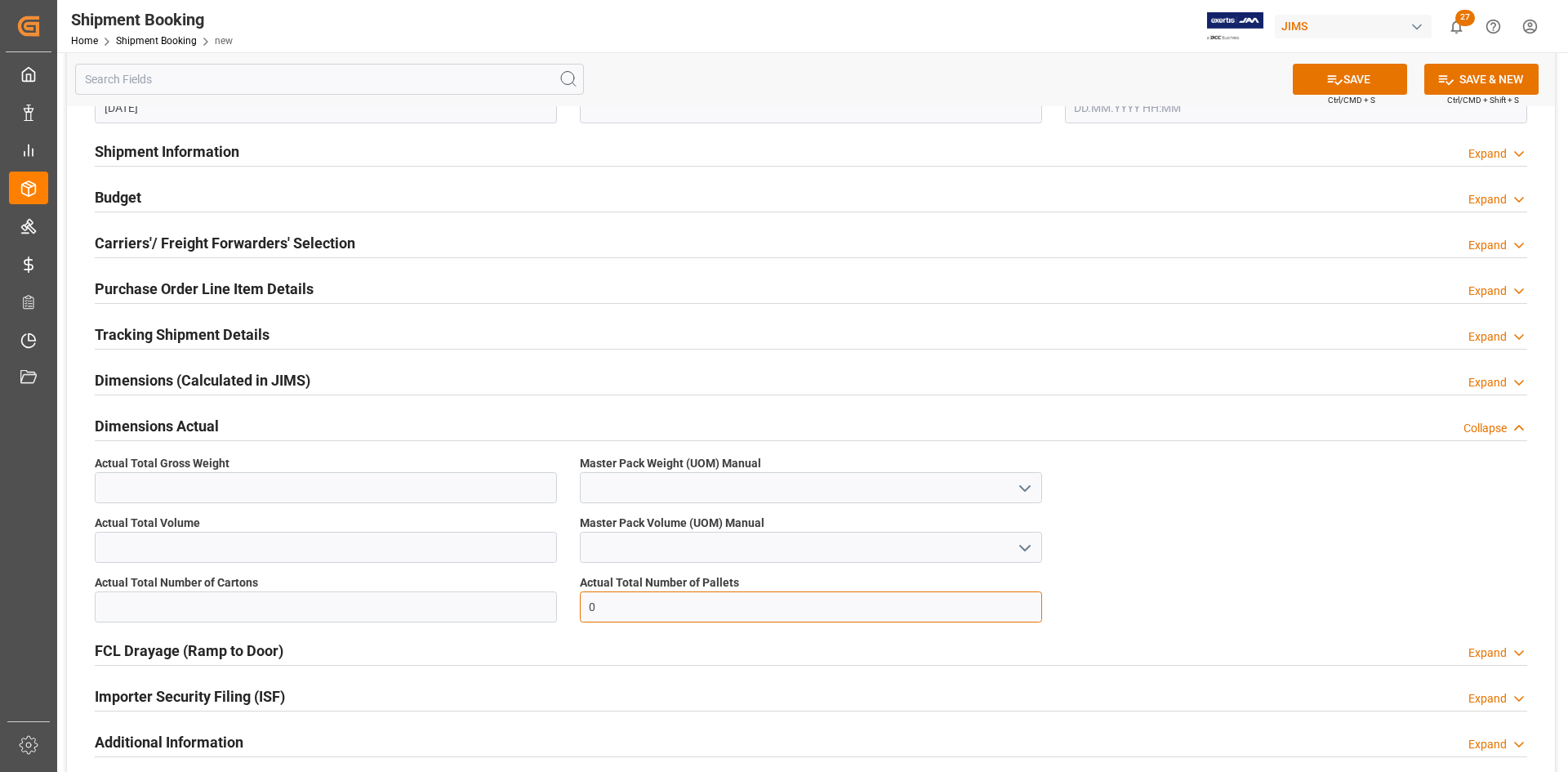
drag, startPoint x: 625, startPoint y: 613, endPoint x: 552, endPoint y: 613, distance: 73.0
click at [552, 613] on div "Quote Ready In-Transit Delivered Completed Cancelled References Collapse JAM Re…" at bounding box center [810, 290] width 1487 height 1165
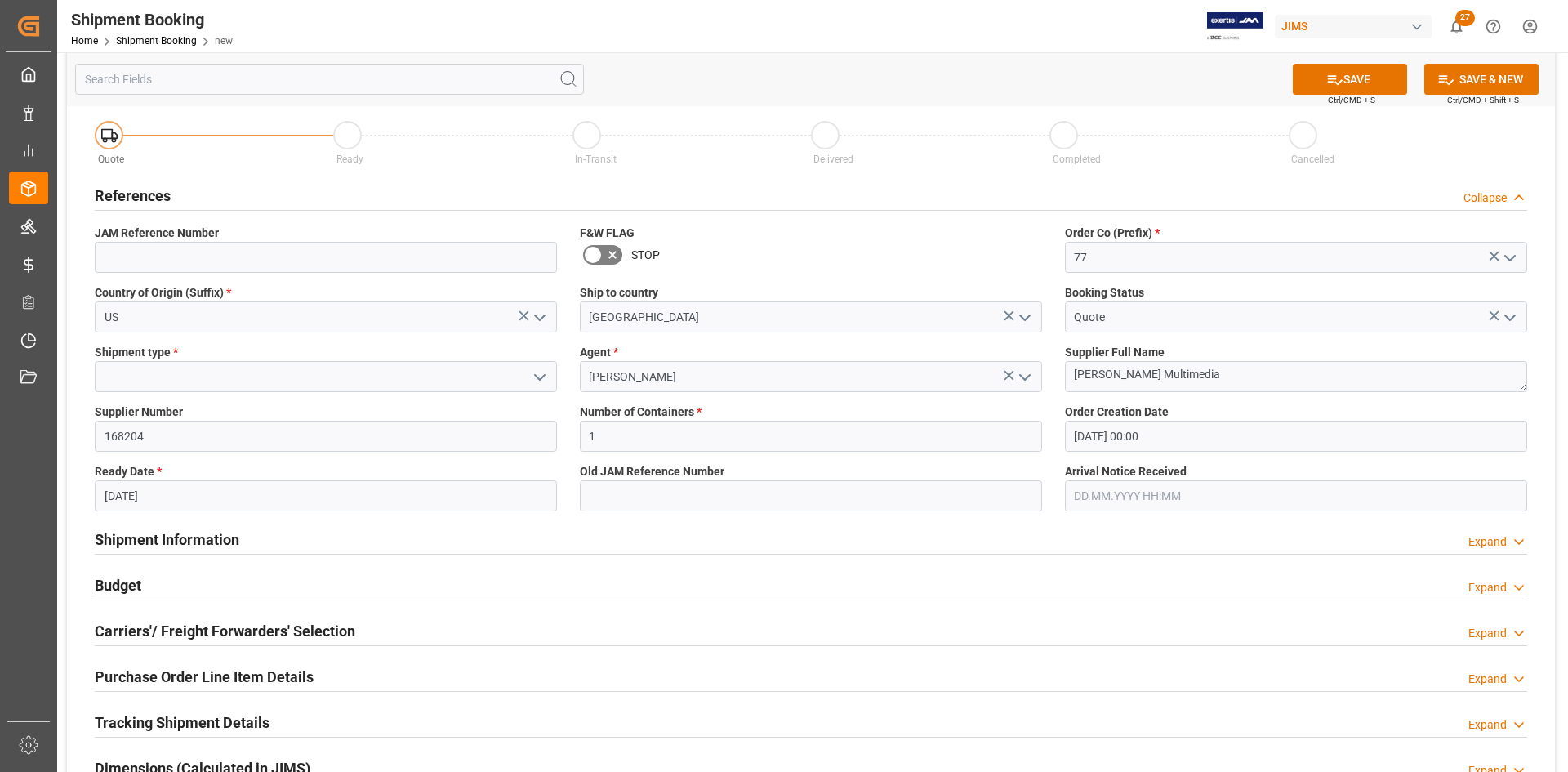
scroll to position [0, 0]
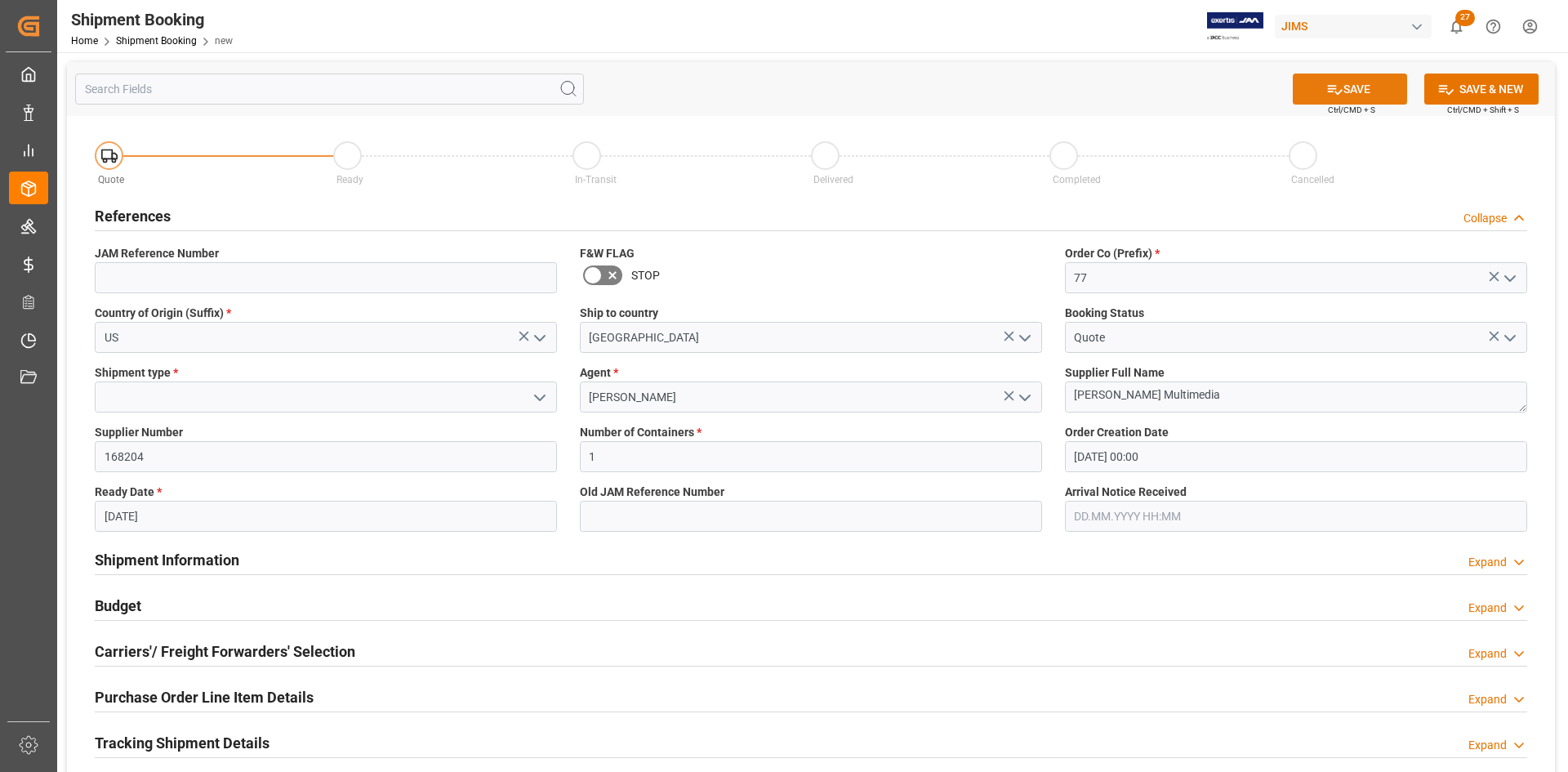
type input "14"
drag, startPoint x: 1366, startPoint y: 90, endPoint x: 1366, endPoint y: 152, distance: 62.0
click at [1366, 152] on div "SAVE Ctrl/CMD + S SAVE & NEW Ctrl/CMD + Shift + S Quote Ready In-Transit Delive…" at bounding box center [810, 671] width 1487 height 1219
click at [539, 398] on polyline "open menu" at bounding box center [540, 397] width 9 height 5
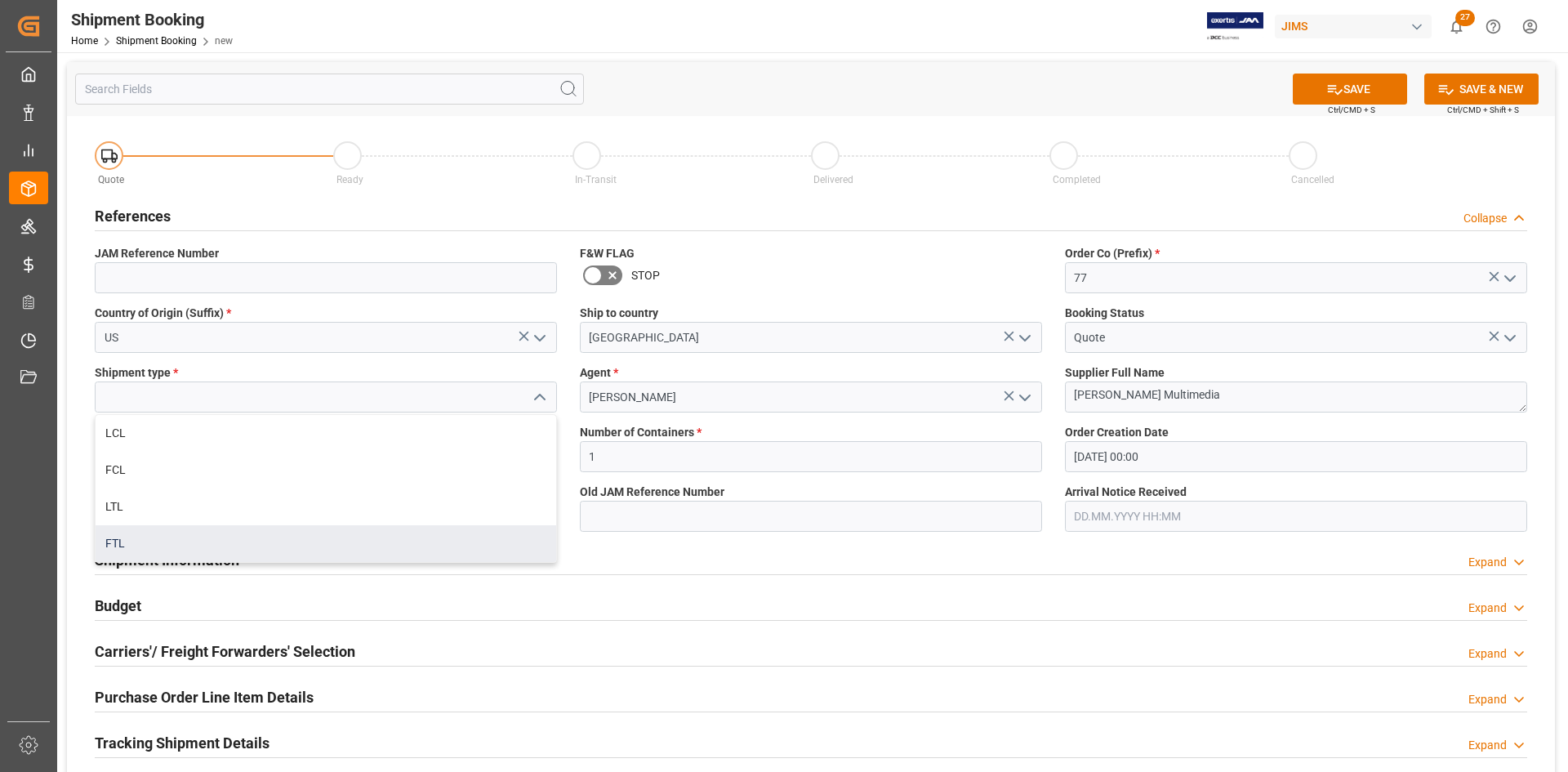
click at [111, 544] on div "FTL" at bounding box center [326, 543] width 461 height 37
type input "FTL"
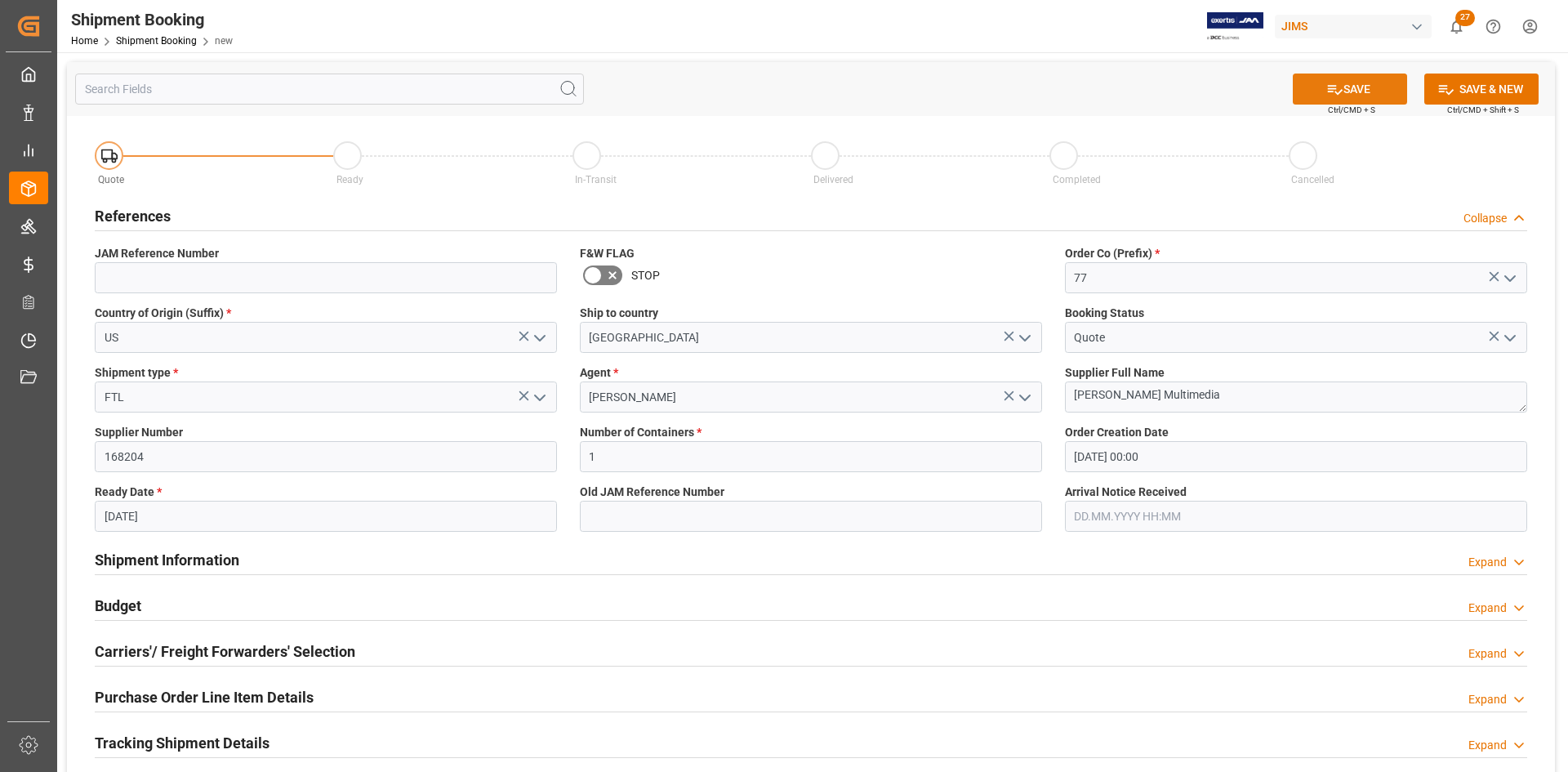
click at [1372, 92] on button "SAVE" at bounding box center [1350, 88] width 114 height 31
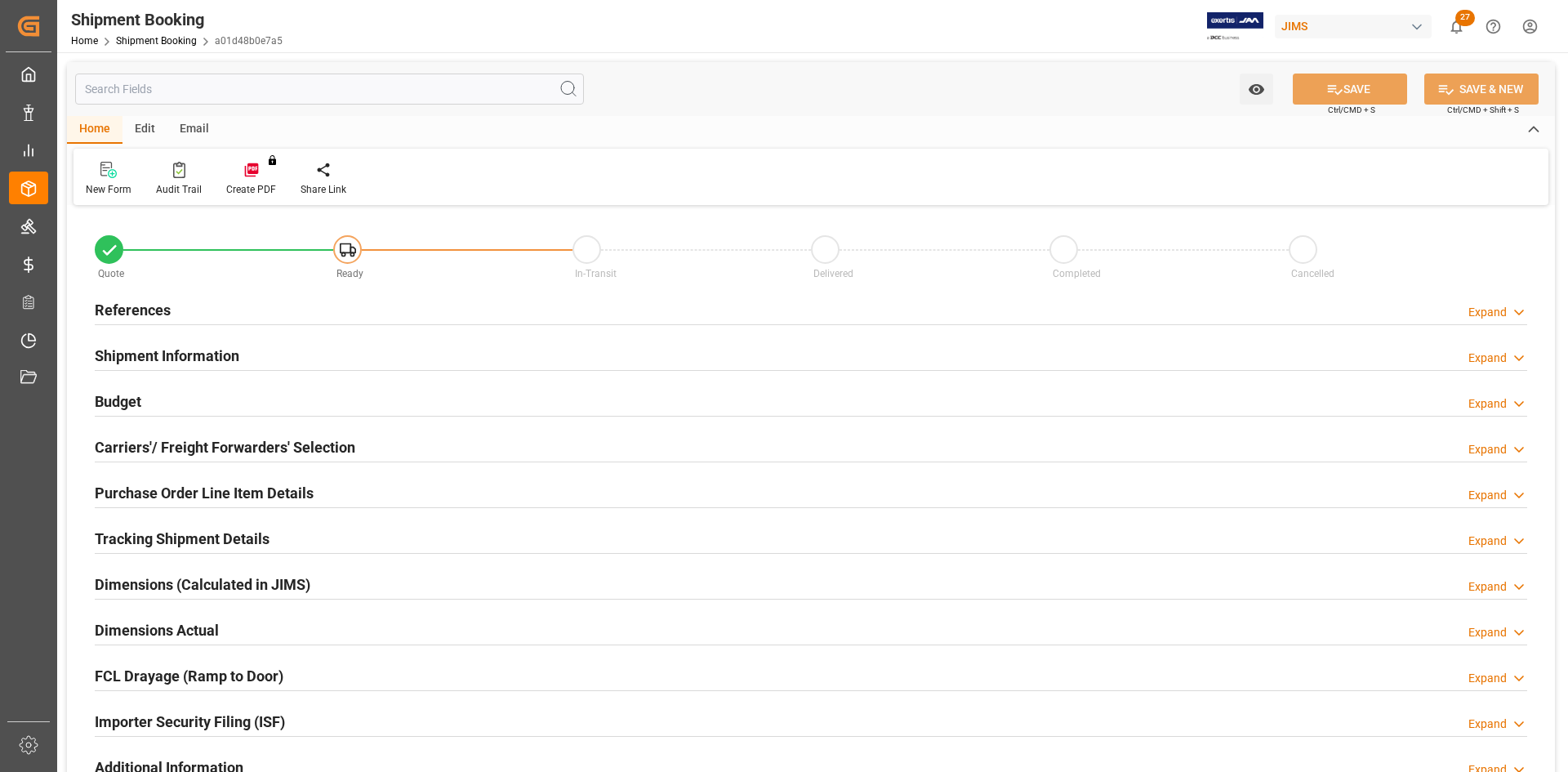
type input "1"
type input "18.08.2025 00:00"
type input "20.08.2025"
drag, startPoint x: 130, startPoint y: 307, endPoint x: 155, endPoint y: 315, distance: 26.2
click at [130, 307] on h2 "References" at bounding box center [132, 310] width 76 height 22
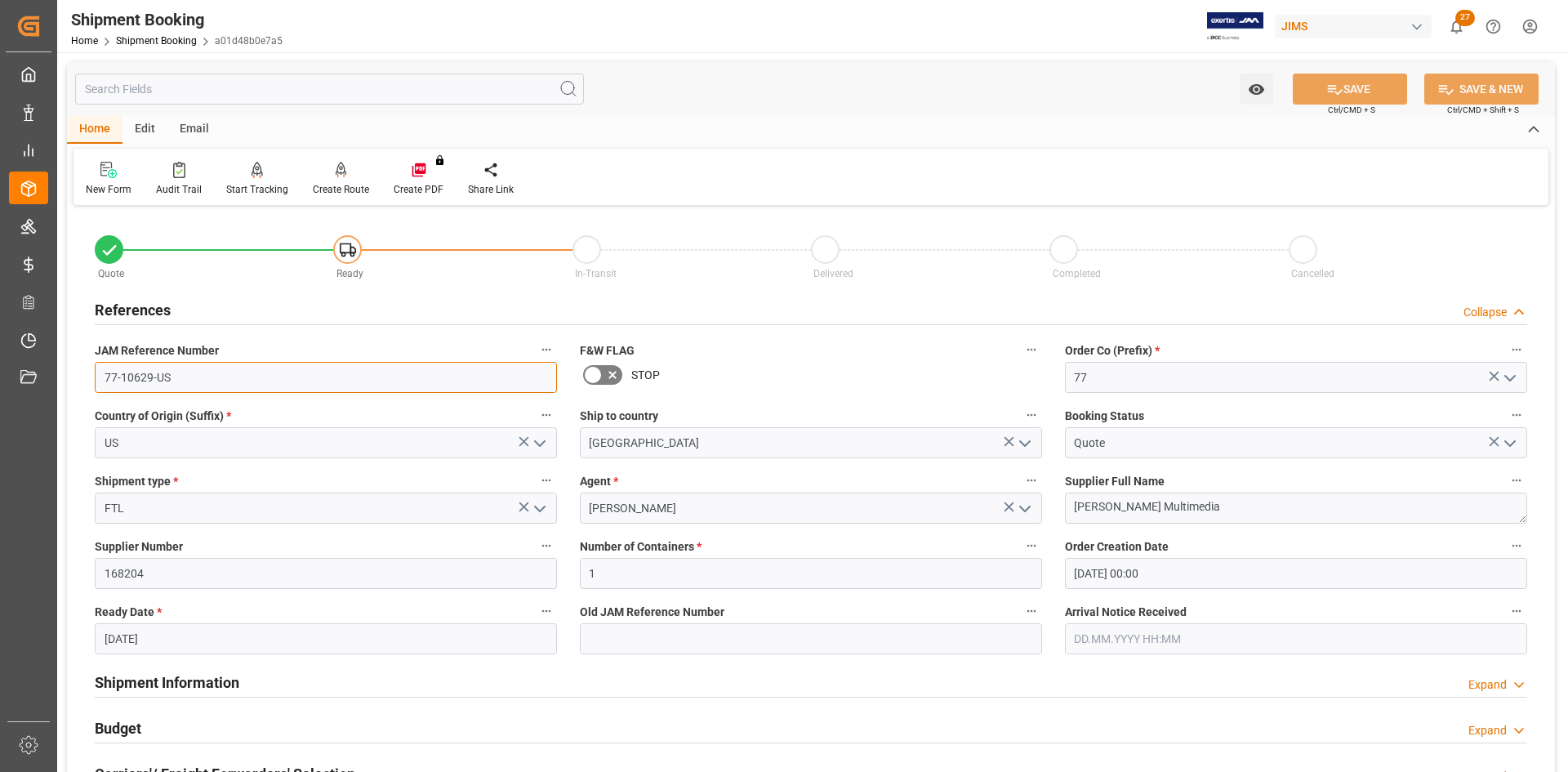
drag, startPoint x: 187, startPoint y: 379, endPoint x: 84, endPoint y: 376, distance: 103.0
click at [84, 376] on div "JAM Reference Number 77-10629-US" at bounding box center [326, 366] width 485 height 66
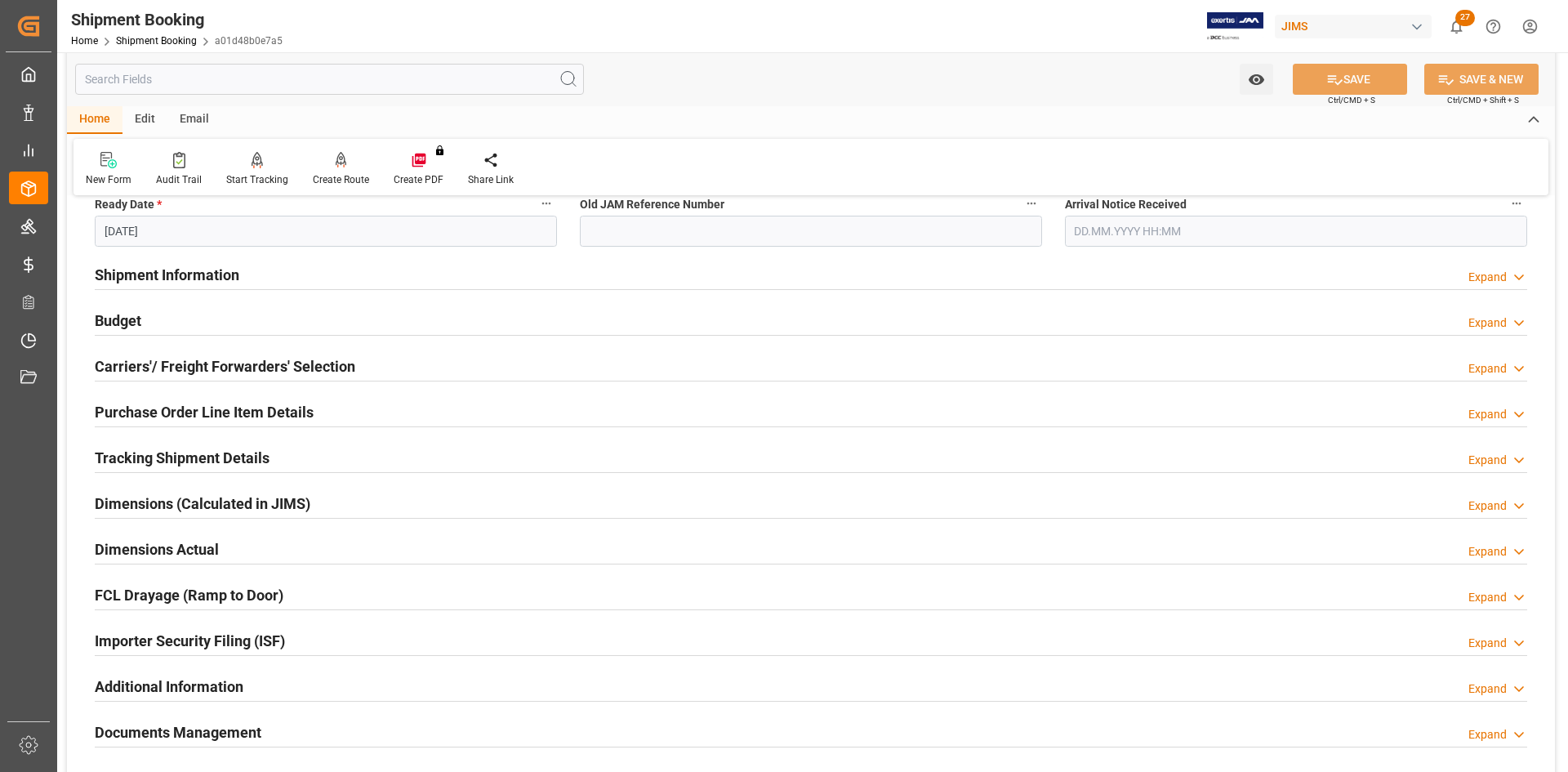
scroll to position [408, 0]
click at [130, 543] on h2 "Dimensions Actual" at bounding box center [156, 549] width 125 height 22
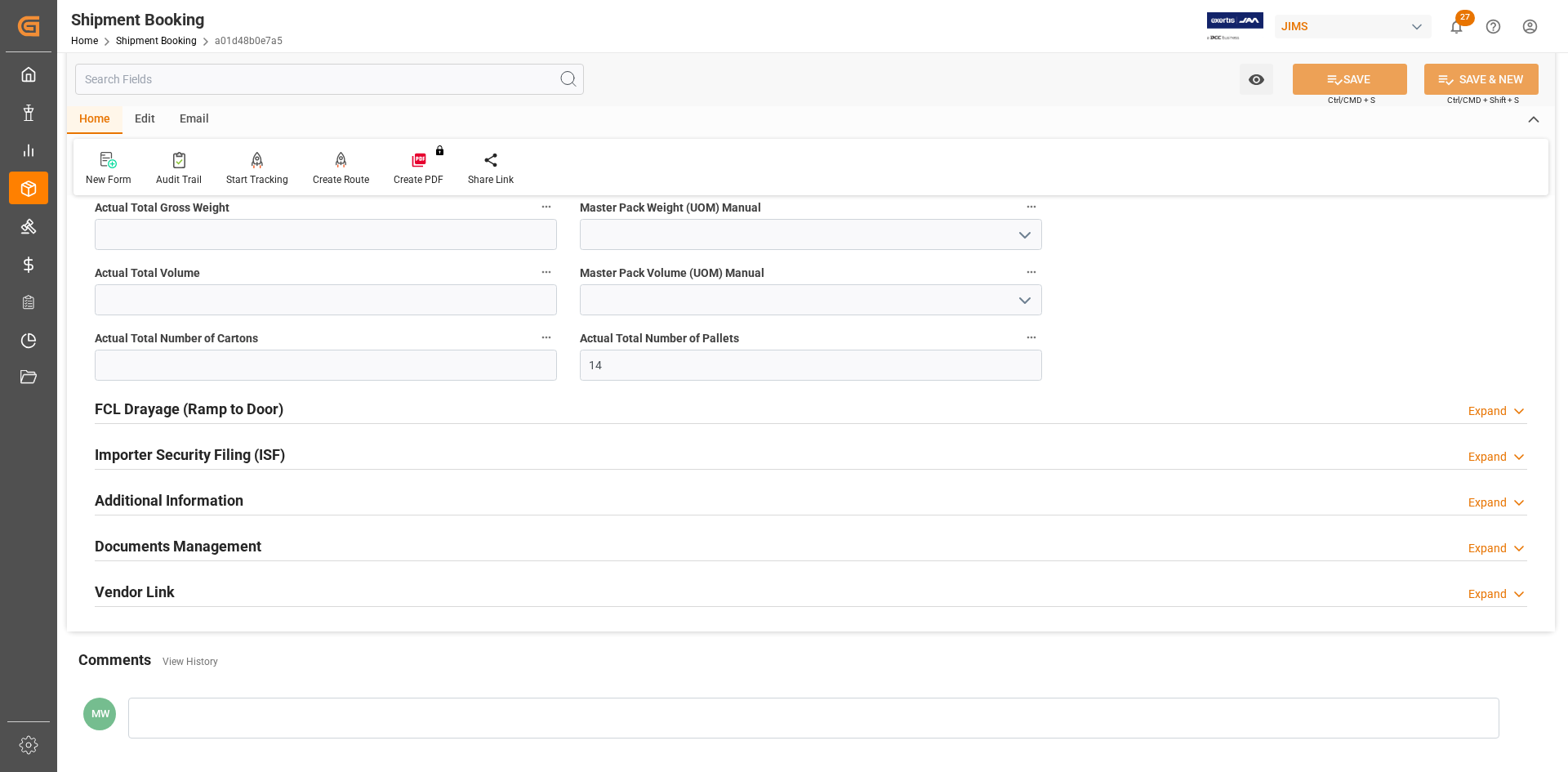
scroll to position [898, 0]
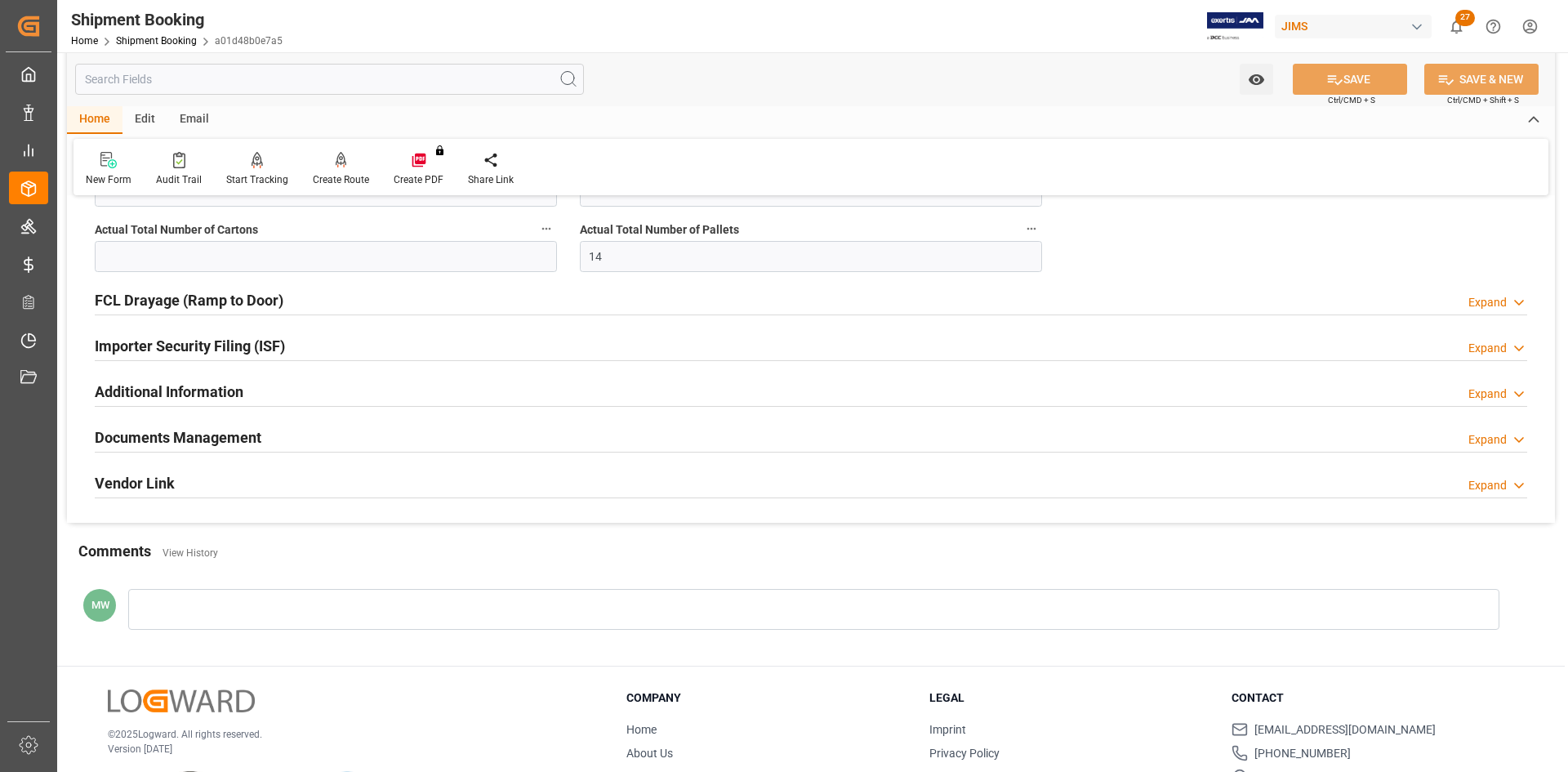
drag, startPoint x: 231, startPoint y: 447, endPoint x: 311, endPoint y: 446, distance: 80.0
click at [231, 447] on h2 "Documents Management" at bounding box center [178, 438] width 167 height 22
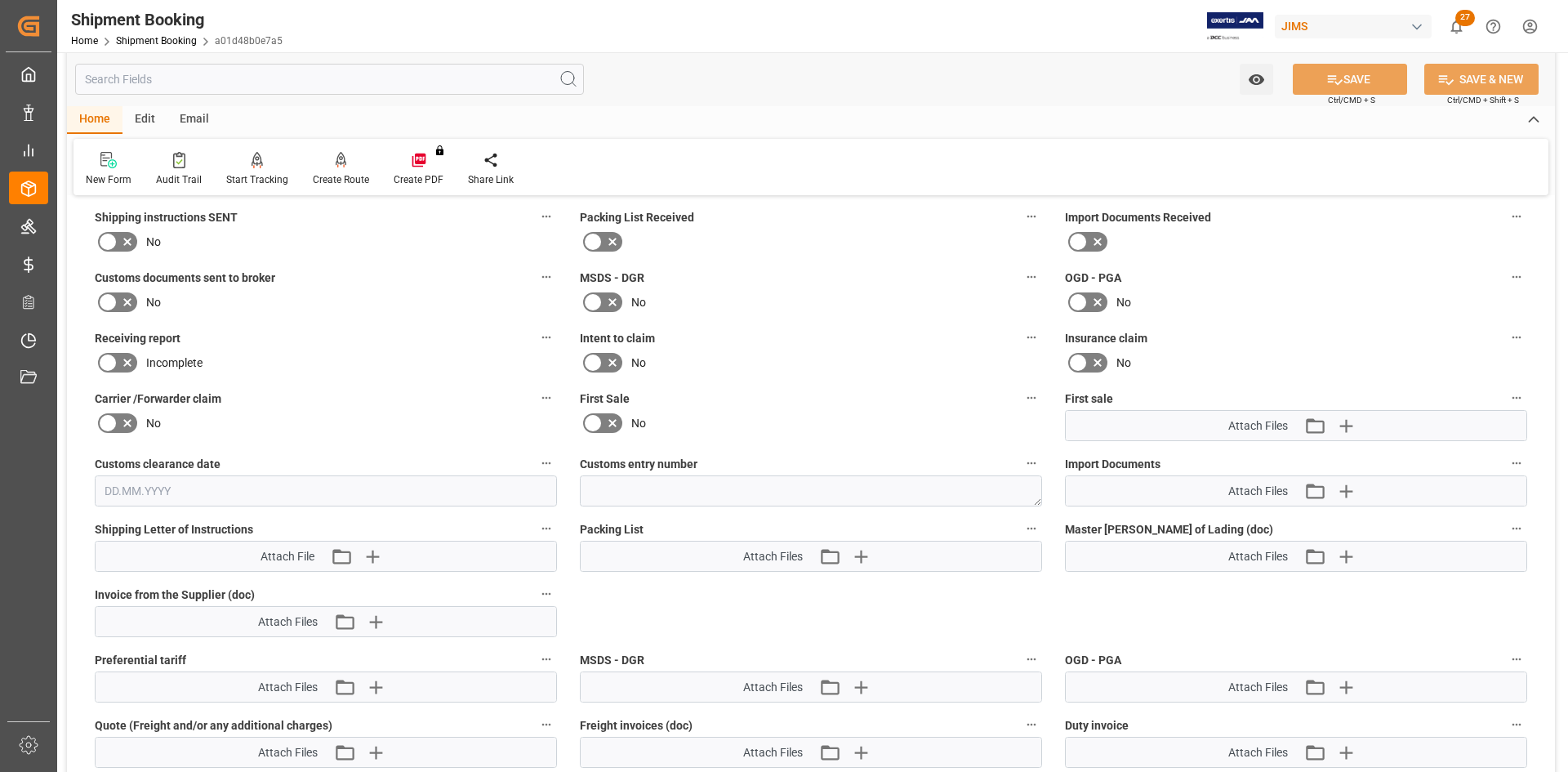
scroll to position [1143, 0]
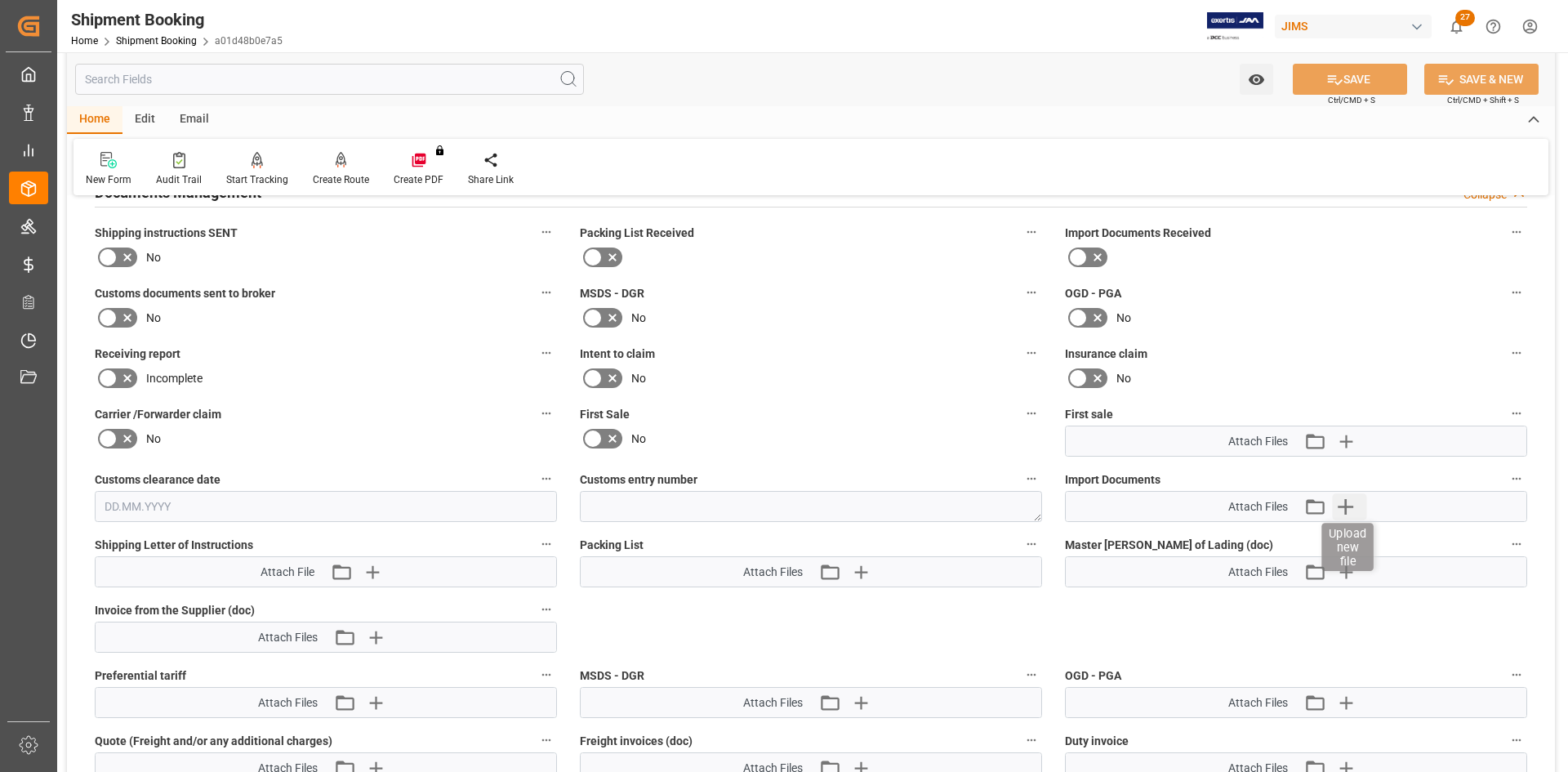
click at [1349, 503] on icon "button" at bounding box center [1345, 507] width 26 height 26
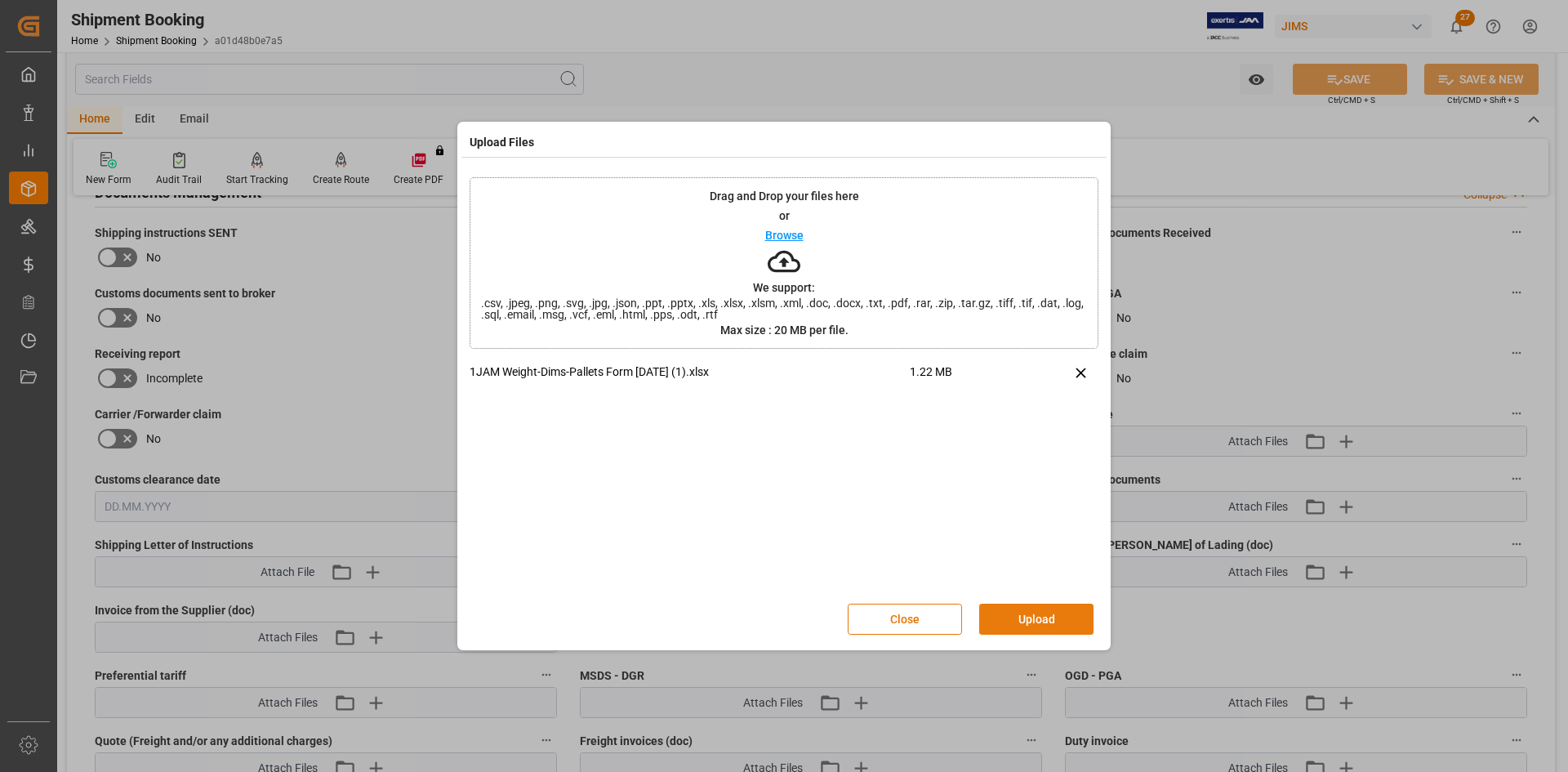
click at [1024, 616] on button "Upload" at bounding box center [1036, 618] width 114 height 31
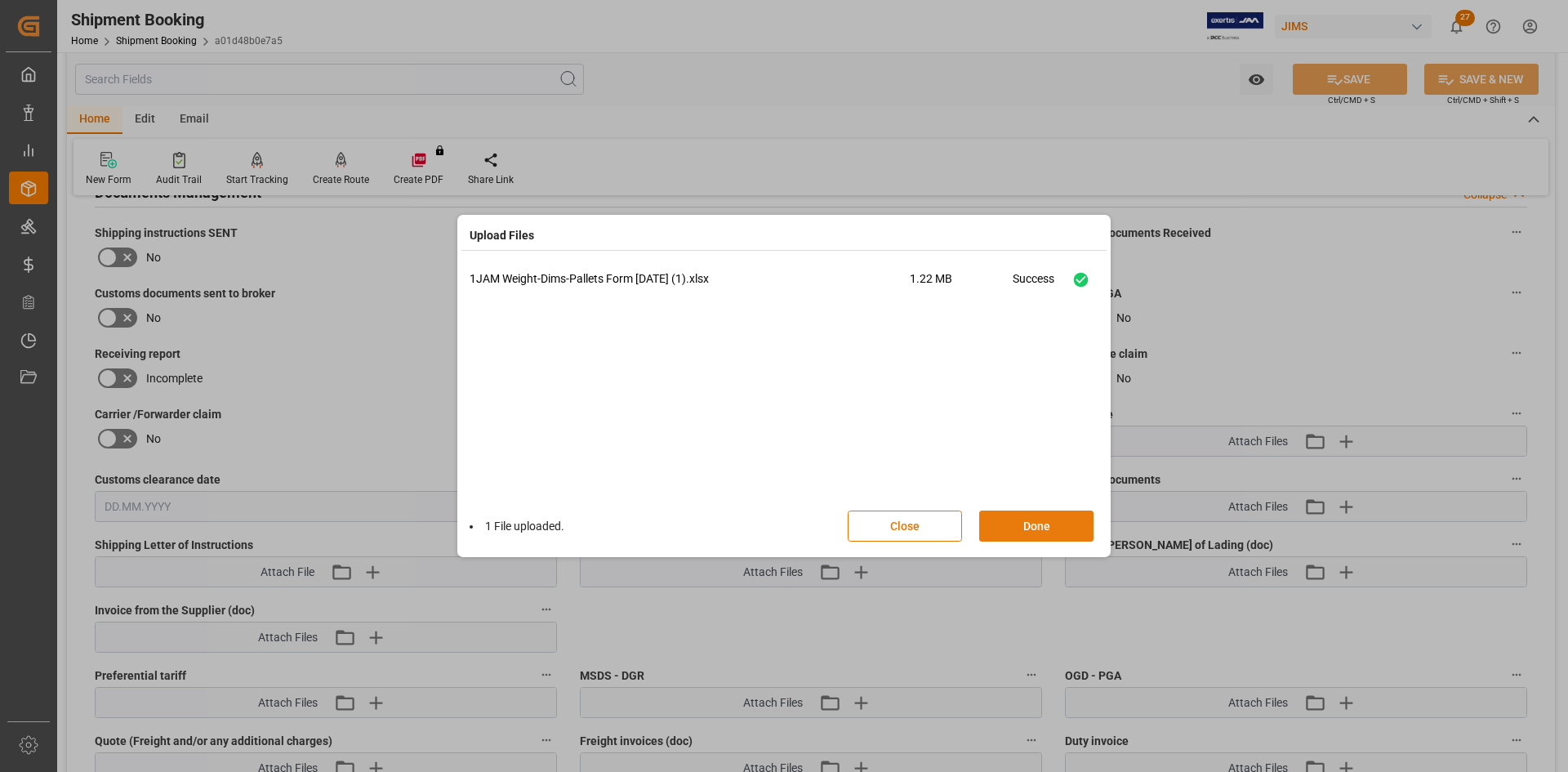
click at [1011, 525] on button "Done" at bounding box center [1036, 526] width 114 height 31
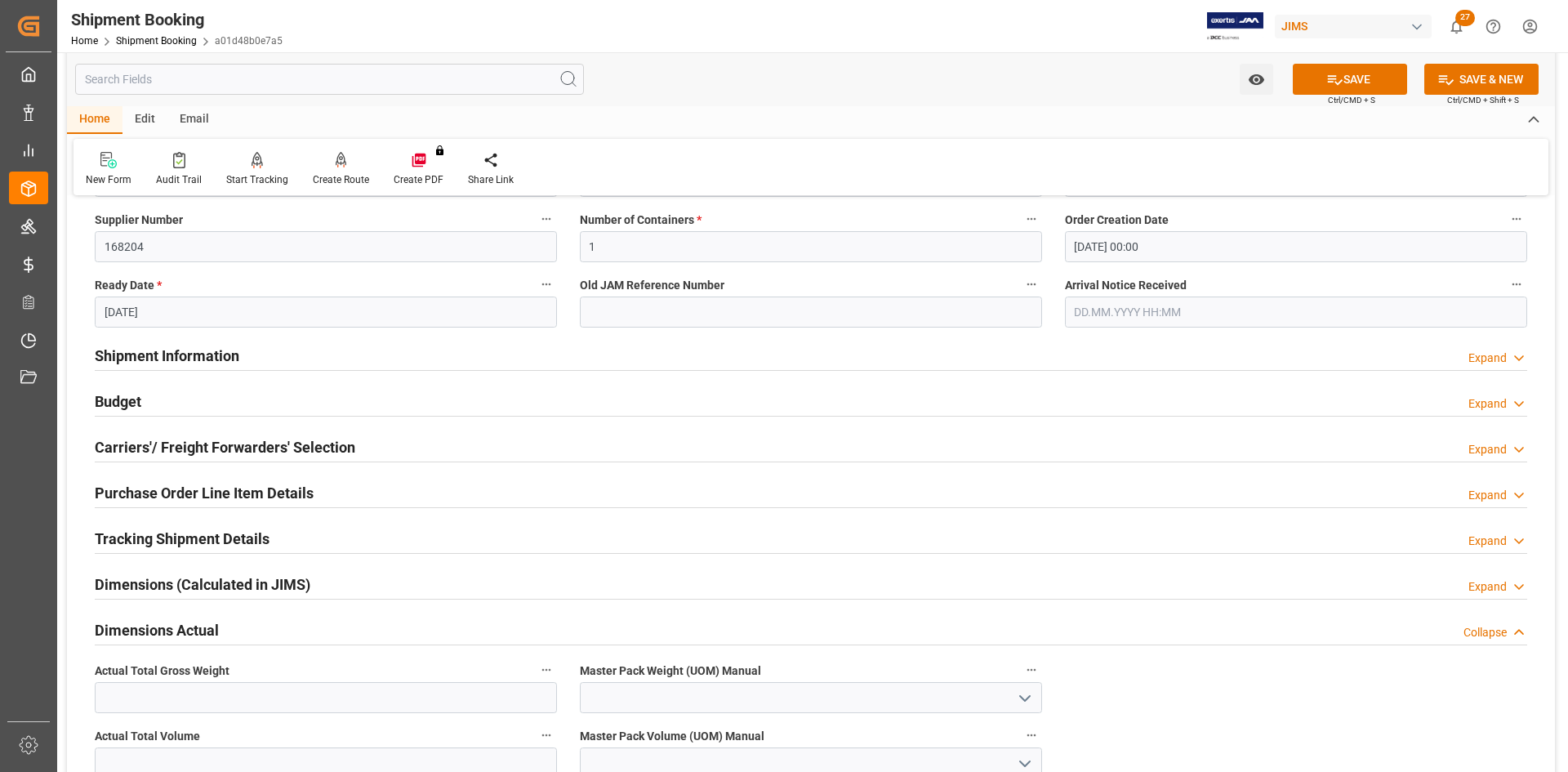
scroll to position [245, 0]
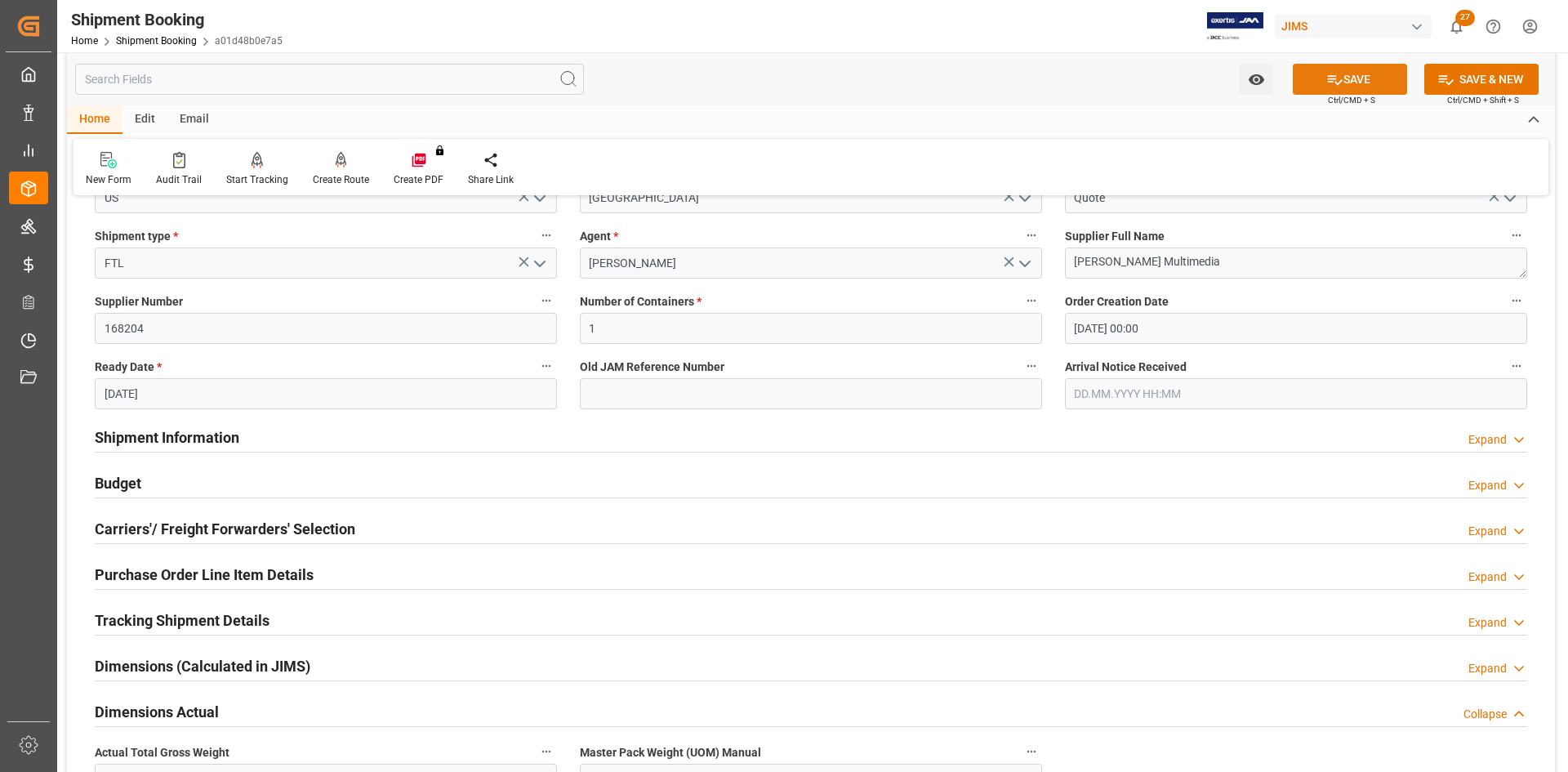
click at [1360, 72] on button "SAVE" at bounding box center [1350, 79] width 114 height 31
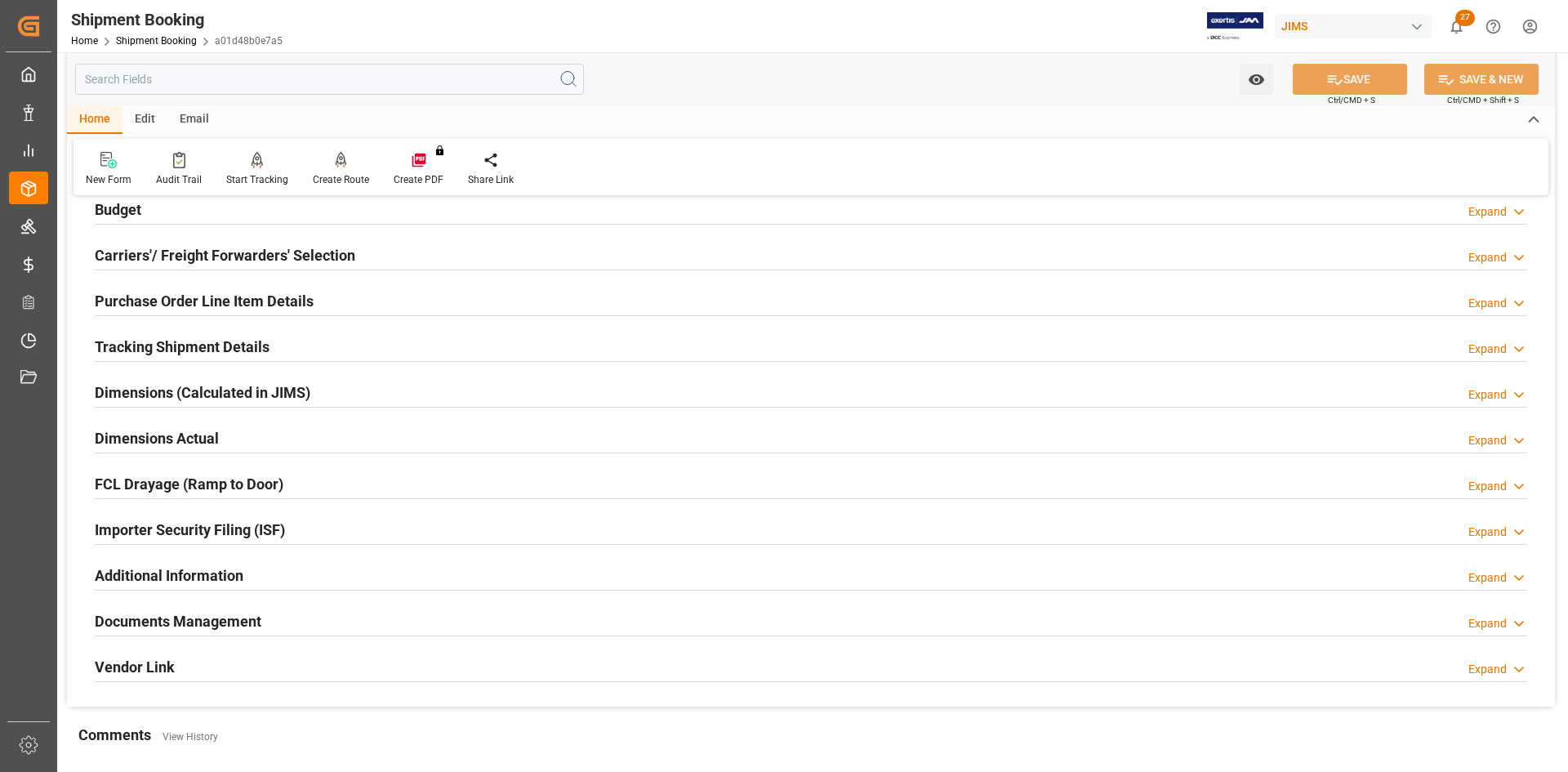
scroll to position [163, 0]
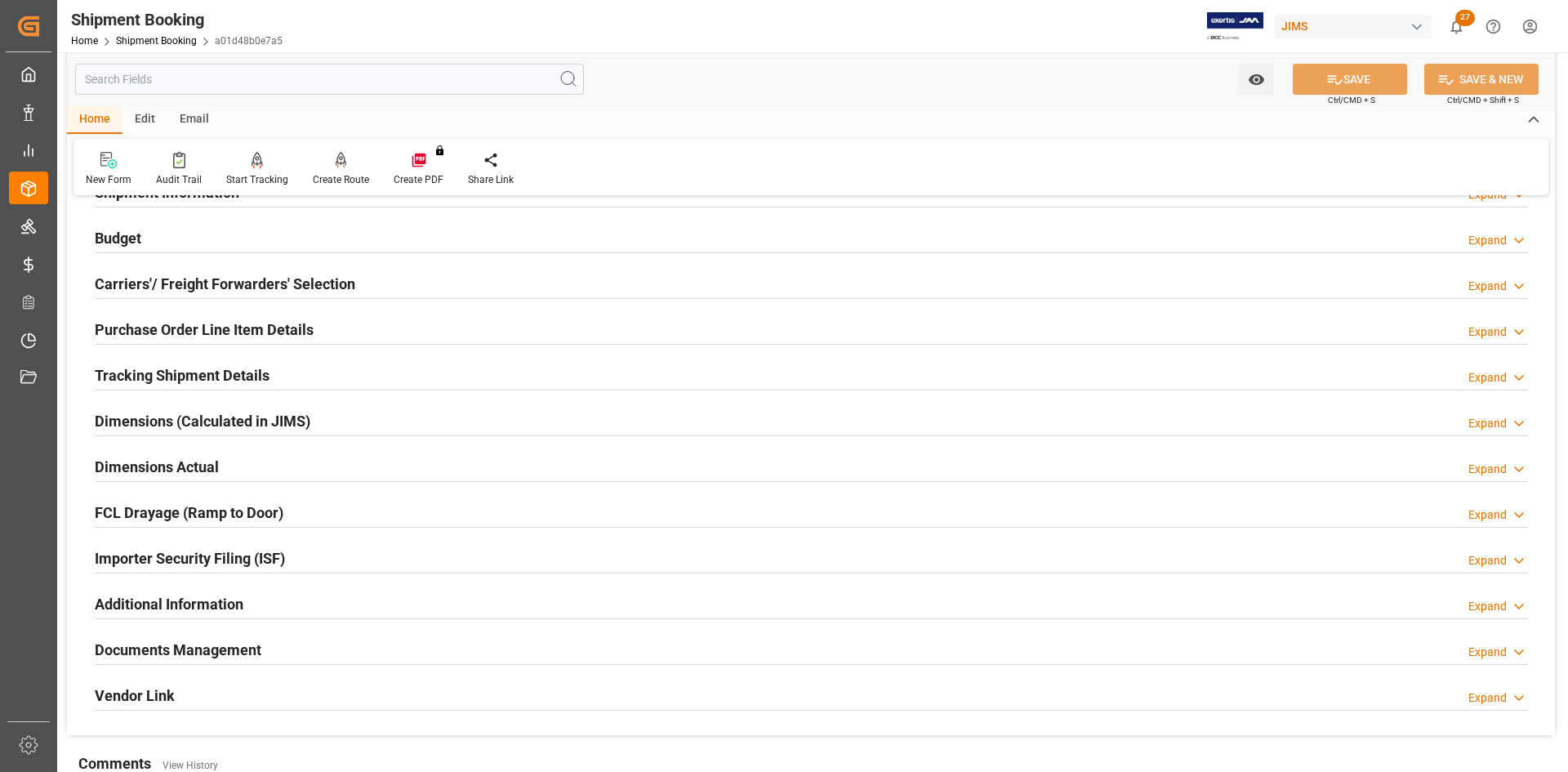
click at [180, 281] on h2 "Carriers'/ Freight Forwarders' Selection" at bounding box center [225, 284] width 260 height 22
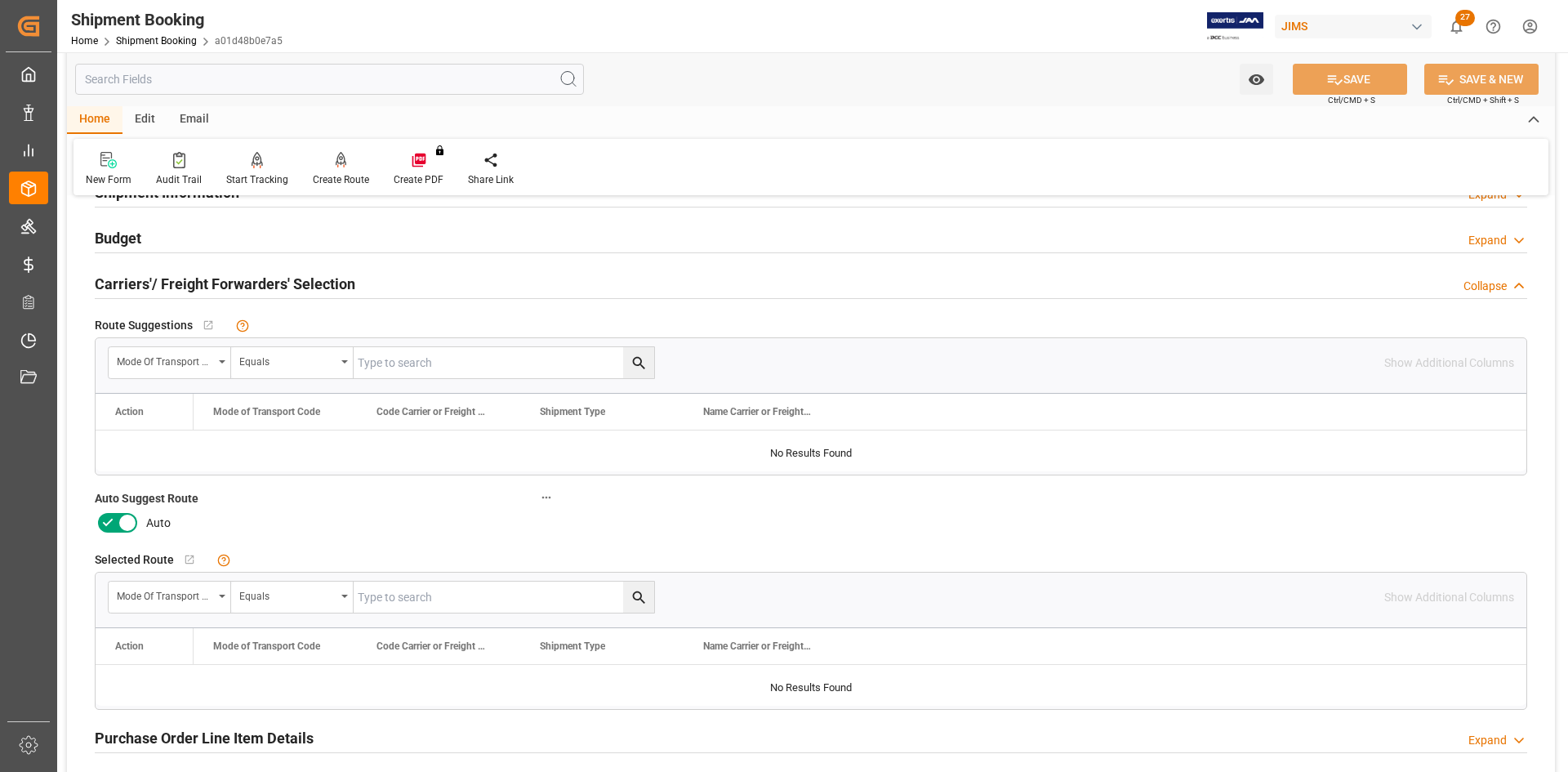
click at [112, 523] on icon at bounding box center [108, 522] width 20 height 20
click at [0, 0] on input "checkbox" at bounding box center [0, 0] width 0 height 0
drag, startPoint x: 1341, startPoint y: 89, endPoint x: 1335, endPoint y: 98, distance: 10.8
click at [1342, 87] on button "SAVE" at bounding box center [1350, 79] width 114 height 31
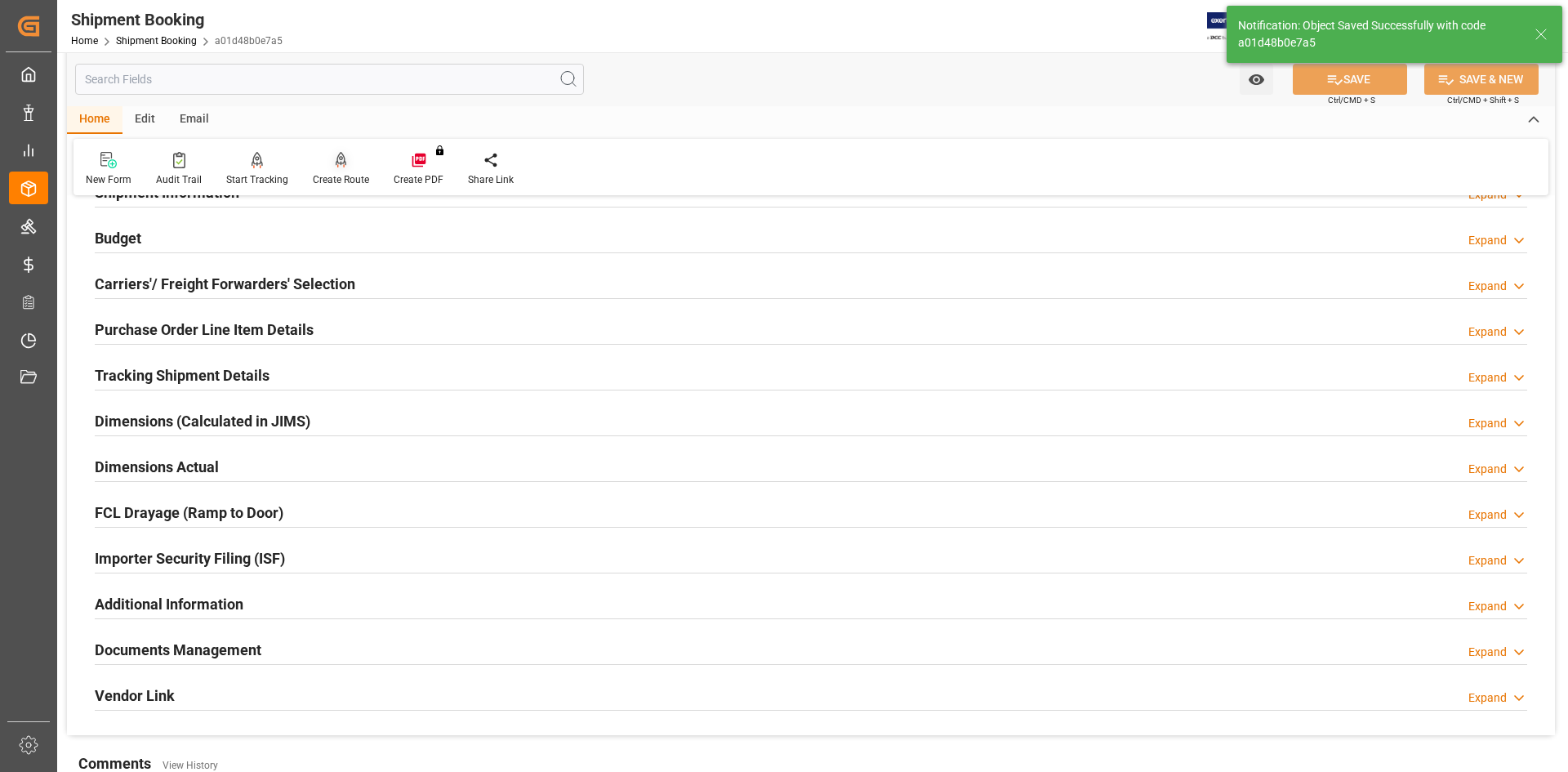
click at [331, 182] on div "Create Route" at bounding box center [341, 180] width 56 height 15
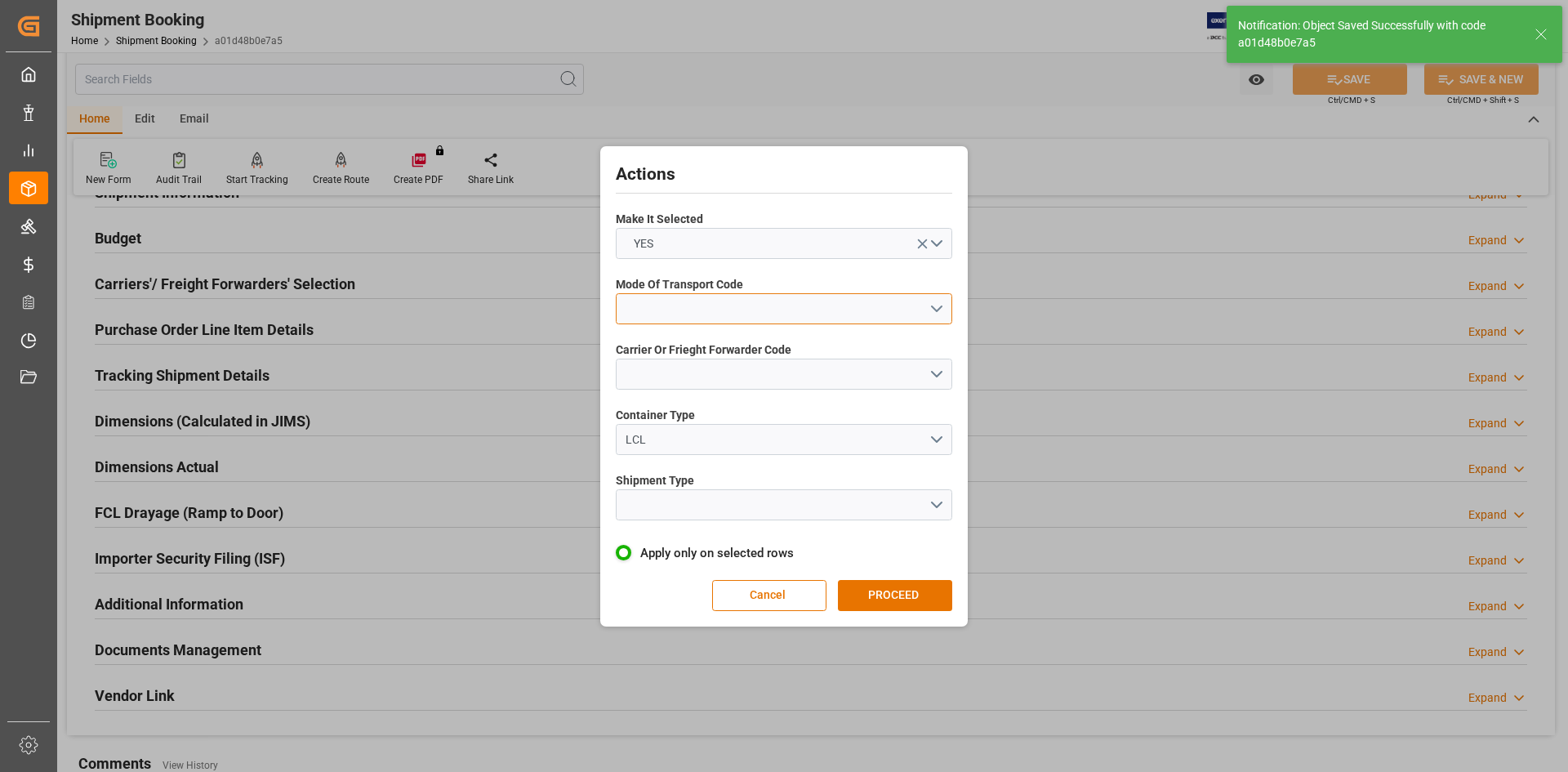
click at [867, 315] on button "open menu" at bounding box center [783, 308] width 336 height 31
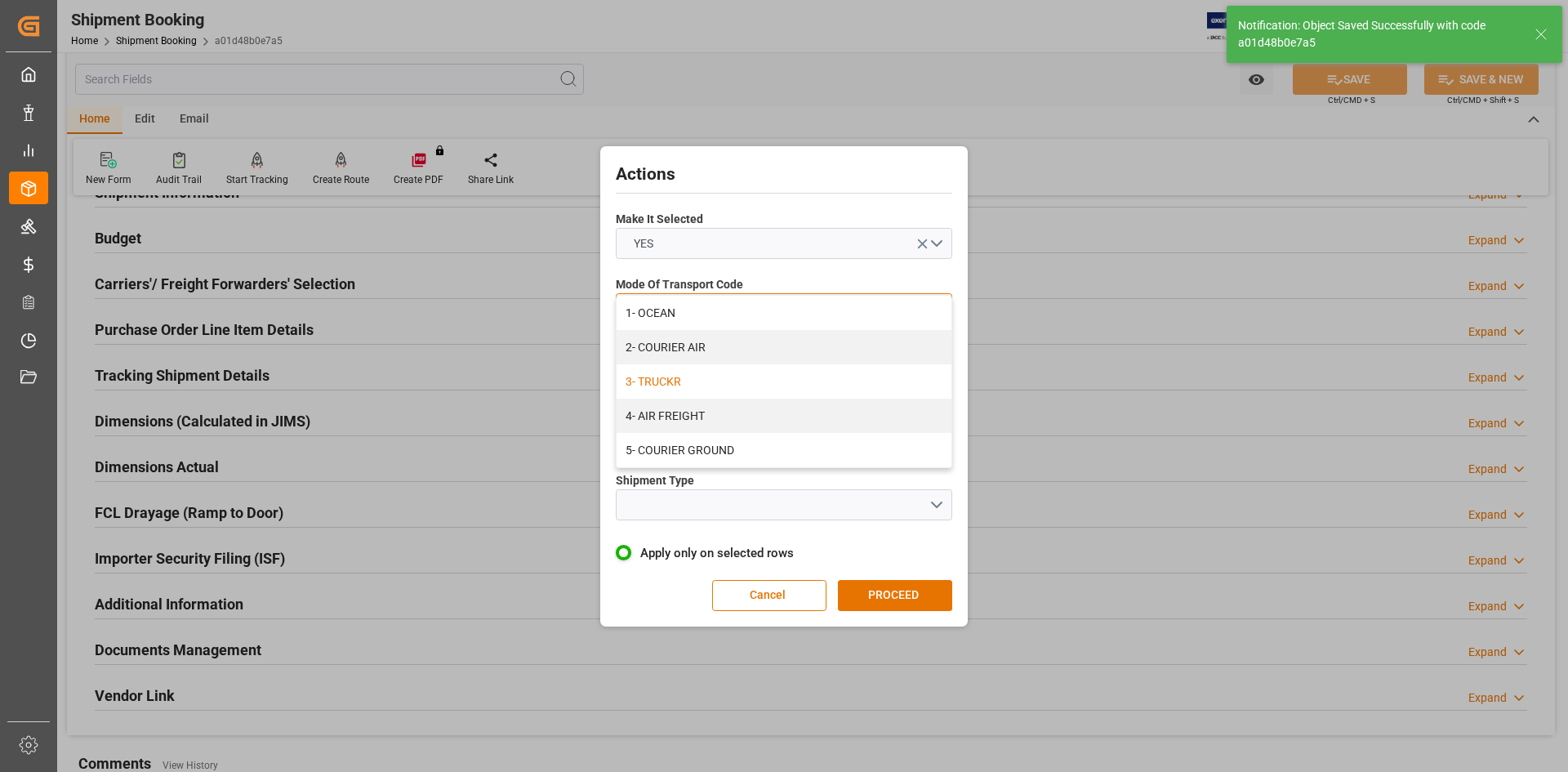
click at [666, 393] on div "3- TRUCKR" at bounding box center [783, 381] width 334 height 35
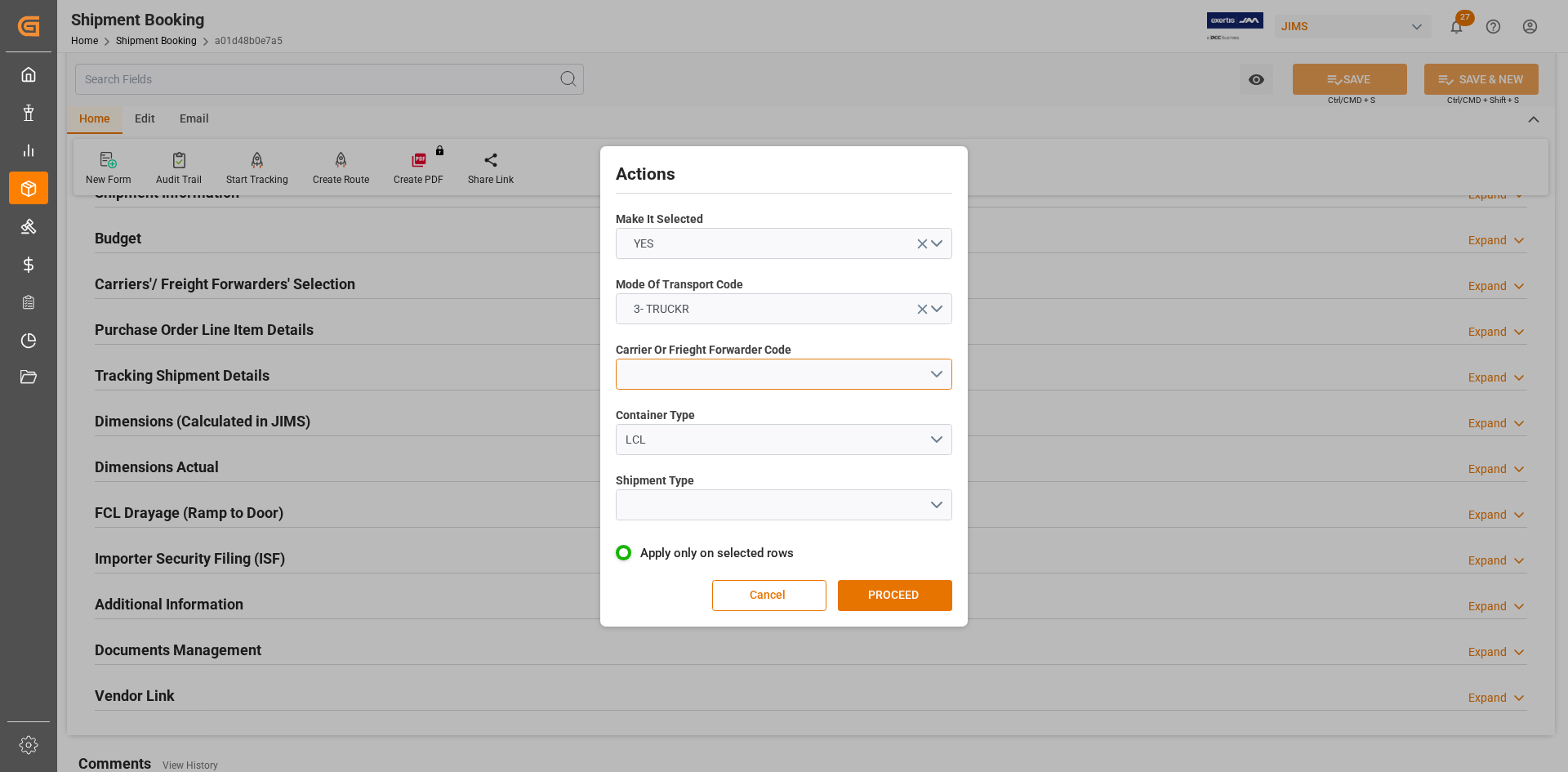
click at [769, 378] on button "open menu" at bounding box center [783, 374] width 336 height 31
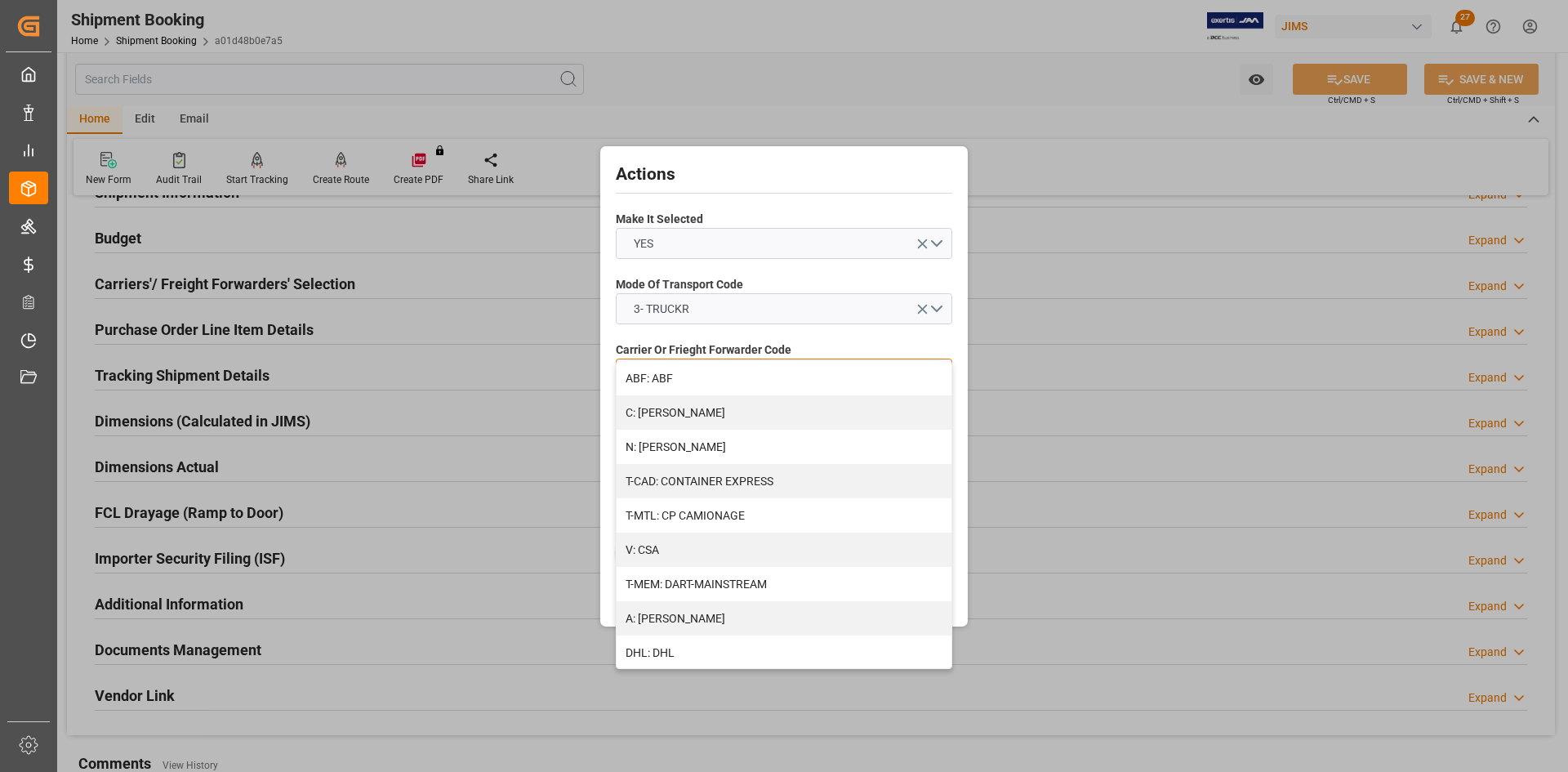
click at [696, 417] on div "C: CH ROBINSON" at bounding box center [783, 412] width 334 height 35
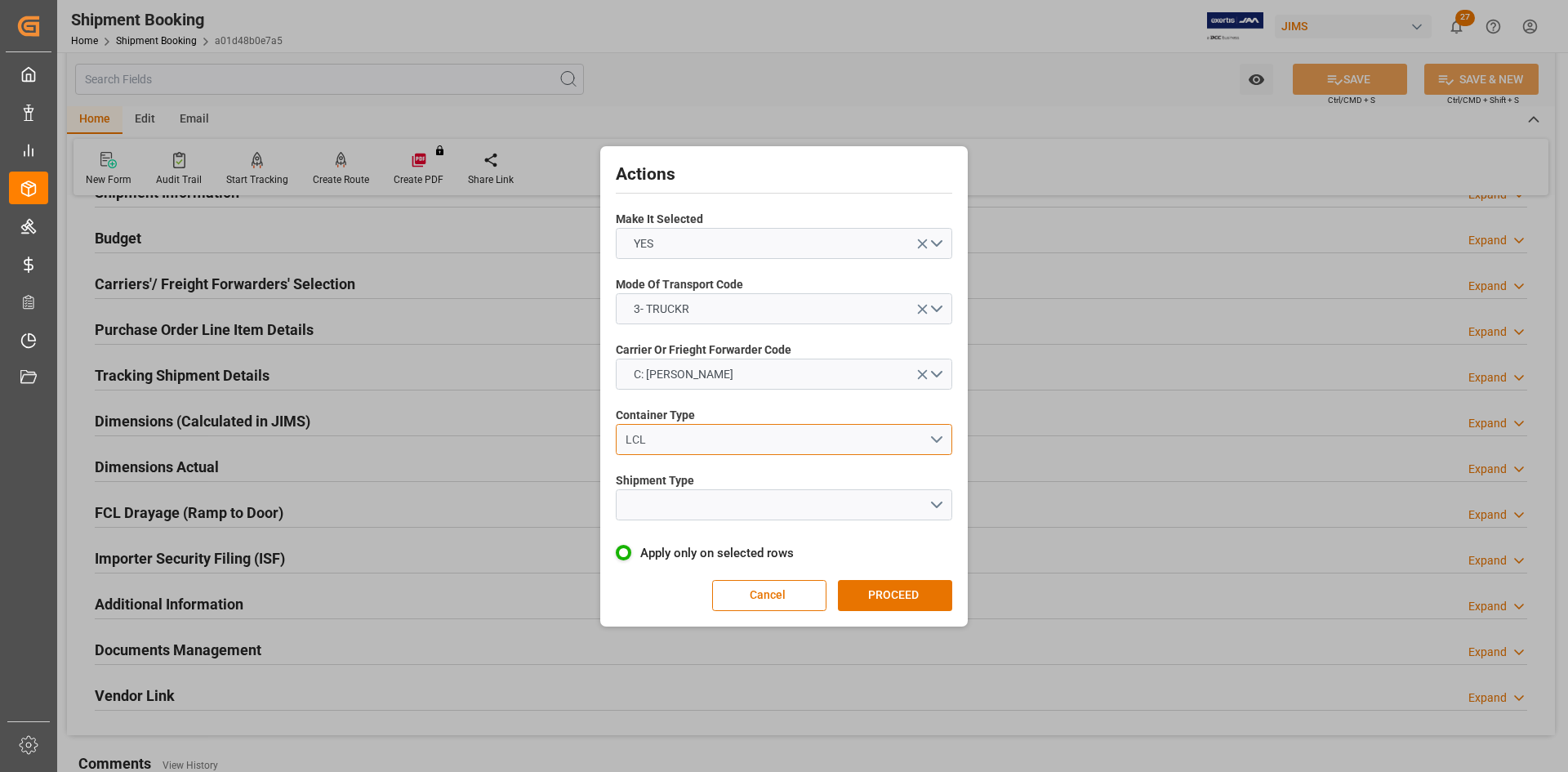
click at [788, 442] on div "LCL" at bounding box center [777, 439] width 303 height 17
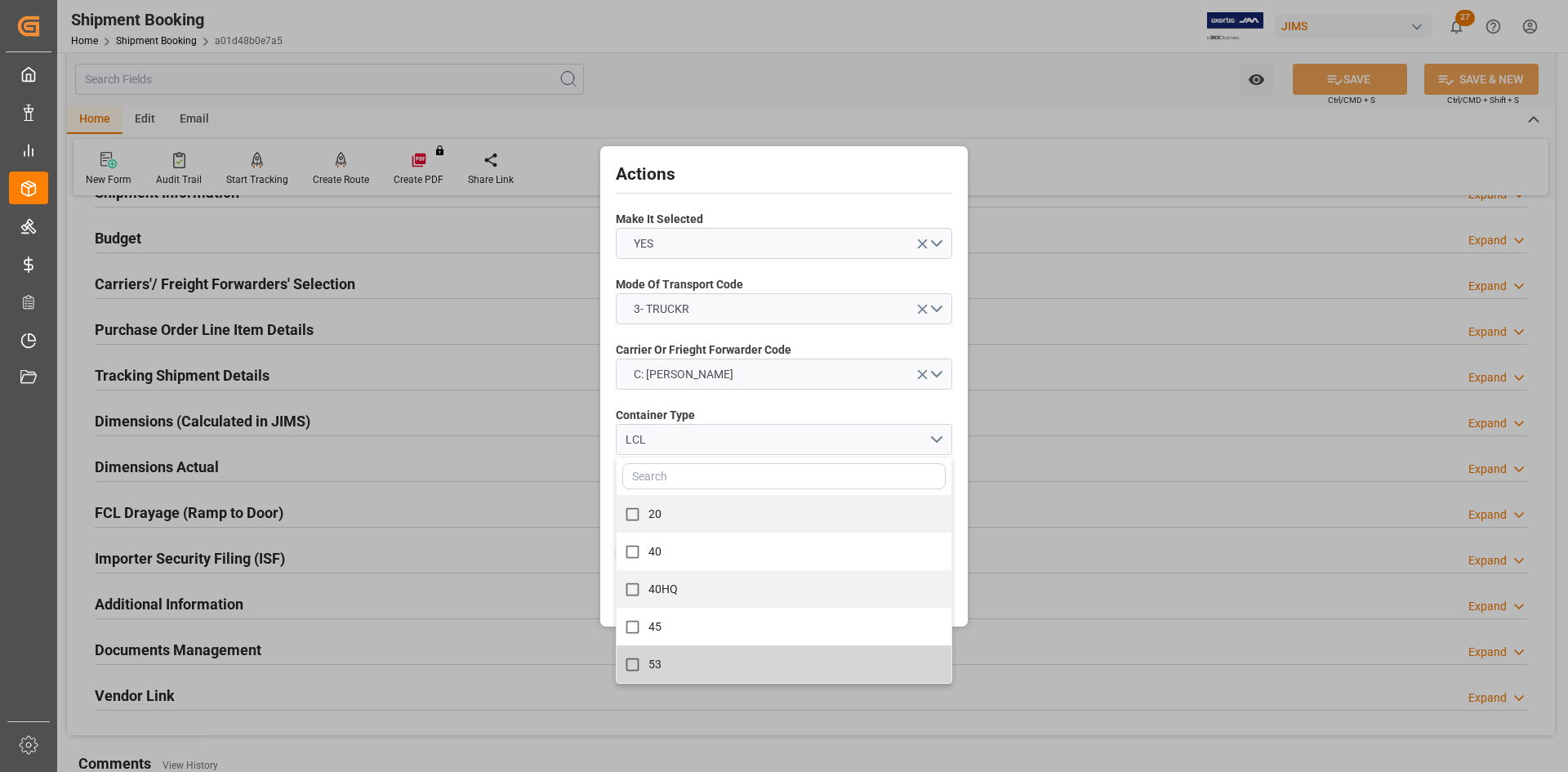
click at [656, 659] on span "53" at bounding box center [655, 664] width 13 height 13
checkbox input "true"
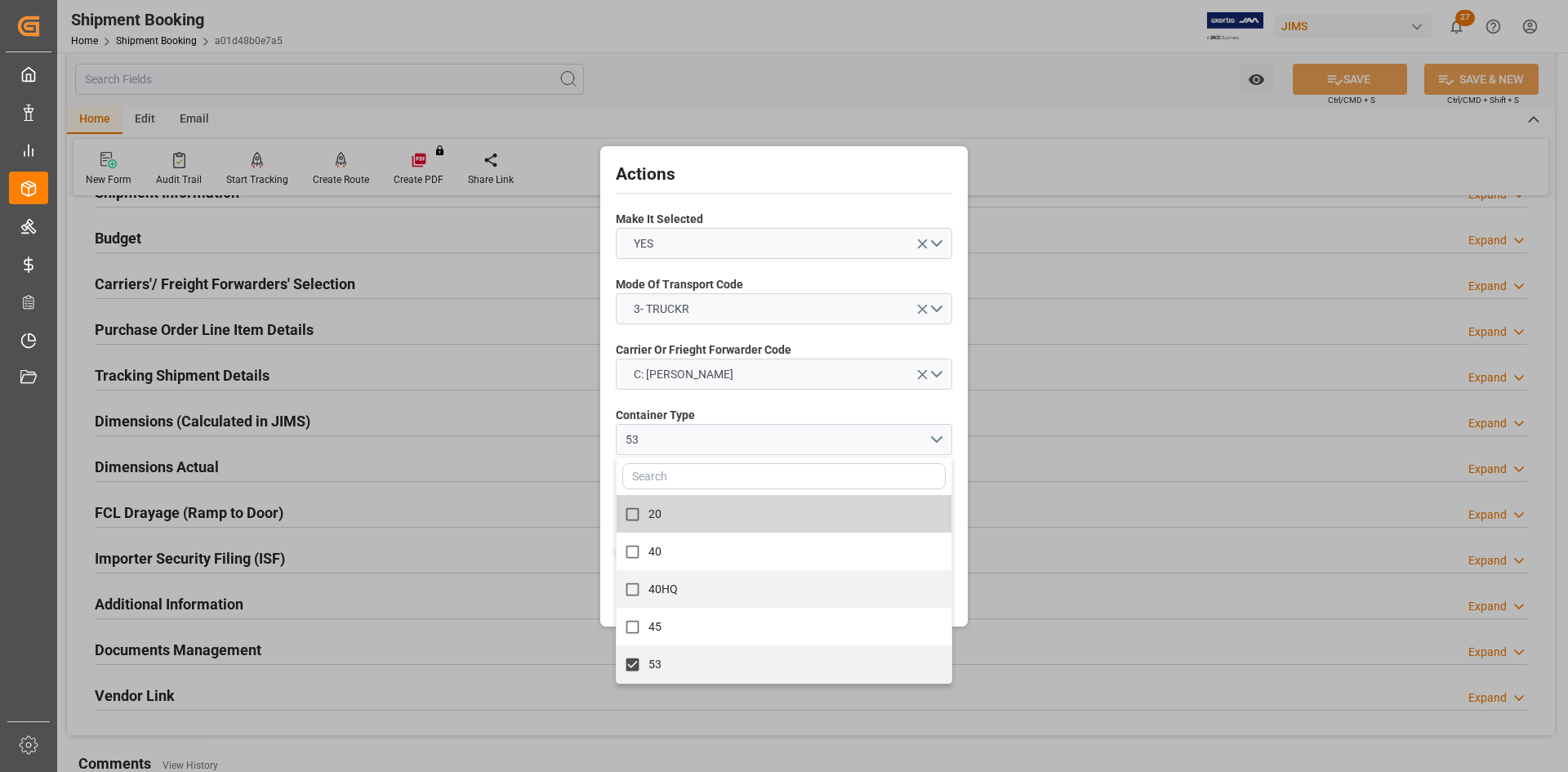
click at [965, 489] on div "Actions Make It Selected YES Mode Of Transport Code 3- TRUCKR Carrier Or Friegh…" at bounding box center [784, 386] width 367 height 481
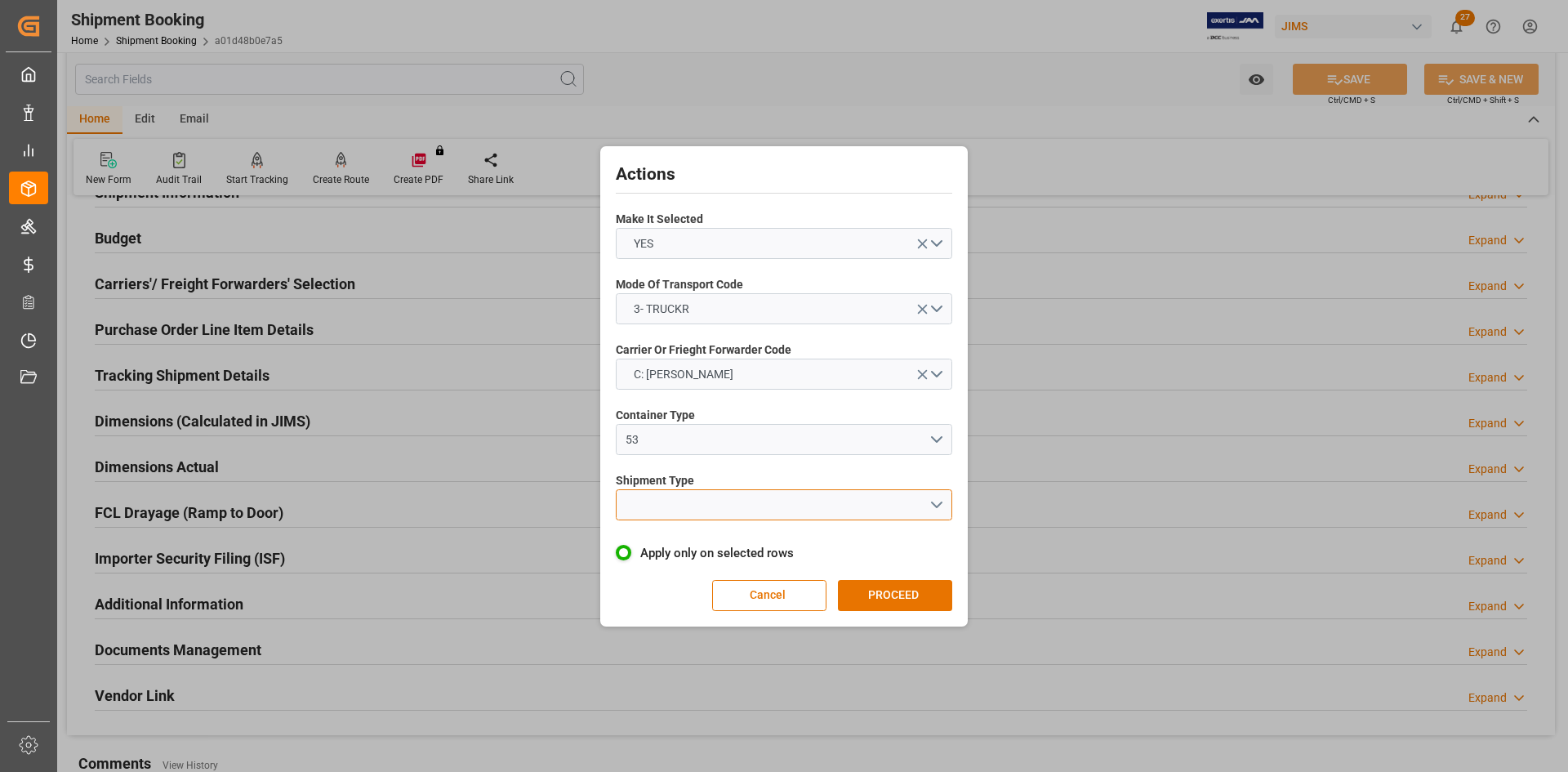
click at [726, 501] on button "open menu" at bounding box center [783, 504] width 336 height 31
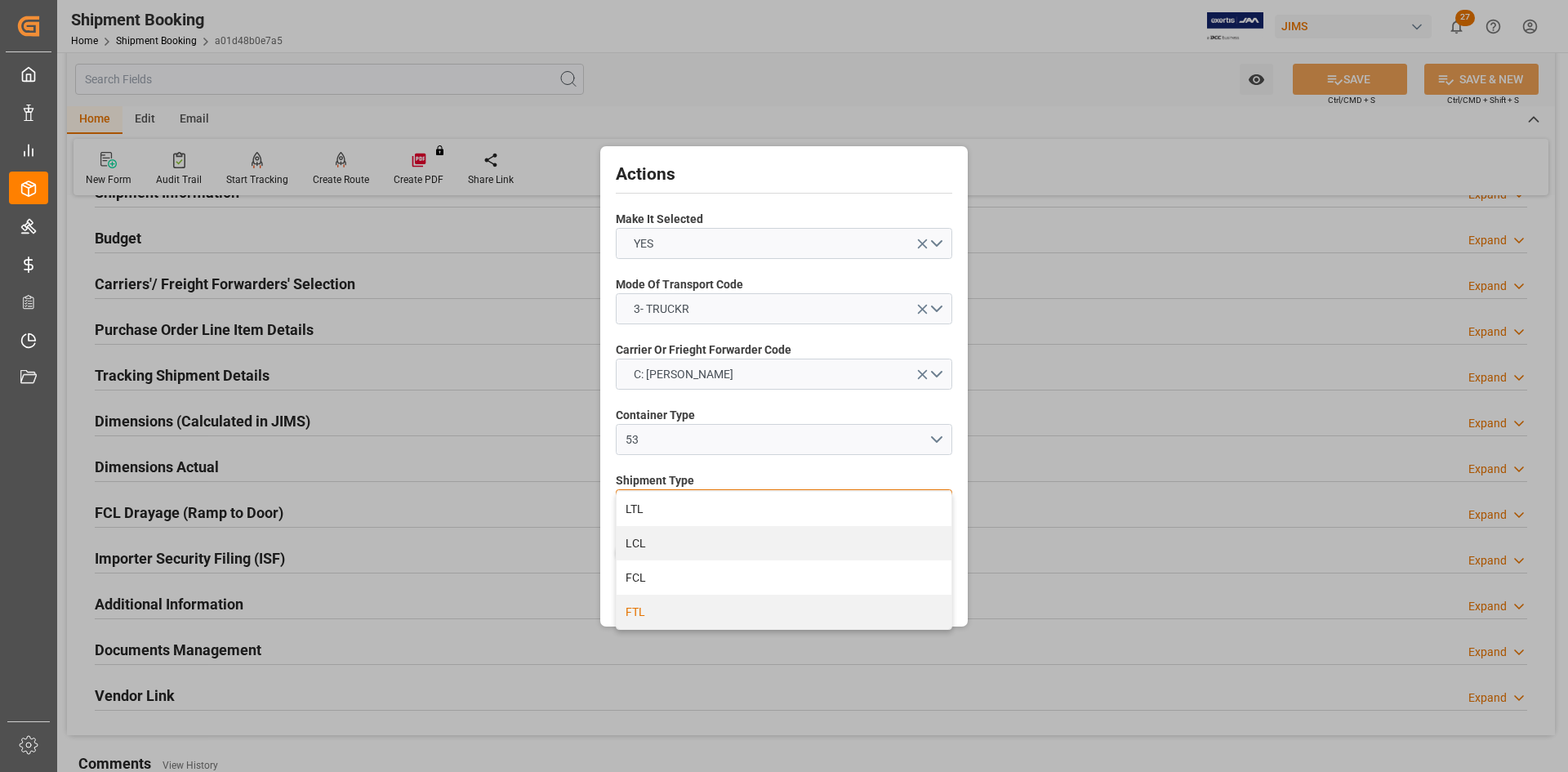
click at [638, 610] on div "FTL" at bounding box center [783, 612] width 334 height 35
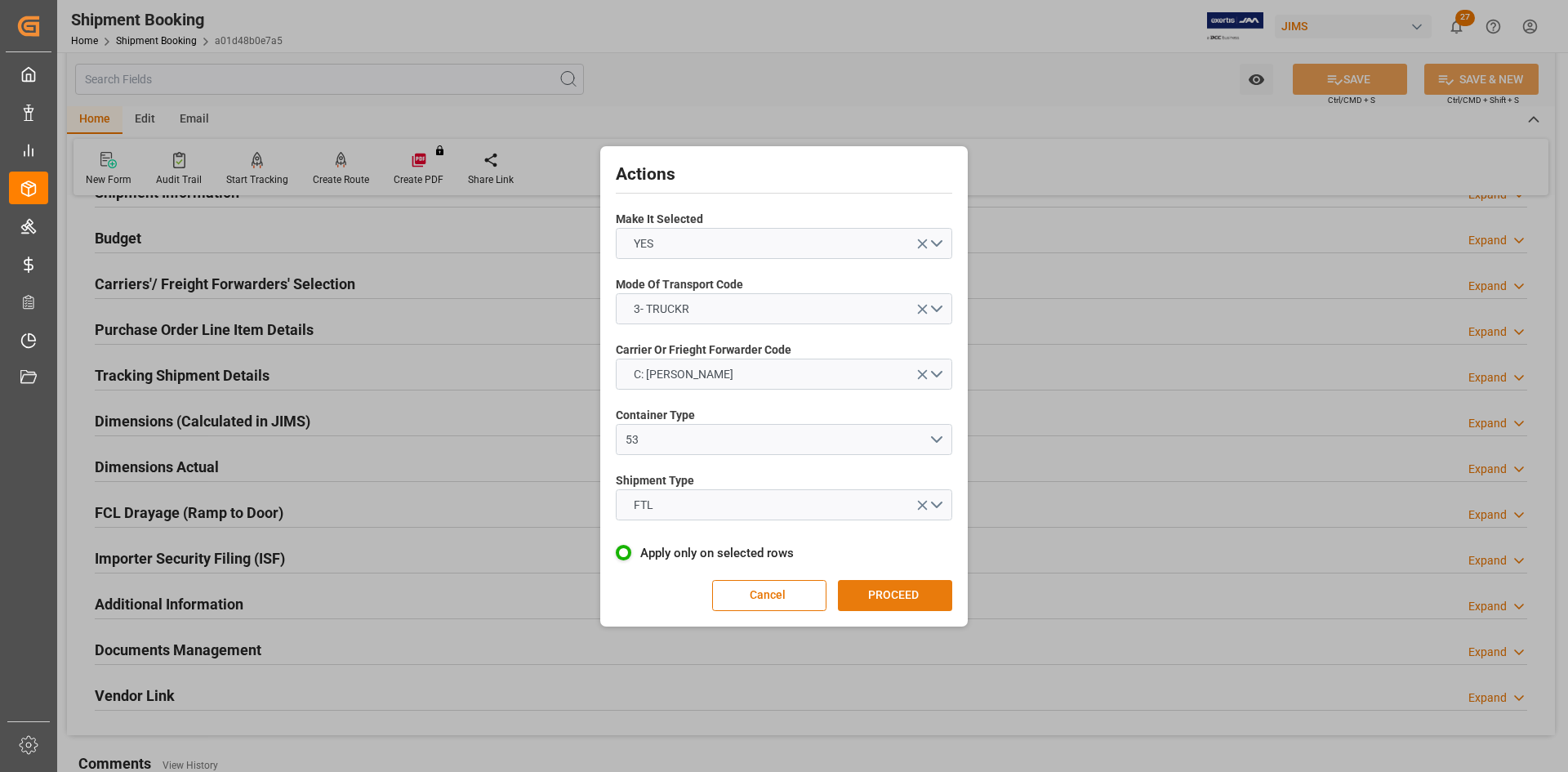
click at [899, 592] on button "PROCEED" at bounding box center [895, 595] width 114 height 31
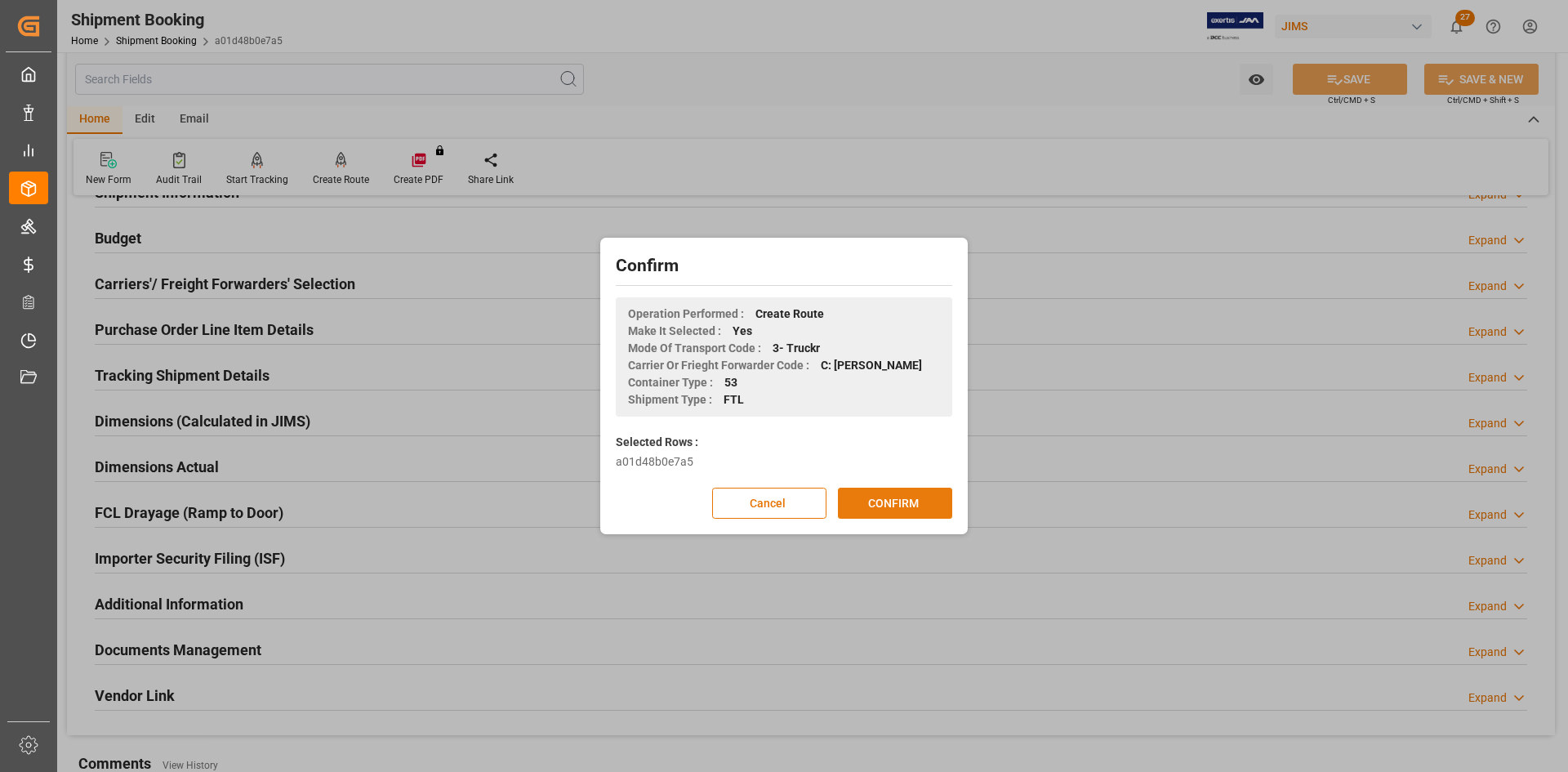
click at [869, 503] on button "CONFIRM" at bounding box center [895, 502] width 114 height 31
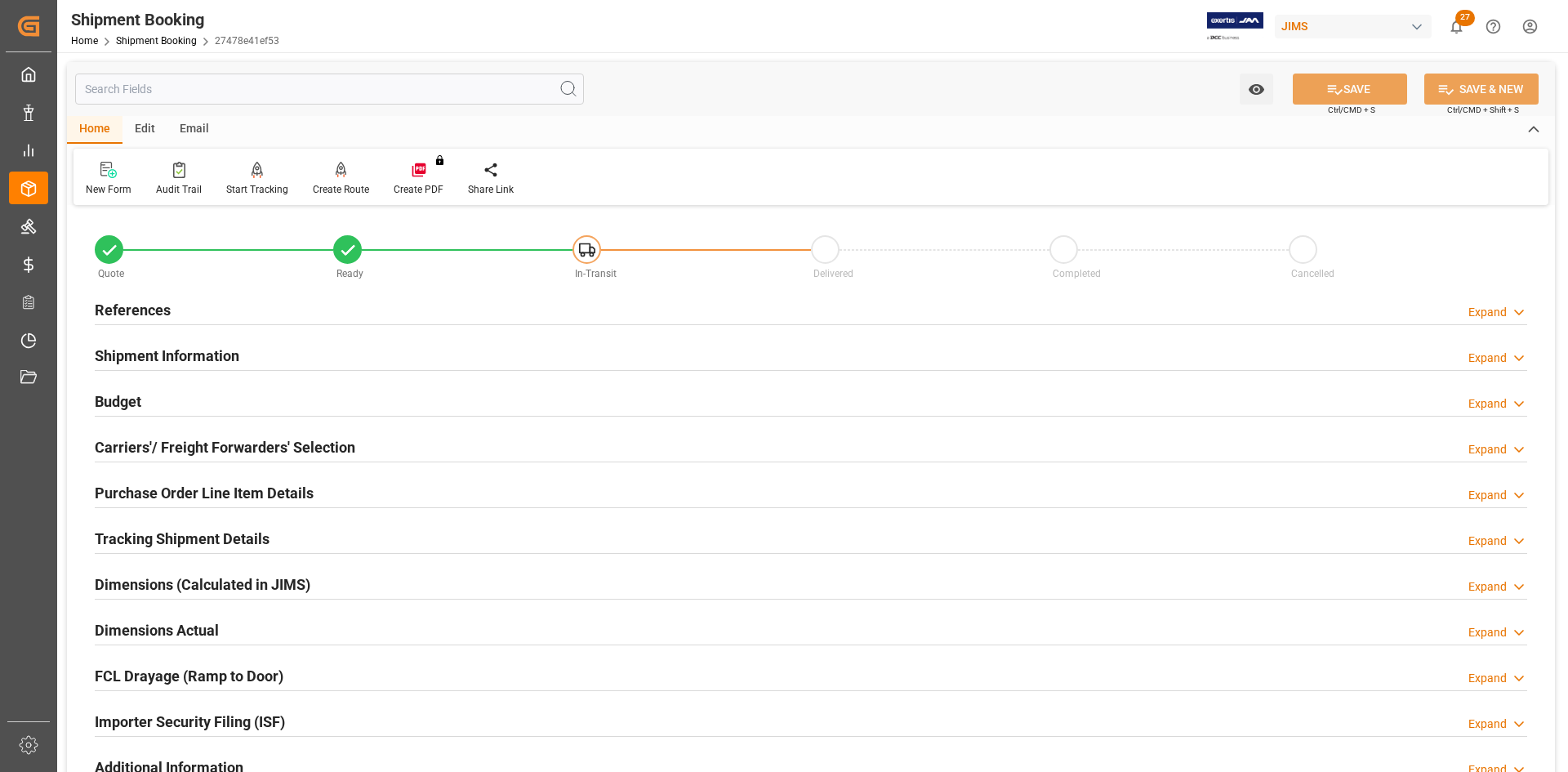
click at [169, 444] on h2 "Carriers'/ Freight Forwarders' Selection" at bounding box center [225, 448] width 260 height 22
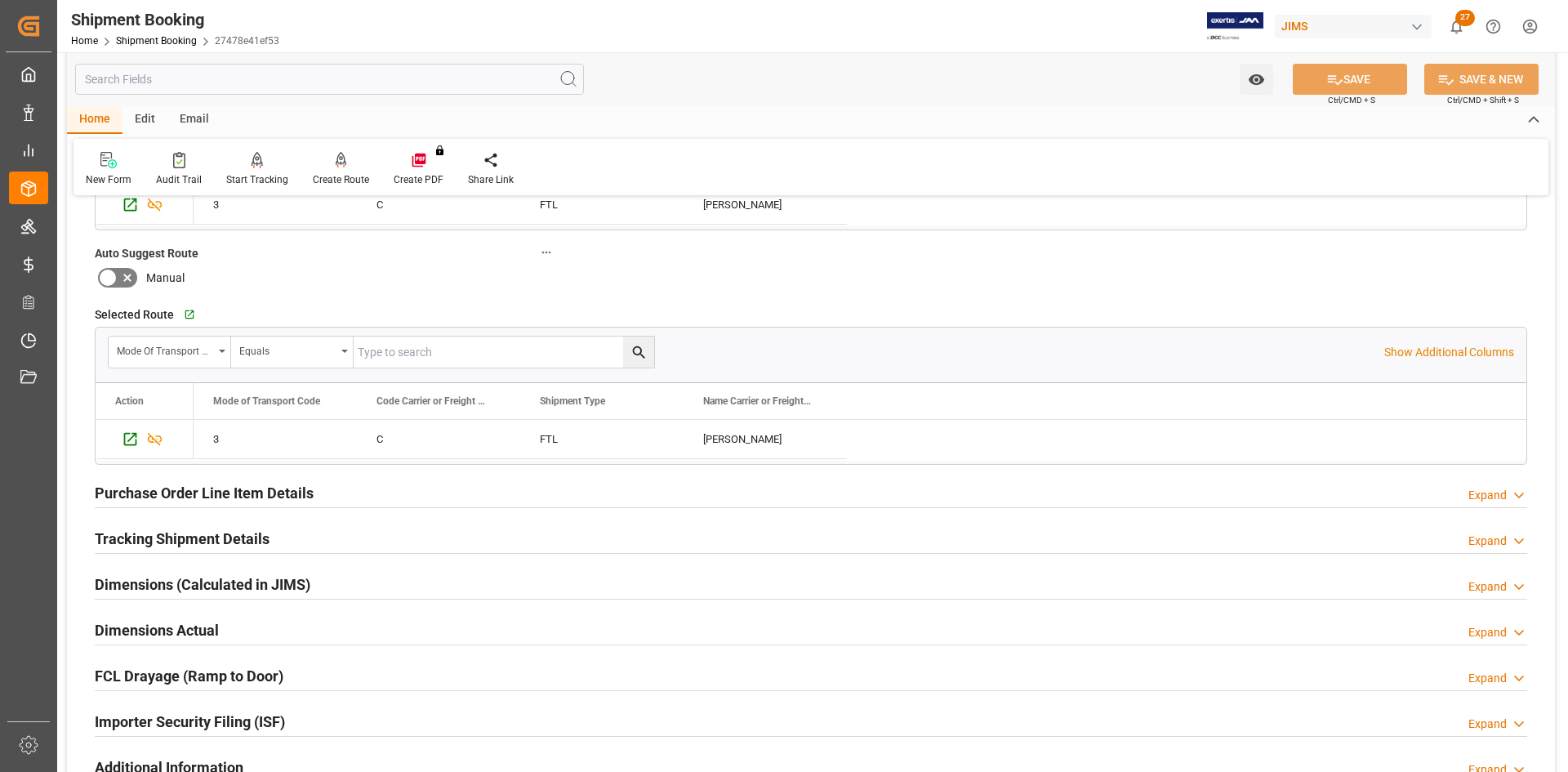
scroll to position [490, 0]
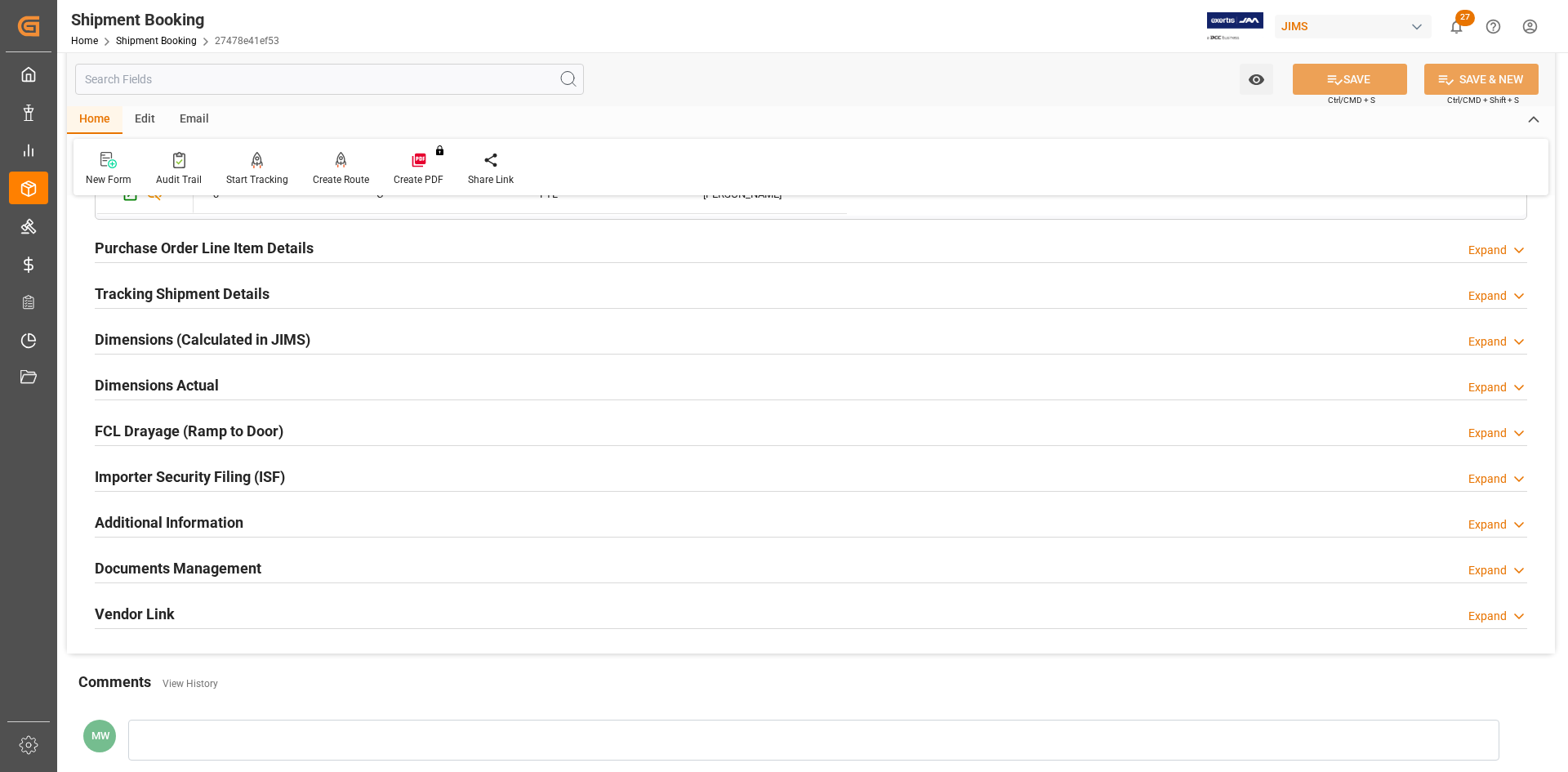
click at [194, 569] on h2 "Documents Management" at bounding box center [178, 569] width 167 height 22
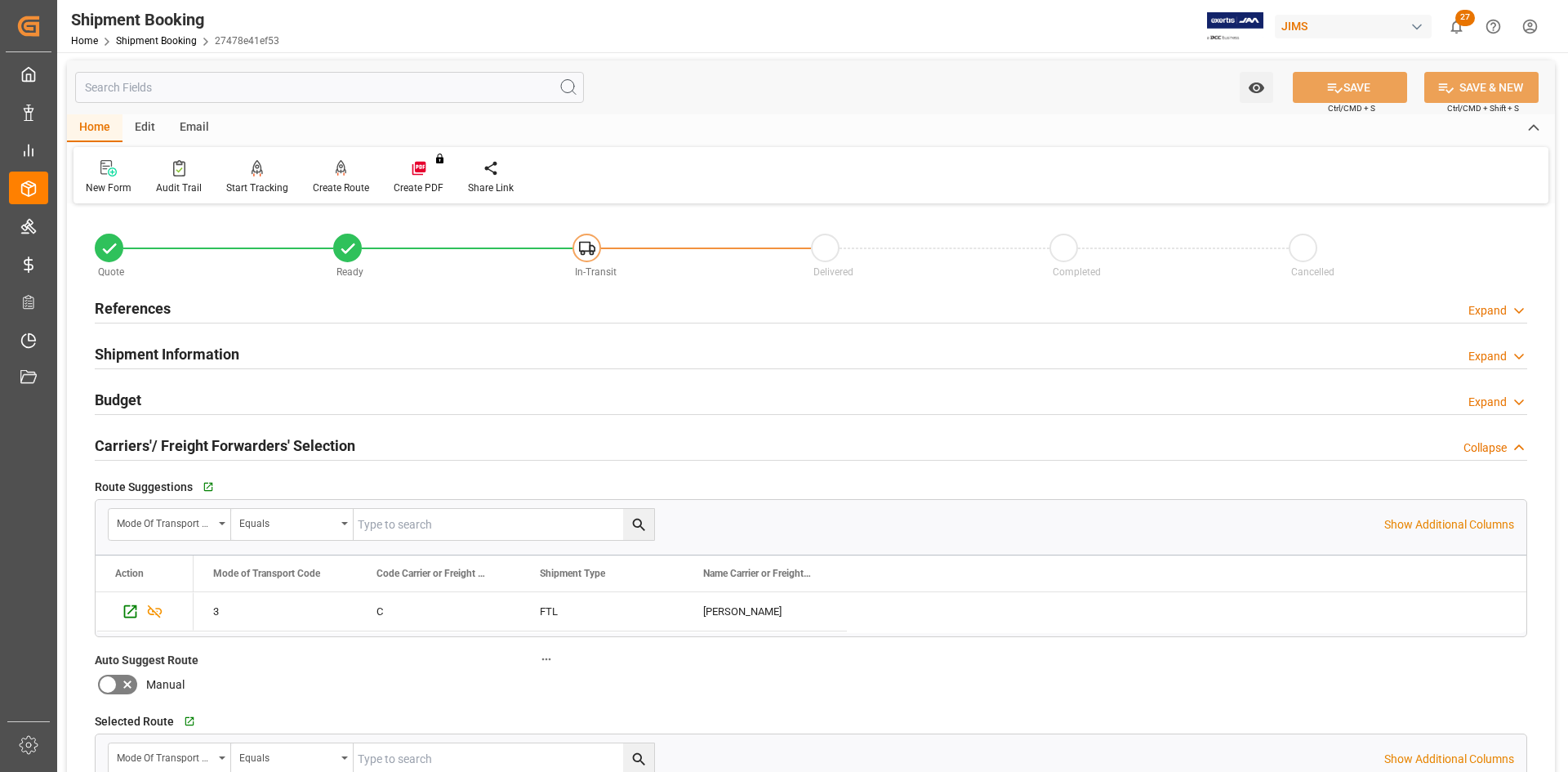
scroll to position [0, 0]
